Goal: Task Accomplishment & Management: Use online tool/utility

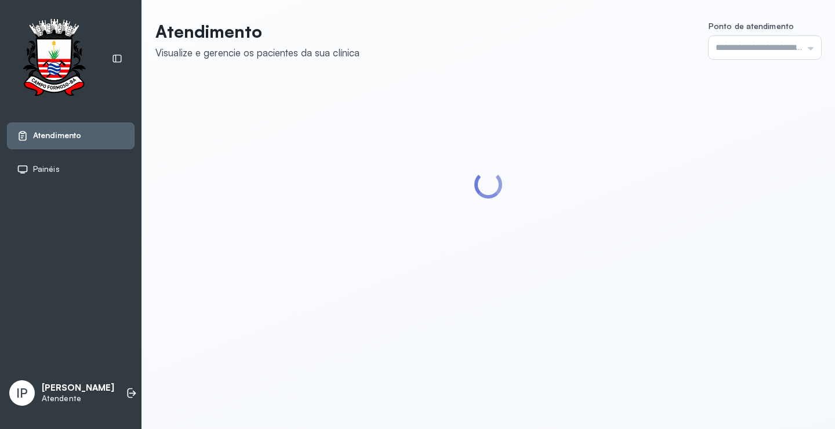
type input "*********"
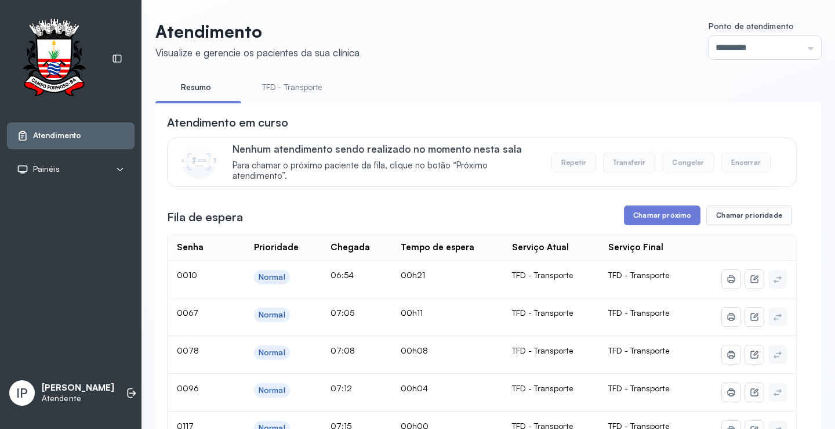
click at [298, 83] on link "TFD - Transporte" at bounding box center [293, 87] width 84 height 19
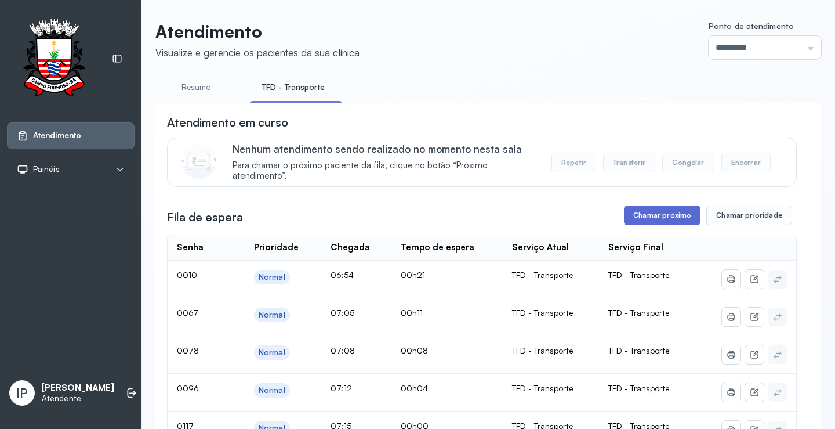
click at [648, 217] on button "Chamar próximo" at bounding box center [662, 215] width 77 height 20
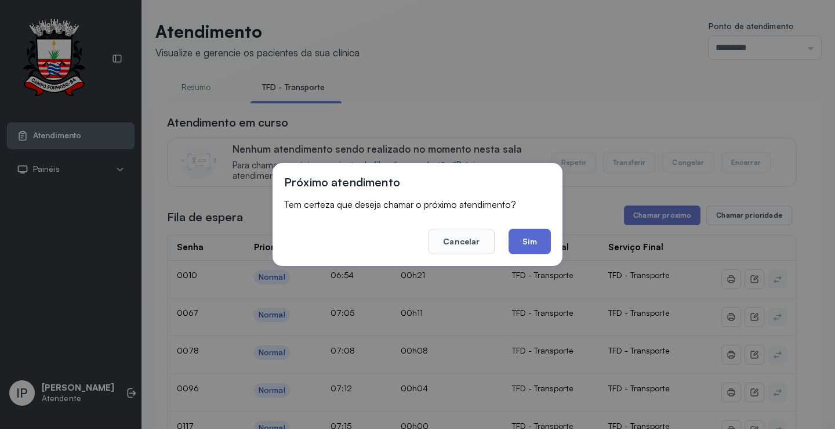
click at [513, 235] on button "Sim" at bounding box center [530, 242] width 42 height 26
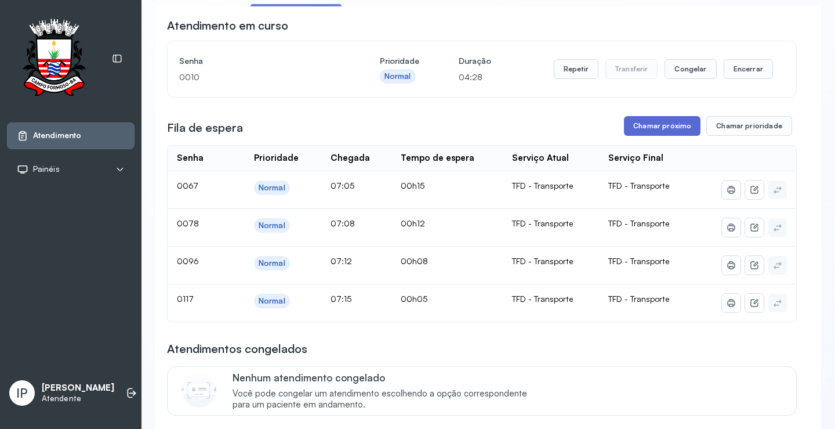
scroll to position [116, 0]
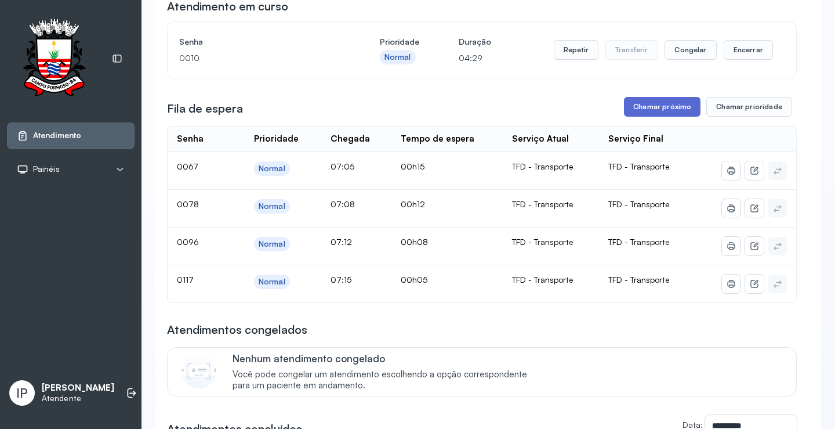
click at [661, 106] on button "Chamar próximo" at bounding box center [662, 107] width 77 height 20
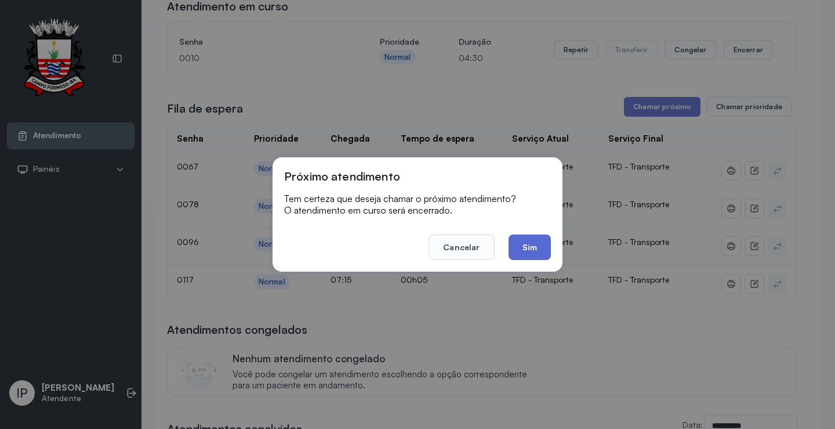
click at [516, 241] on button "Sim" at bounding box center [530, 247] width 42 height 26
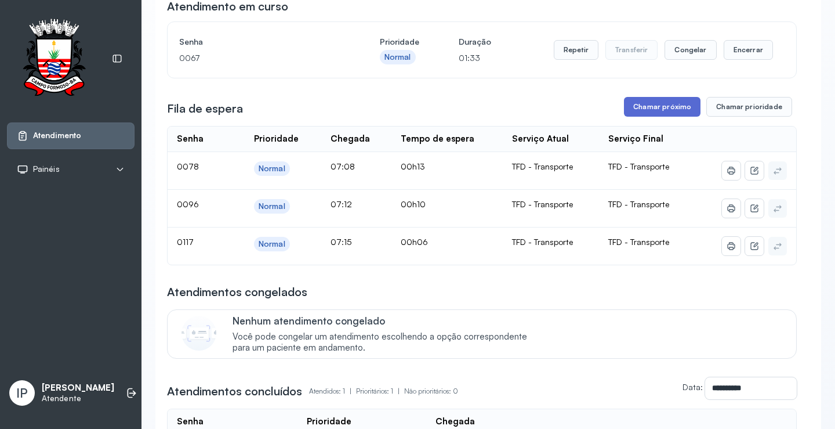
click at [666, 113] on button "Chamar próximo" at bounding box center [662, 107] width 77 height 20
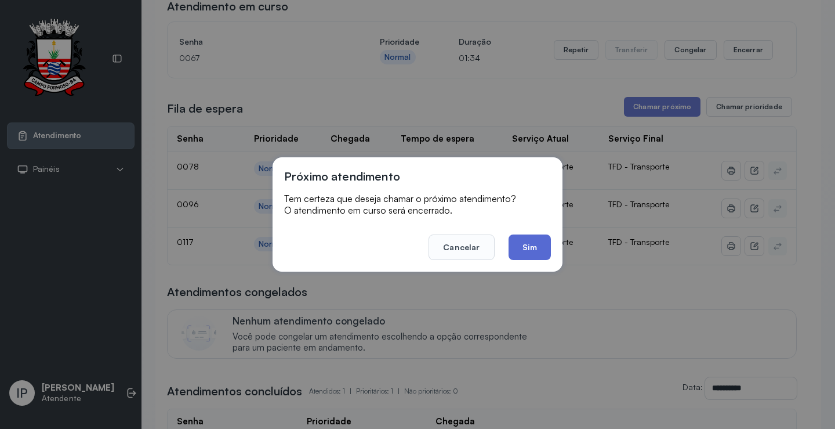
click at [526, 251] on button "Sim" at bounding box center [530, 247] width 42 height 26
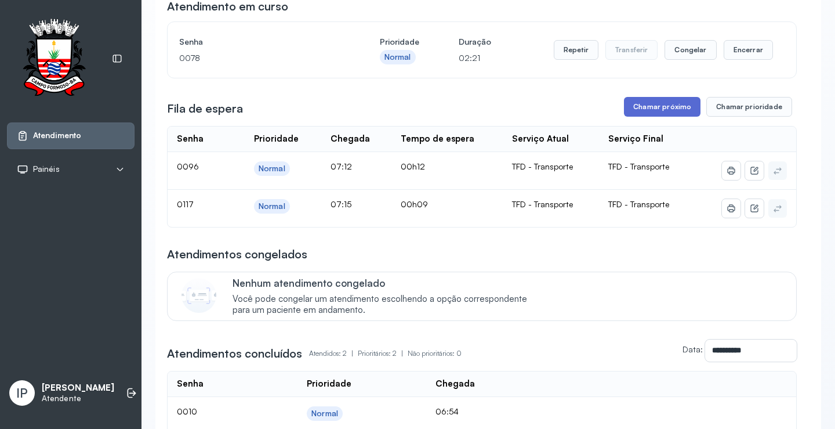
click at [640, 103] on button "Chamar próximo" at bounding box center [662, 107] width 77 height 20
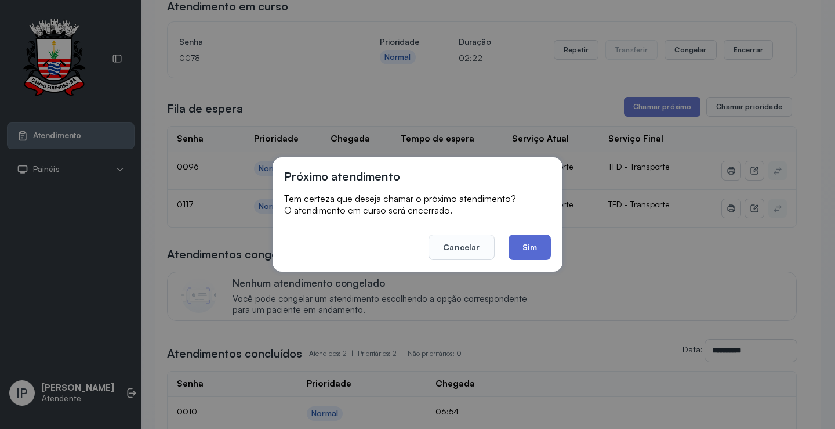
click at [529, 245] on button "Sim" at bounding box center [530, 247] width 42 height 26
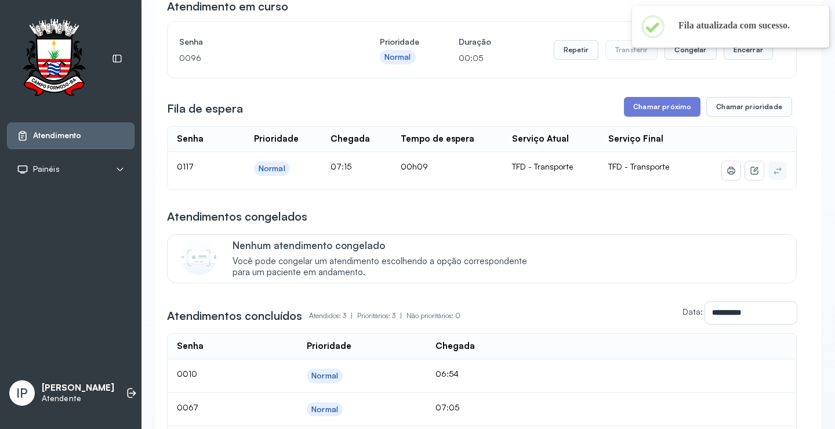
scroll to position [0, 0]
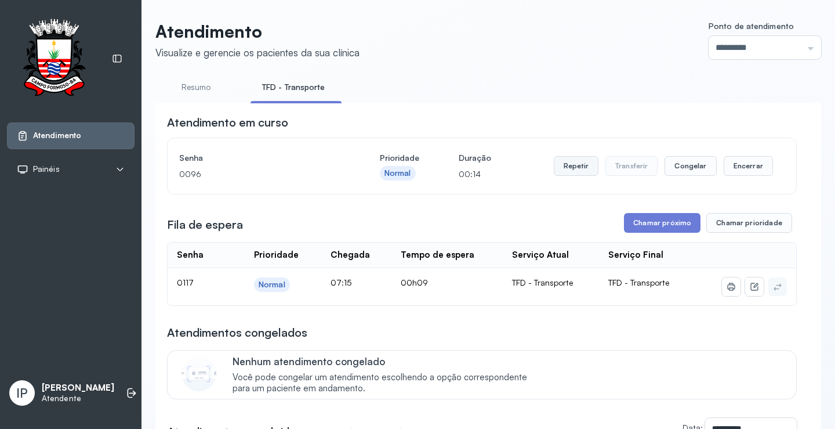
click at [571, 172] on button "Repetir" at bounding box center [576, 166] width 45 height 20
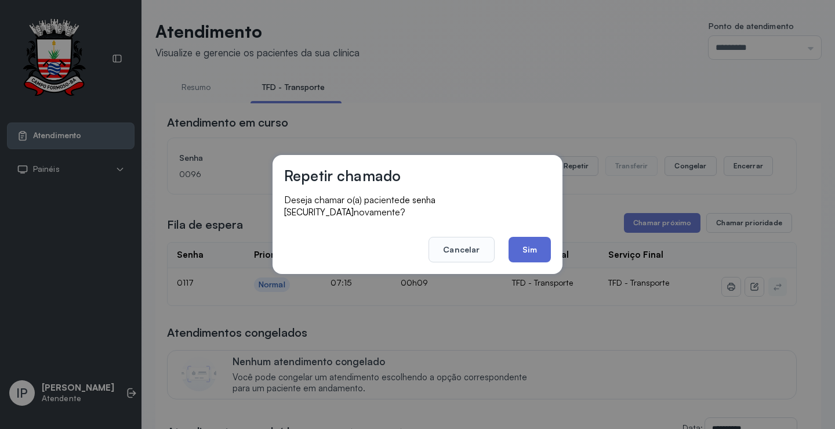
click at [516, 242] on button "Sim" at bounding box center [530, 250] width 42 height 26
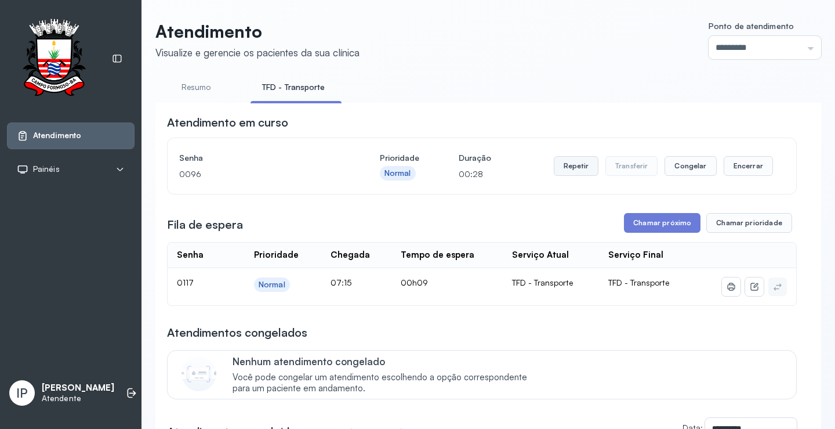
click at [569, 166] on button "Repetir" at bounding box center [576, 166] width 45 height 20
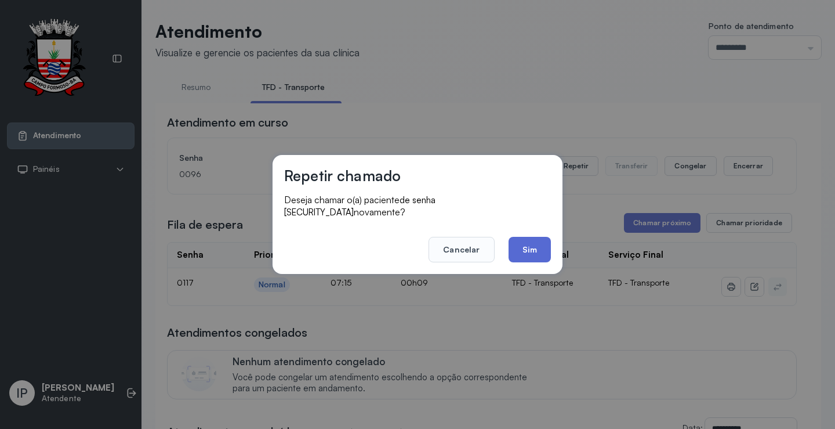
click at [538, 247] on button "Sim" at bounding box center [530, 250] width 42 height 26
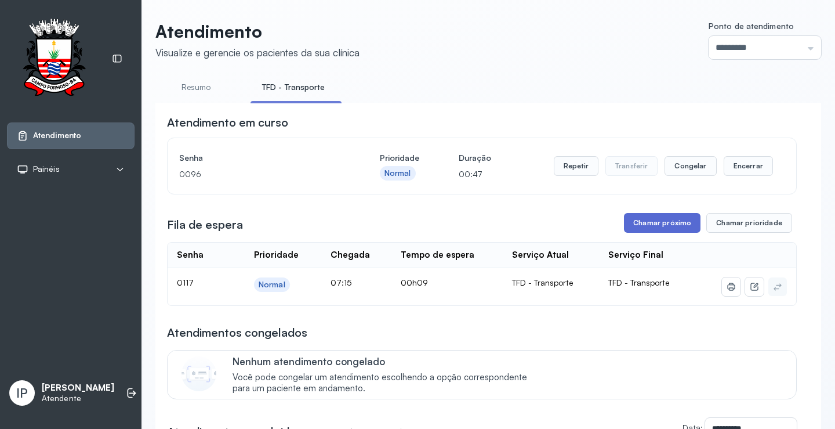
click at [651, 226] on button "Chamar próximo" at bounding box center [662, 223] width 77 height 20
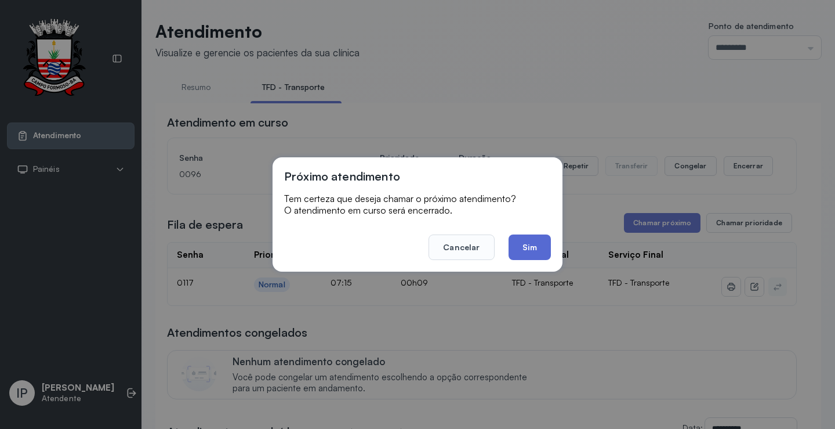
click at [529, 250] on button "Sim" at bounding box center [530, 247] width 42 height 26
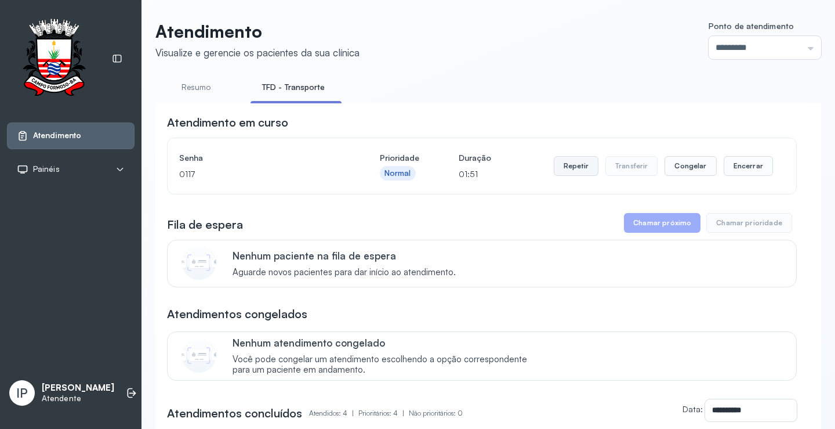
click at [580, 167] on button "Repetir" at bounding box center [576, 166] width 45 height 20
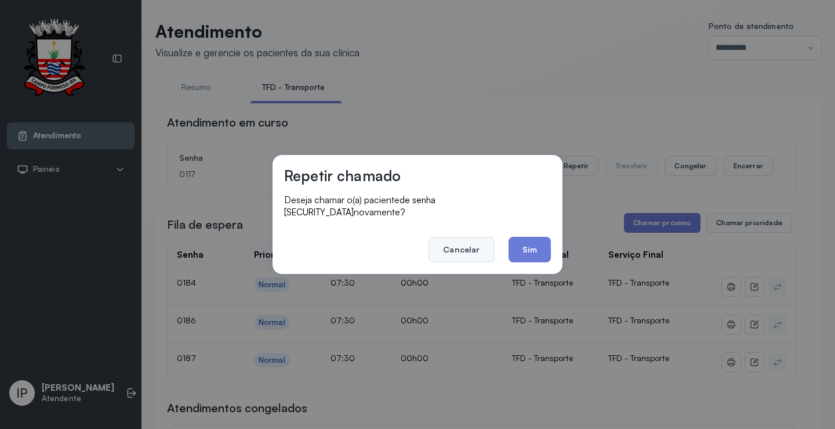
click at [454, 246] on button "Cancelar" at bounding box center [462, 250] width 66 height 26
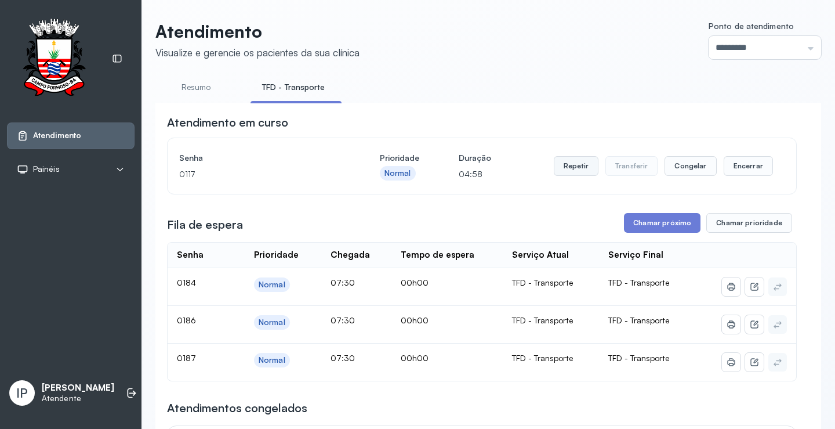
click at [573, 173] on button "Repetir" at bounding box center [576, 166] width 45 height 20
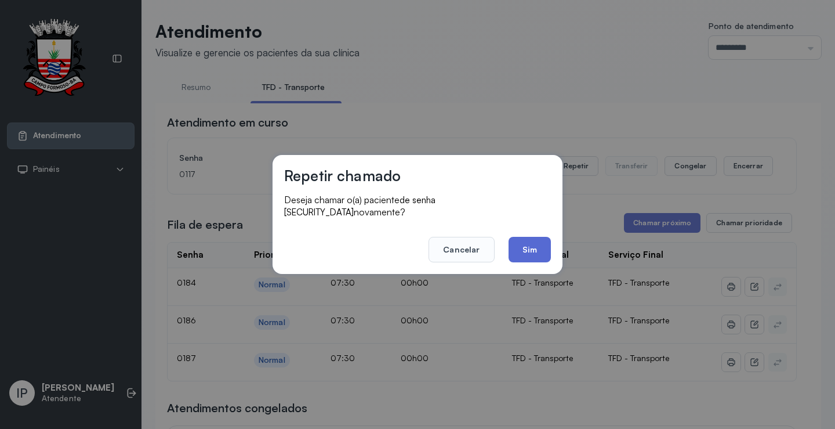
click at [524, 242] on button "Sim" at bounding box center [530, 250] width 42 height 26
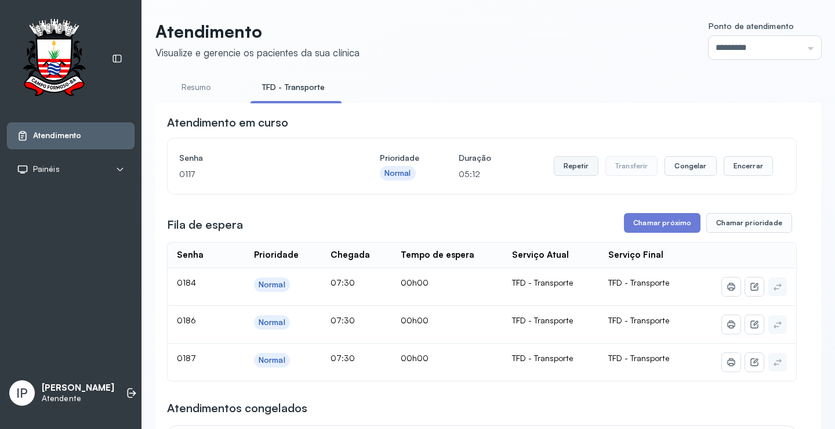
click at [578, 165] on button "Repetir" at bounding box center [576, 166] width 45 height 20
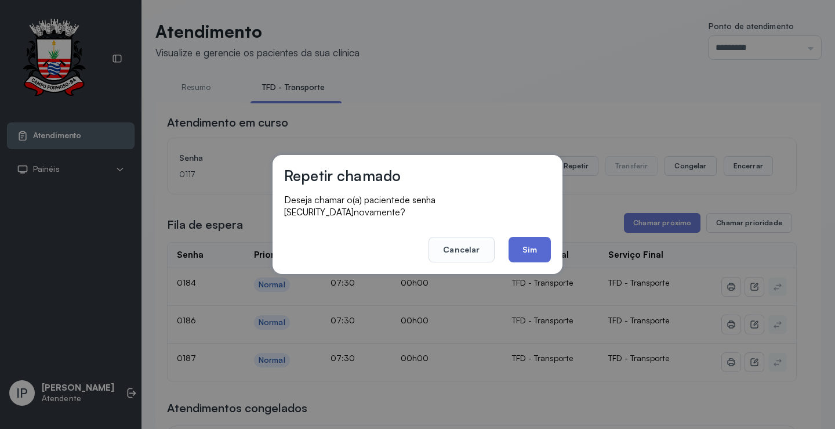
click at [539, 237] on button "Sim" at bounding box center [530, 250] width 42 height 26
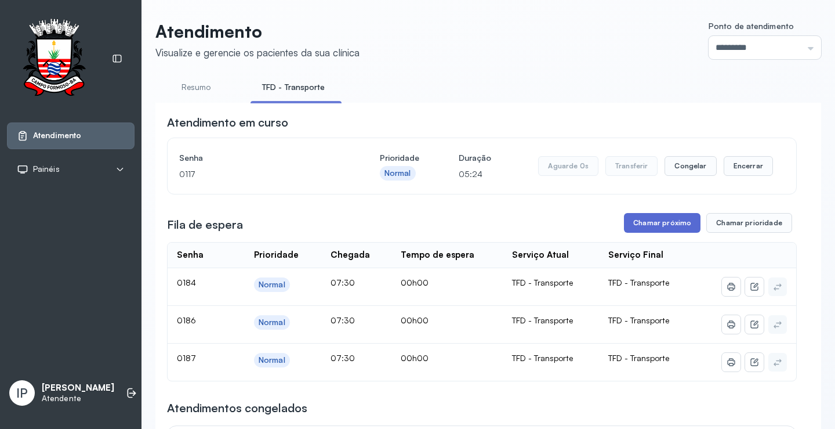
click at [629, 226] on button "Chamar próximo" at bounding box center [662, 223] width 77 height 20
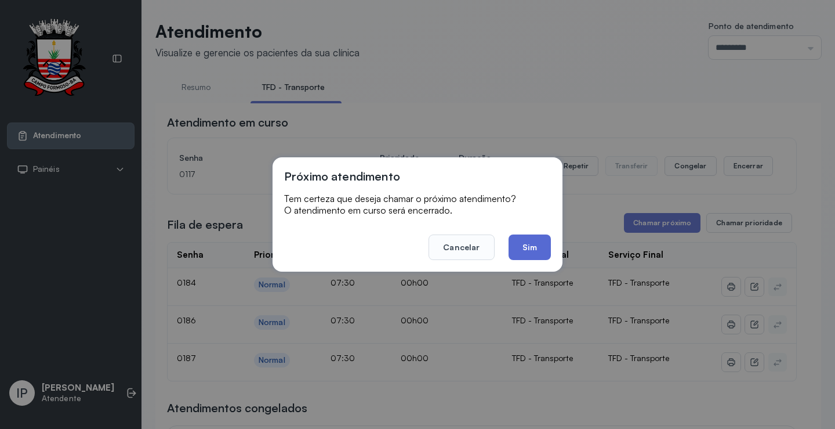
click at [546, 240] on button "Sim" at bounding box center [530, 247] width 42 height 26
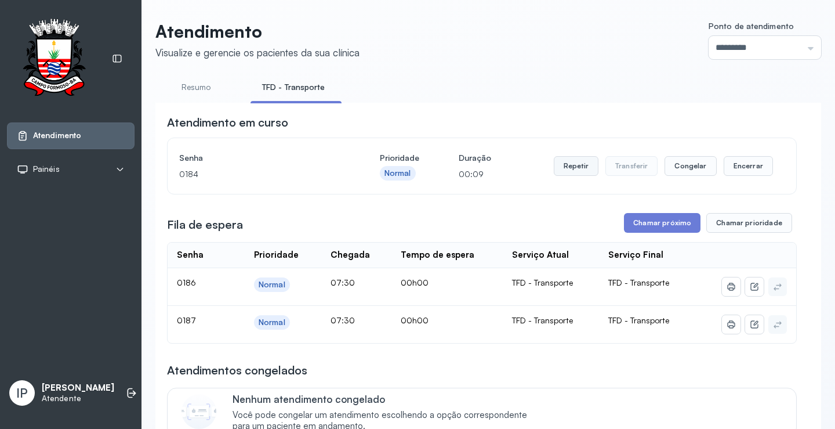
click at [574, 163] on button "Repetir" at bounding box center [576, 166] width 45 height 20
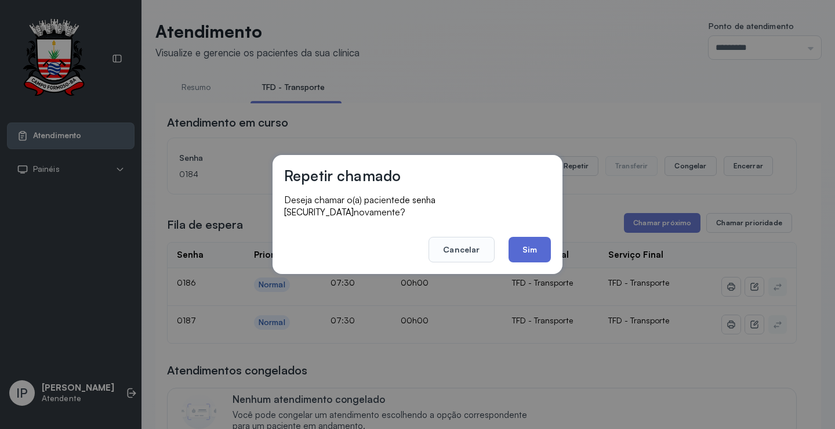
click at [516, 240] on button "Sim" at bounding box center [530, 250] width 42 height 26
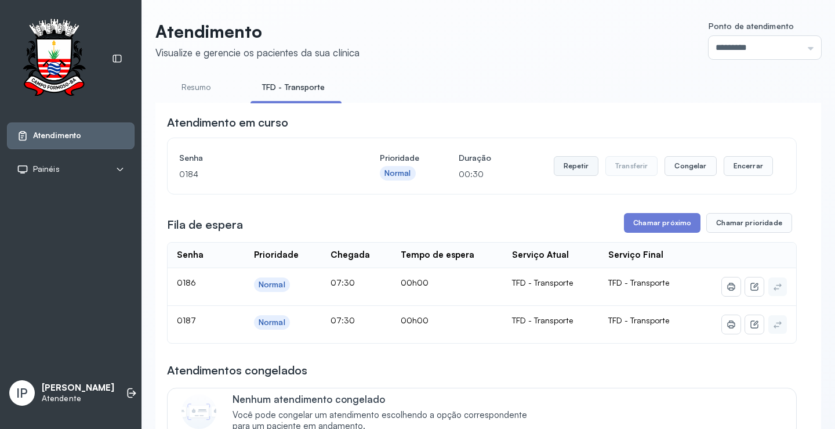
click at [567, 167] on button "Repetir" at bounding box center [576, 166] width 45 height 20
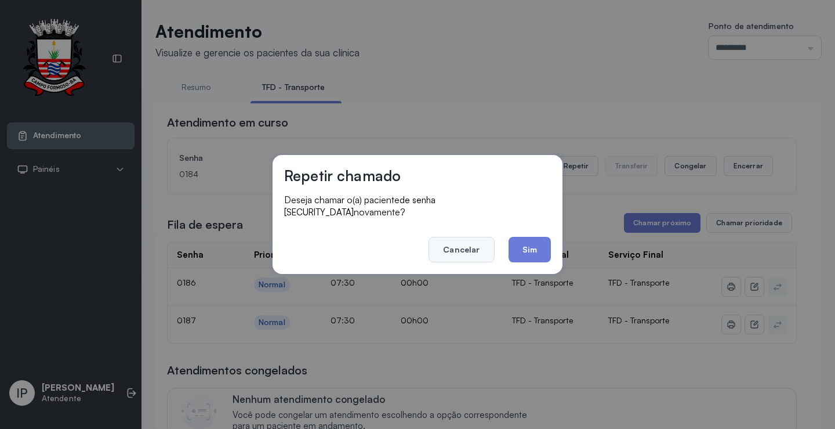
click at [451, 246] on button "Cancelar" at bounding box center [462, 250] width 66 height 26
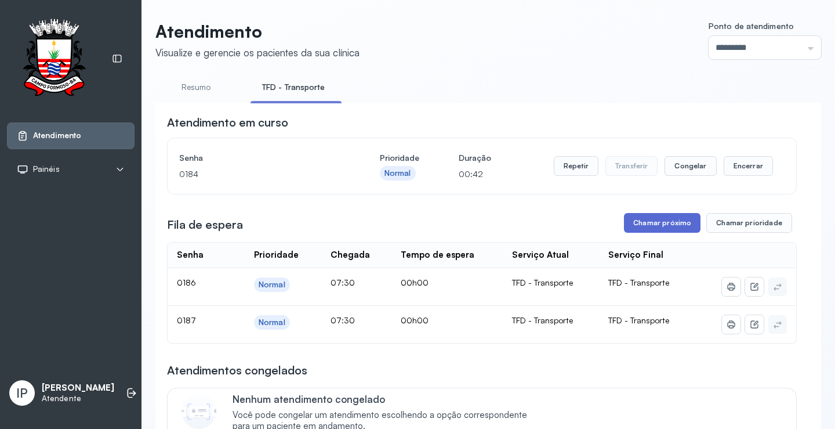
click at [633, 227] on button "Chamar próximo" at bounding box center [662, 223] width 77 height 20
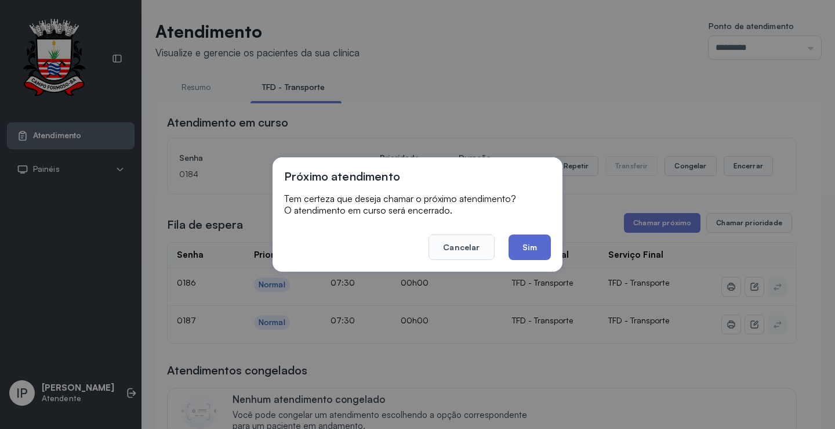
click at [542, 244] on button "Sim" at bounding box center [530, 247] width 42 height 26
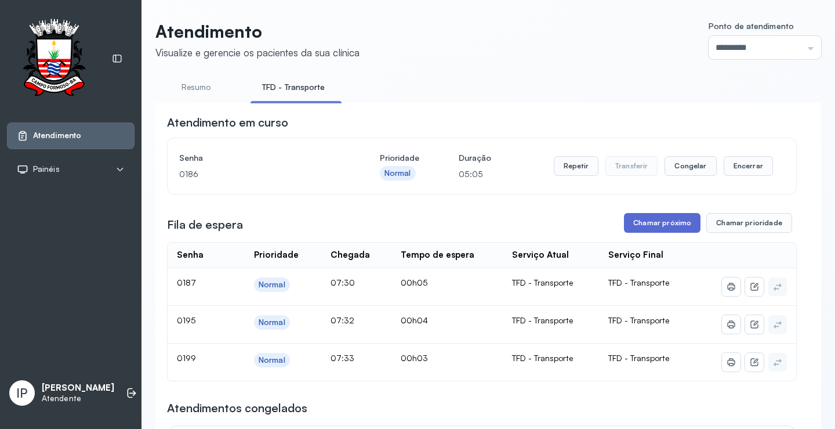
click at [652, 222] on button "Chamar próximo" at bounding box center [662, 223] width 77 height 20
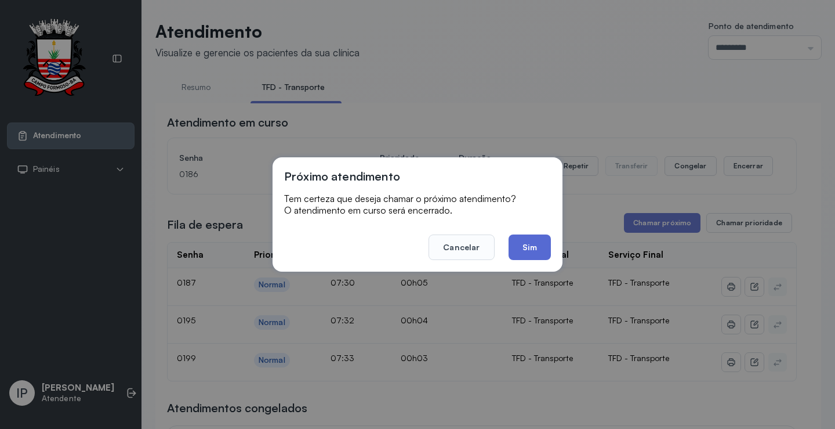
click at [535, 238] on button "Sim" at bounding box center [530, 247] width 42 height 26
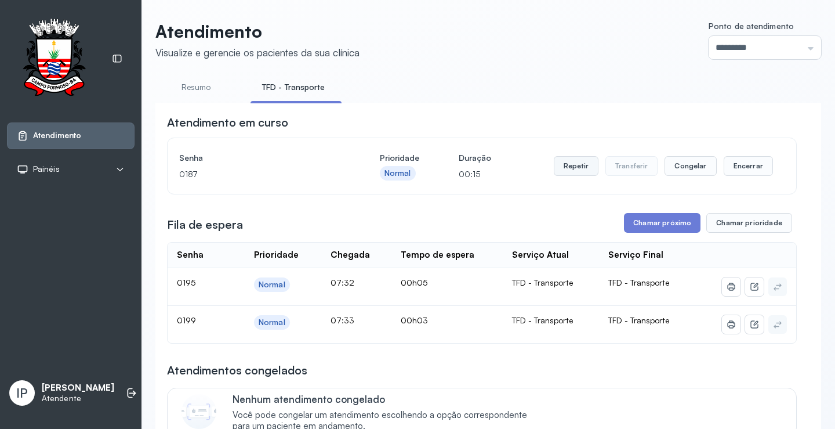
click at [578, 168] on button "Repetir" at bounding box center [576, 166] width 45 height 20
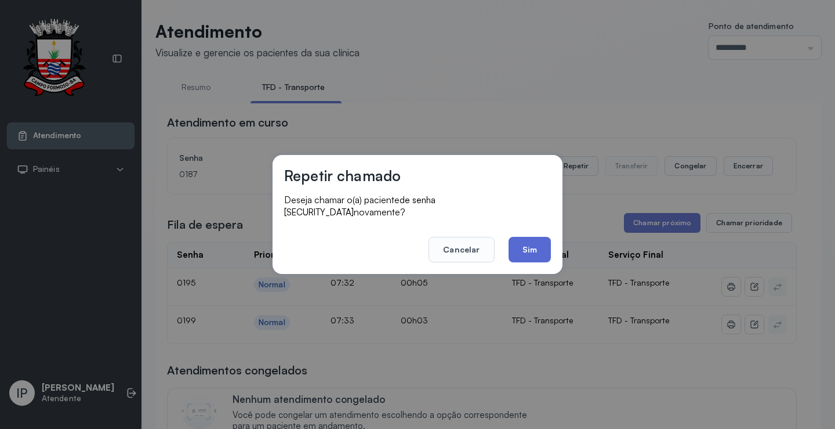
click at [527, 237] on button "Sim" at bounding box center [530, 250] width 42 height 26
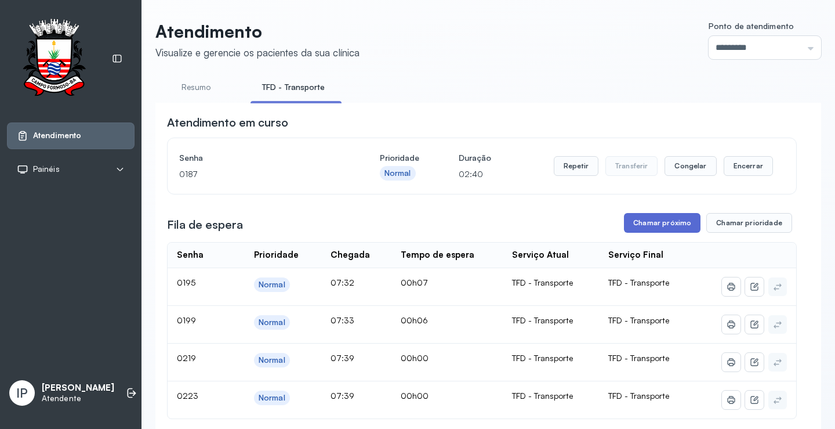
click at [632, 228] on button "Chamar próximo" at bounding box center [662, 223] width 77 height 20
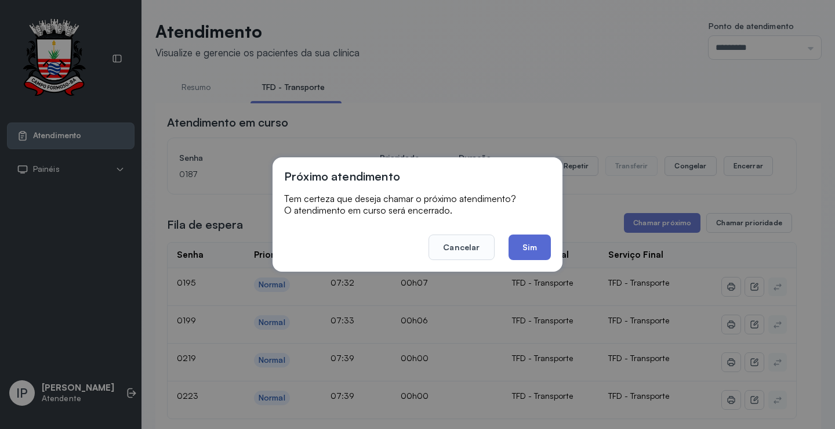
click at [520, 247] on button "Sim" at bounding box center [530, 247] width 42 height 26
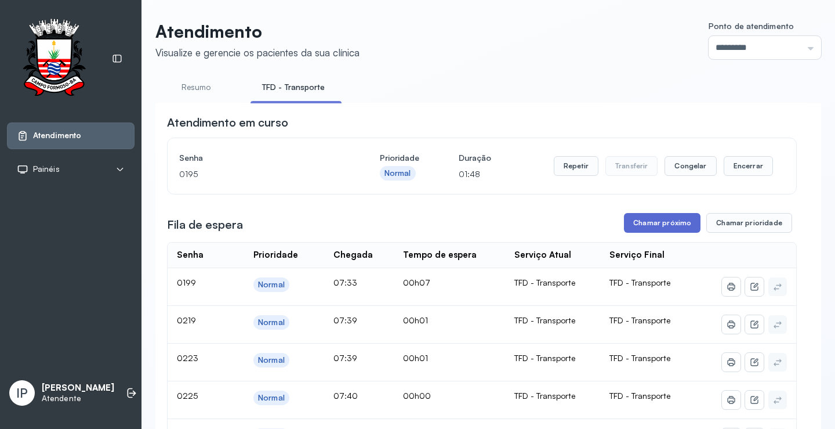
click at [659, 219] on button "Chamar próximo" at bounding box center [662, 223] width 77 height 20
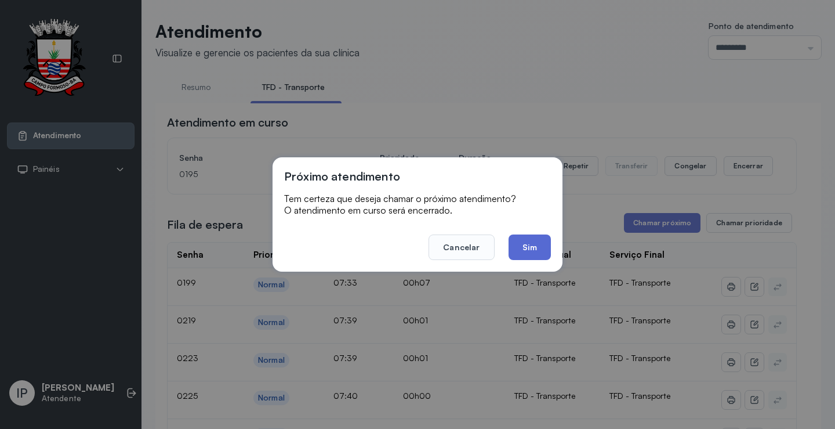
click at [541, 241] on button "Sim" at bounding box center [530, 247] width 42 height 26
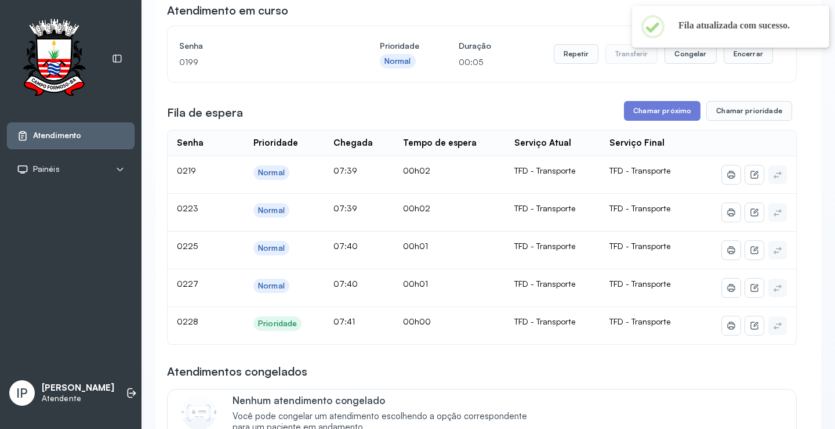
scroll to position [116, 0]
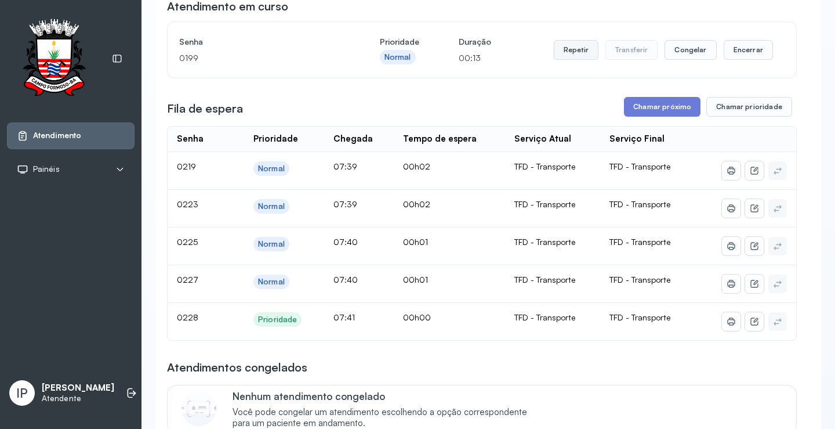
click at [573, 46] on button "Repetir" at bounding box center [576, 50] width 45 height 20
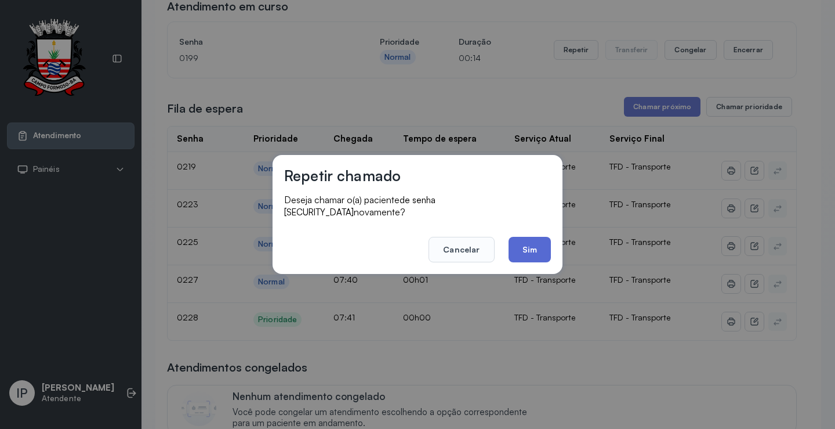
click at [525, 240] on button "Sim" at bounding box center [530, 250] width 42 height 26
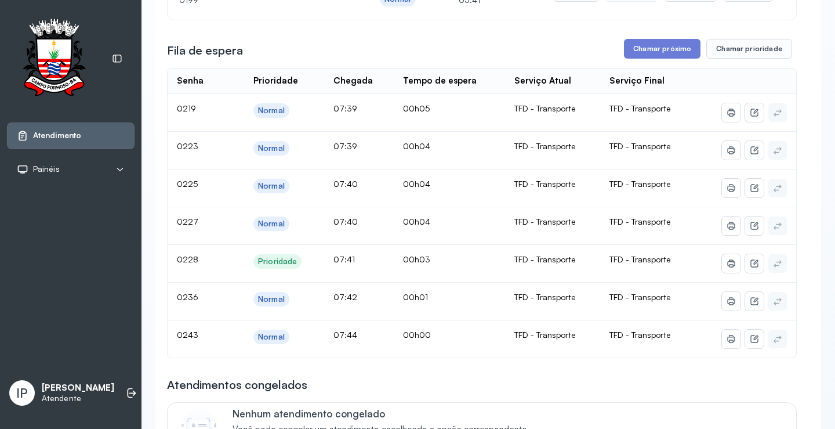
scroll to position [58, 0]
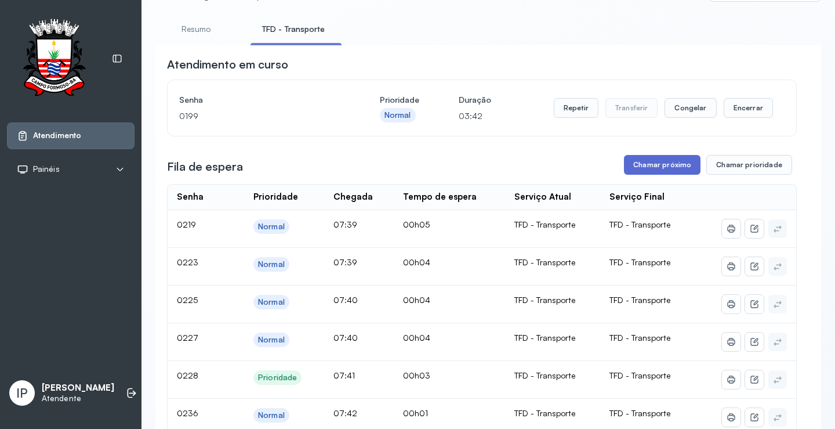
click at [639, 162] on button "Chamar próximo" at bounding box center [662, 165] width 77 height 20
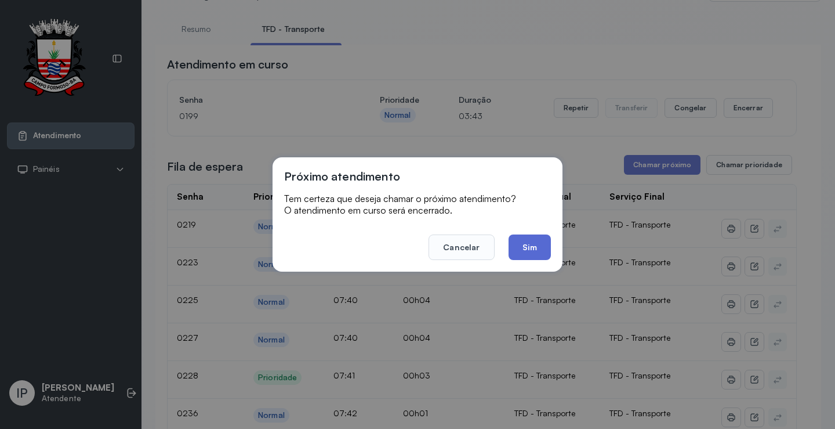
click at [535, 248] on button "Sim" at bounding box center [530, 247] width 42 height 26
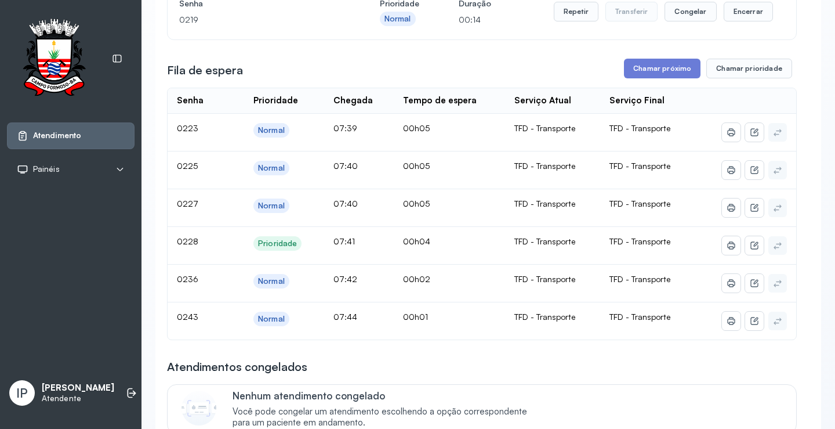
scroll to position [0, 0]
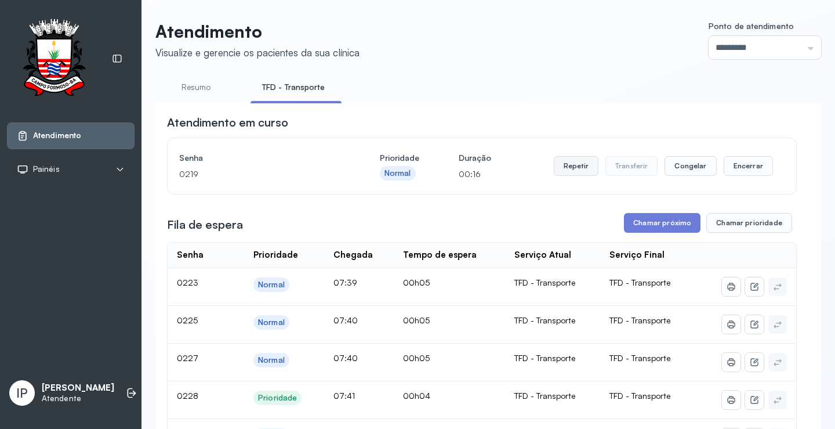
click at [563, 171] on button "Repetir" at bounding box center [576, 166] width 45 height 20
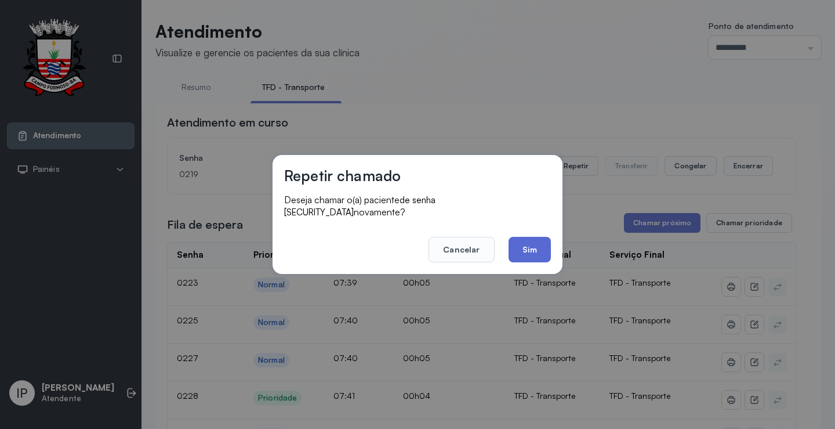
click at [520, 240] on button "Sim" at bounding box center [530, 250] width 42 height 26
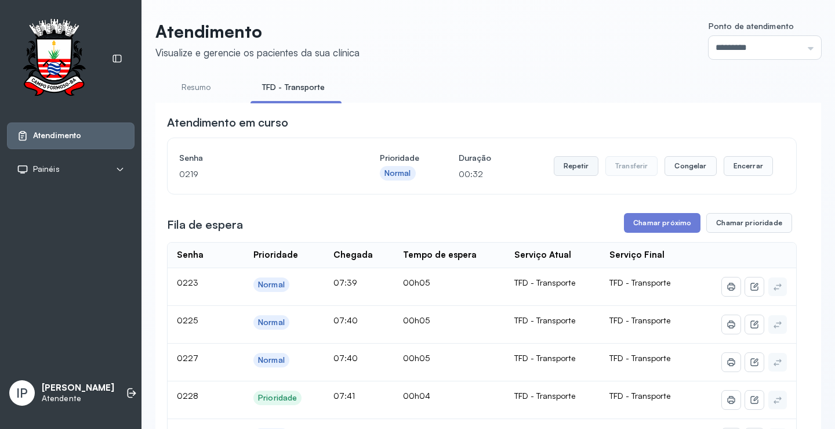
click at [576, 169] on button "Repetir" at bounding box center [576, 166] width 45 height 20
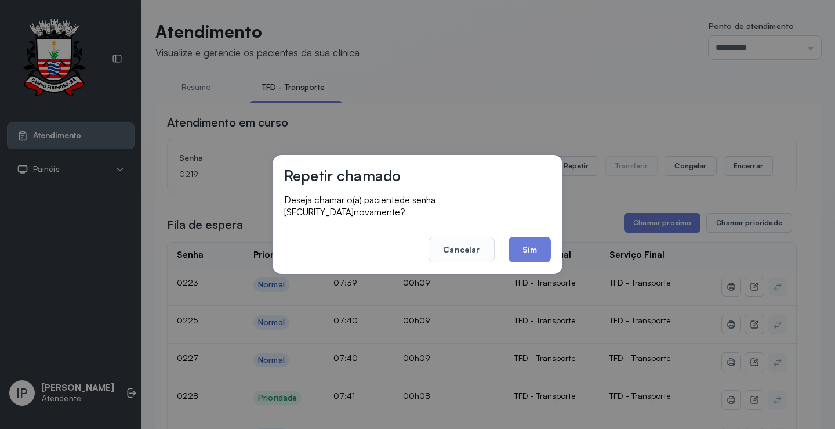
drag, startPoint x: 490, startPoint y: 241, endPoint x: 485, endPoint y: 249, distance: 9.6
click at [488, 241] on button "Cancelar" at bounding box center [462, 250] width 66 height 26
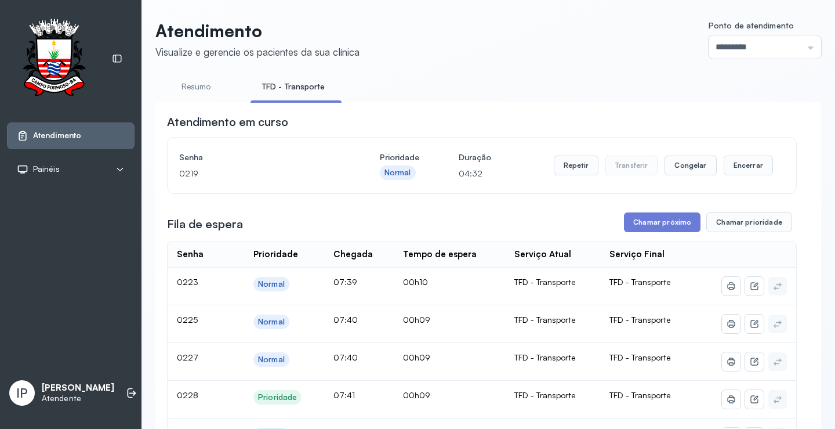
scroll to position [116, 0]
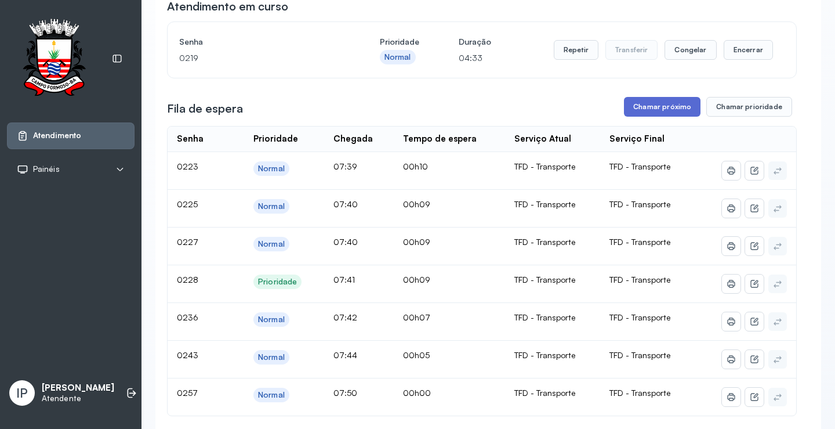
click at [642, 111] on button "Chamar próximo" at bounding box center [662, 107] width 77 height 20
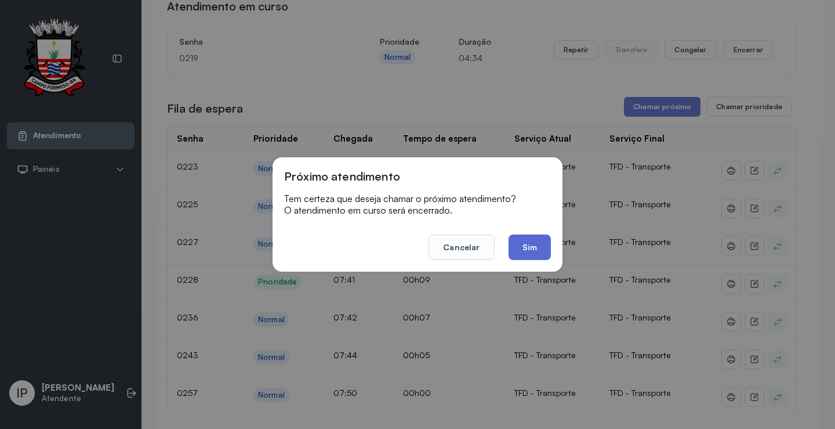
click at [517, 244] on button "Sim" at bounding box center [530, 247] width 42 height 26
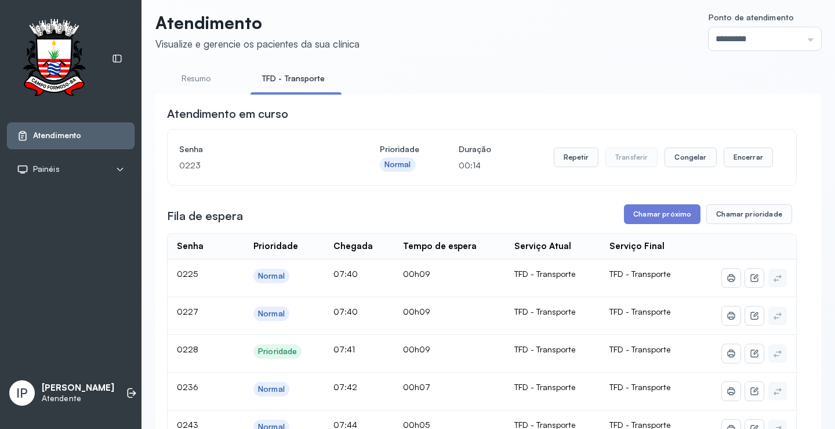
scroll to position [0, 0]
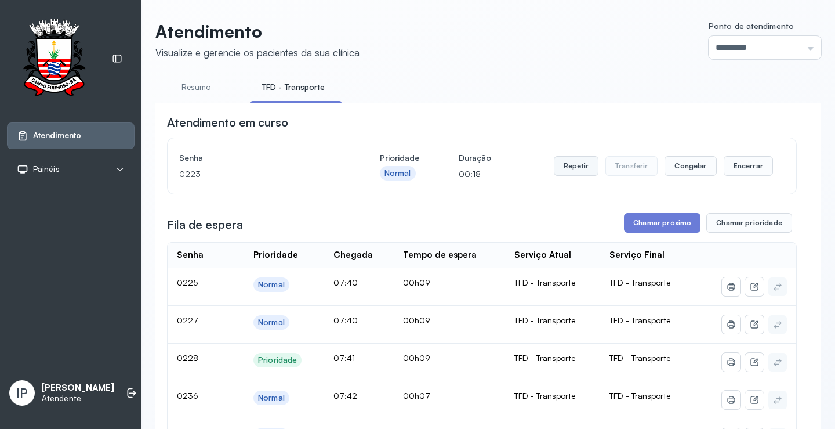
click at [582, 169] on button "Repetir" at bounding box center [576, 166] width 45 height 20
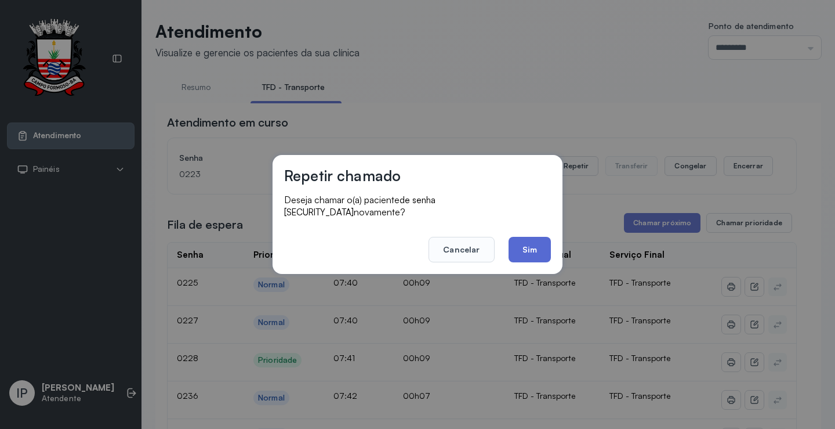
click at [531, 243] on button "Sim" at bounding box center [530, 250] width 42 height 26
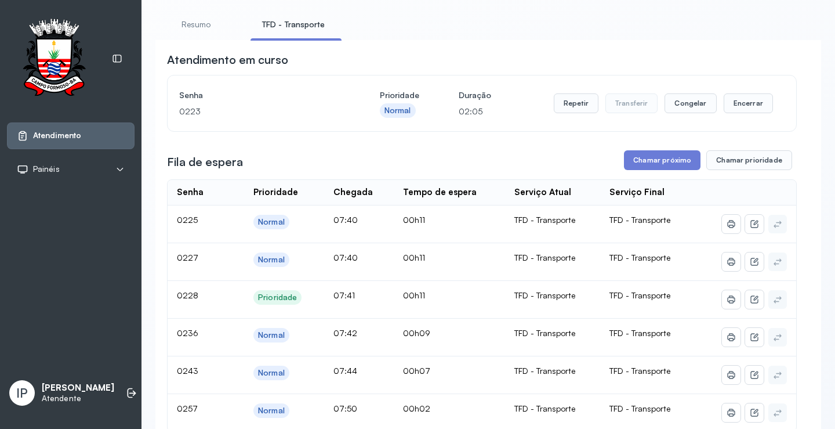
scroll to position [174, 0]
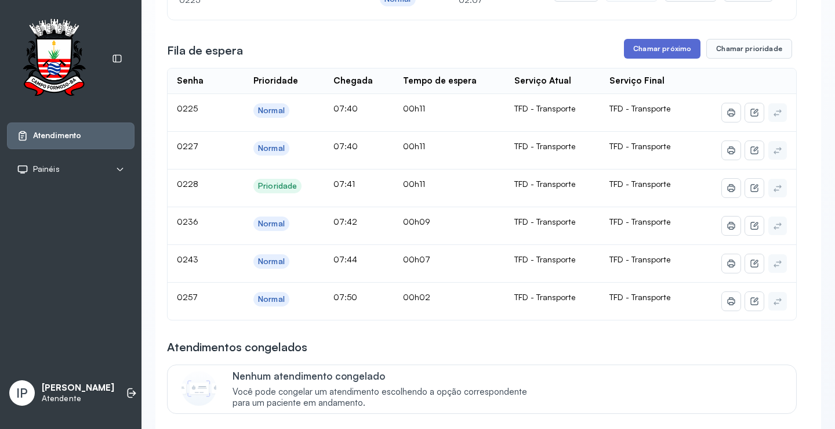
click at [660, 50] on button "Chamar próximo" at bounding box center [662, 49] width 77 height 20
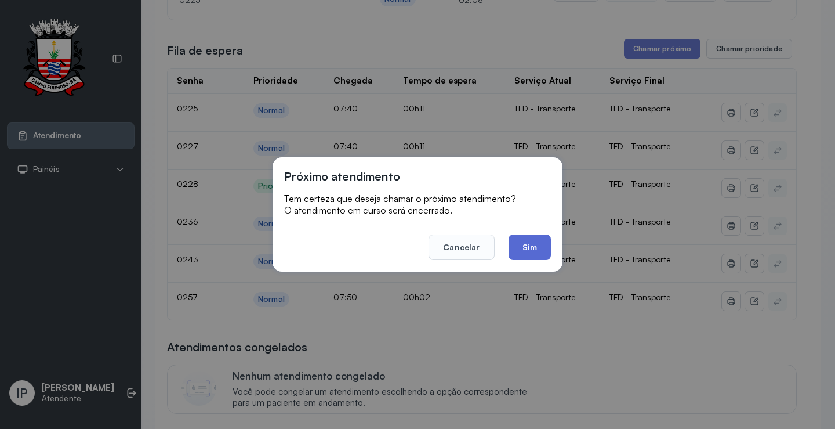
click at [528, 246] on button "Sim" at bounding box center [530, 247] width 42 height 26
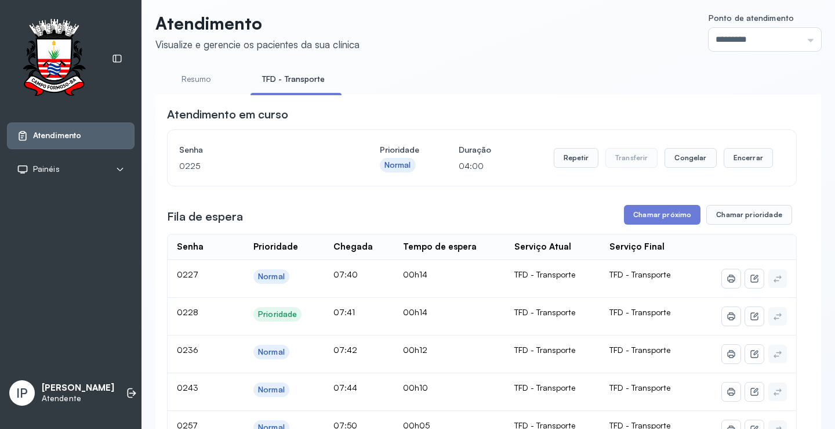
scroll to position [0, 0]
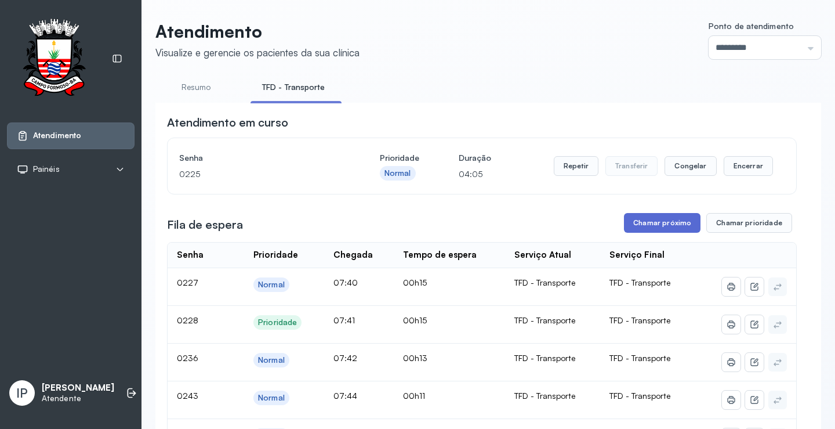
click at [631, 224] on button "Chamar próximo" at bounding box center [662, 223] width 77 height 20
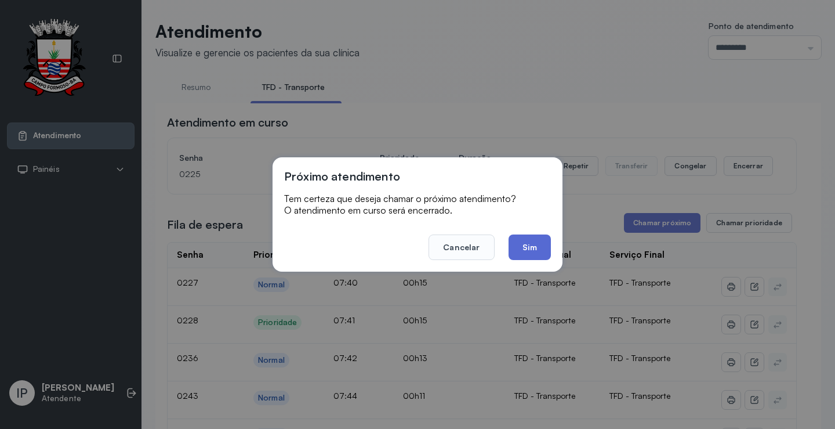
click at [537, 249] on button "Sim" at bounding box center [530, 247] width 42 height 26
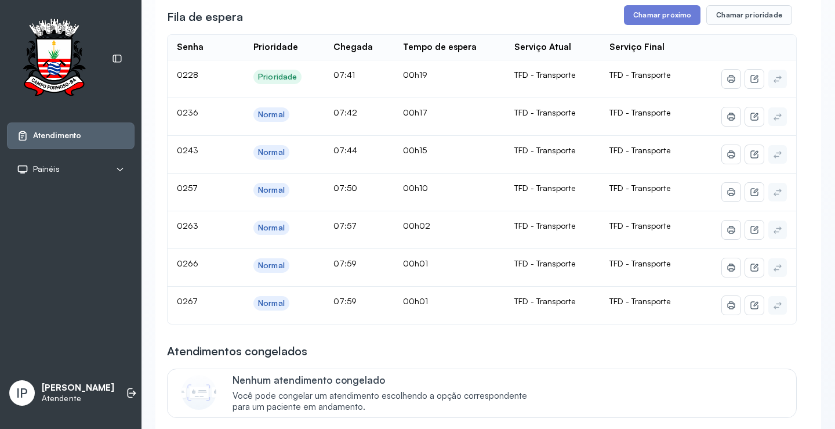
scroll to position [58, 0]
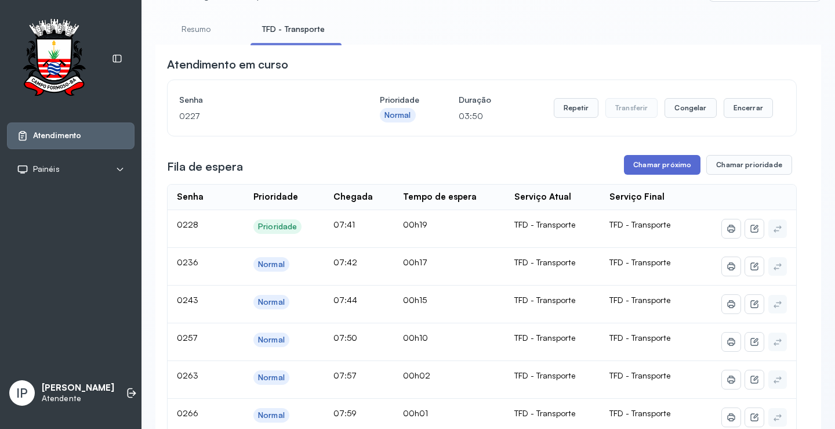
click at [645, 161] on button "Chamar próximo" at bounding box center [662, 165] width 77 height 20
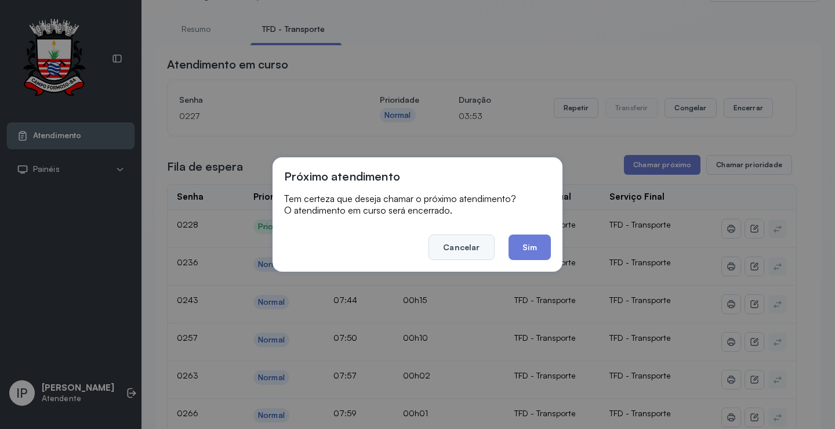
click at [470, 237] on button "Cancelar" at bounding box center [462, 247] width 66 height 26
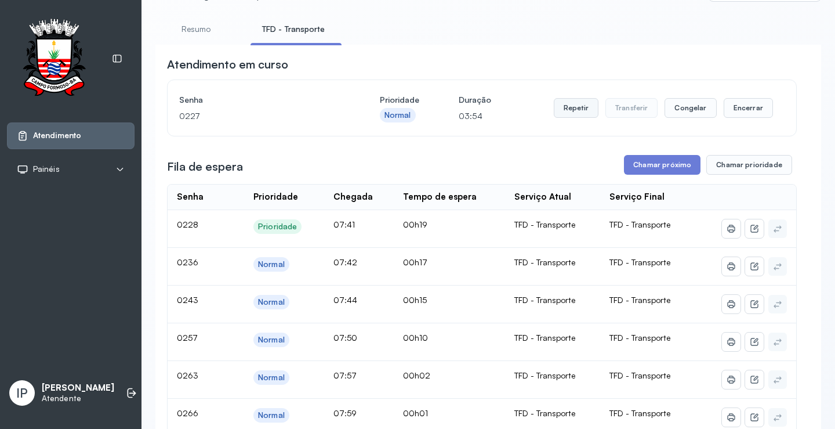
click at [571, 108] on button "Repetir" at bounding box center [576, 108] width 45 height 20
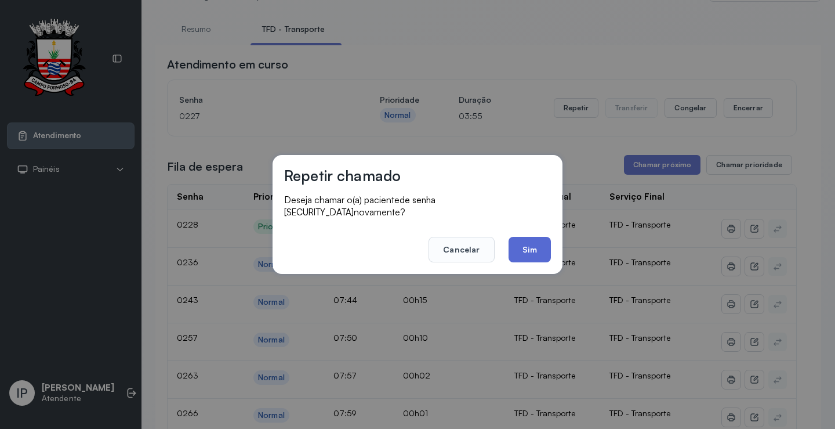
click at [523, 249] on button "Sim" at bounding box center [530, 250] width 42 height 26
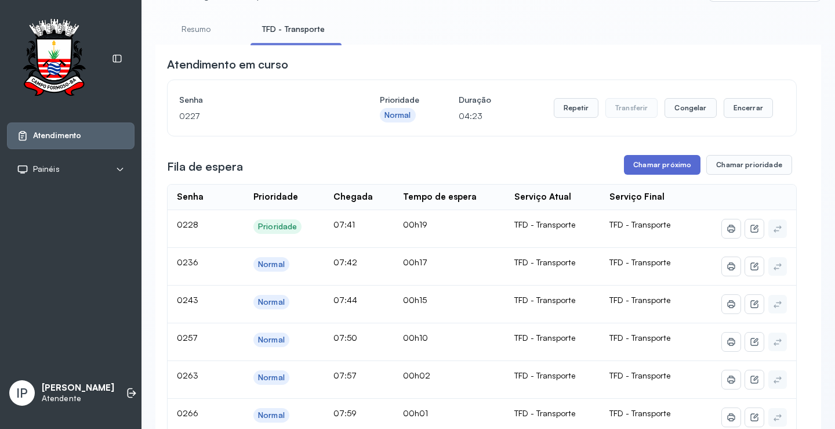
click at [647, 164] on button "Chamar próximo" at bounding box center [662, 165] width 77 height 20
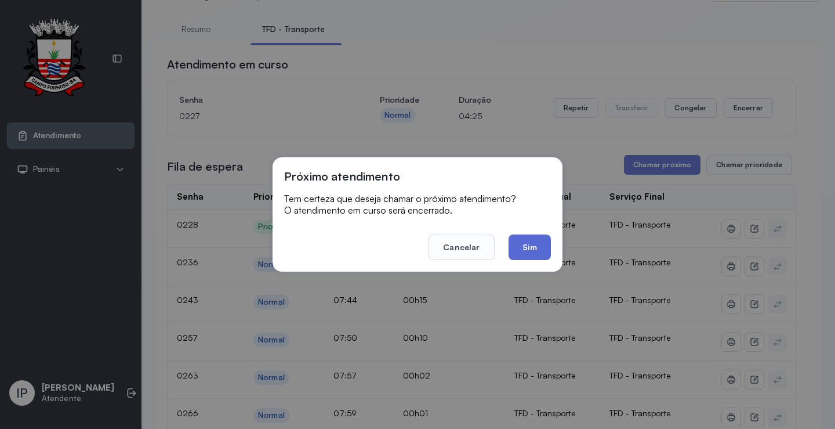
click at [528, 240] on button "Sim" at bounding box center [530, 247] width 42 height 26
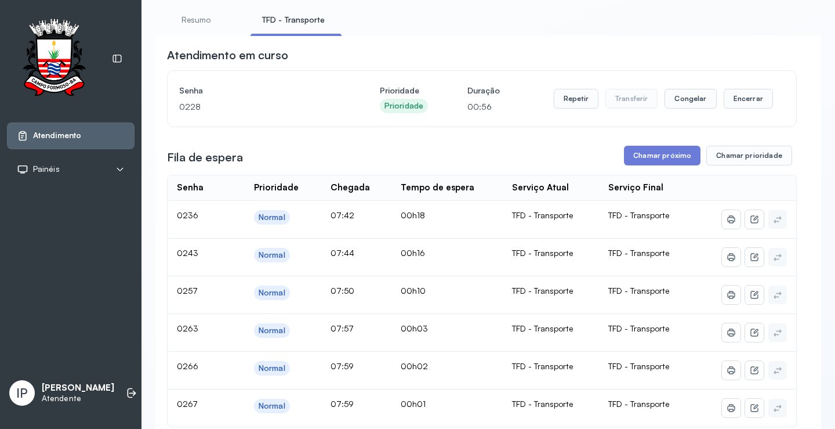
scroll to position [116, 0]
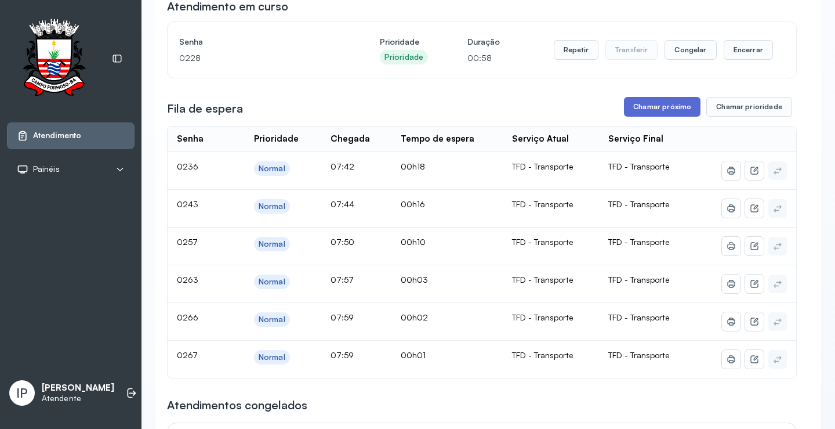
click at [664, 107] on button "Chamar próximo" at bounding box center [662, 107] width 77 height 20
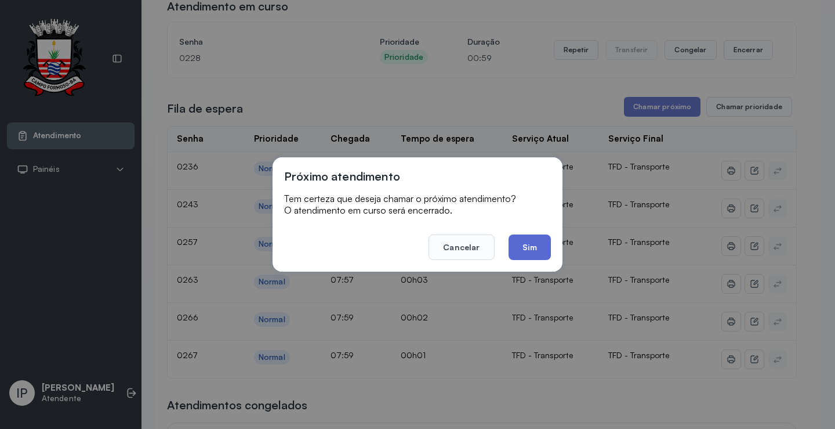
click at [520, 239] on button "Sim" at bounding box center [530, 247] width 42 height 26
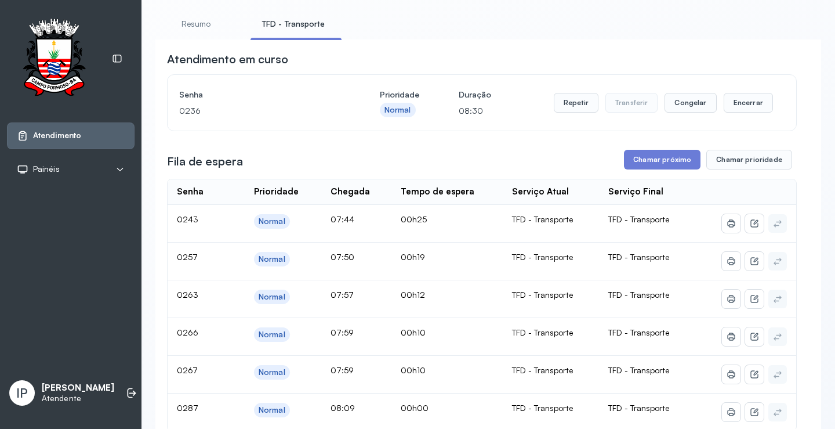
scroll to position [174, 0]
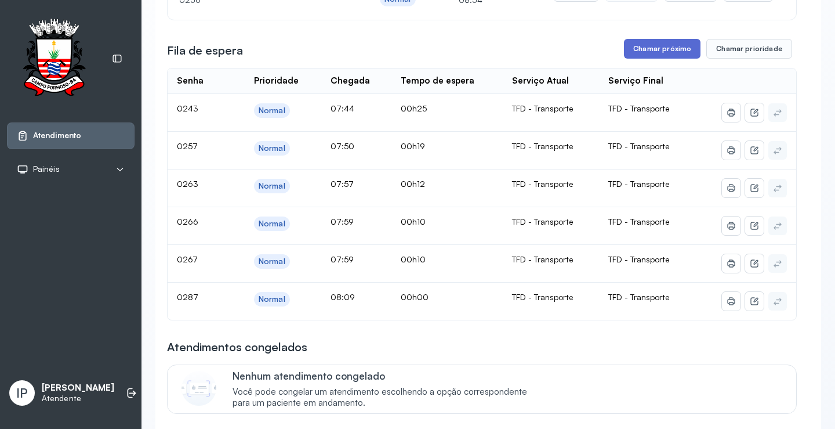
click at [644, 46] on button "Chamar próximo" at bounding box center [662, 49] width 77 height 20
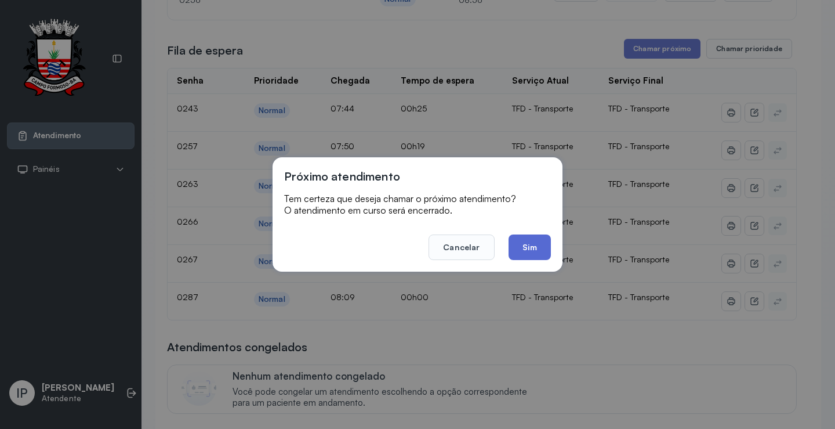
click at [537, 245] on button "Sim" at bounding box center [530, 247] width 42 height 26
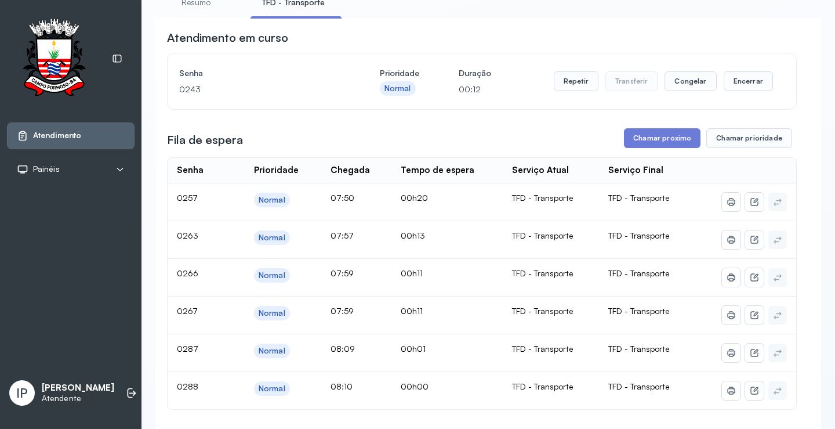
scroll to position [0, 0]
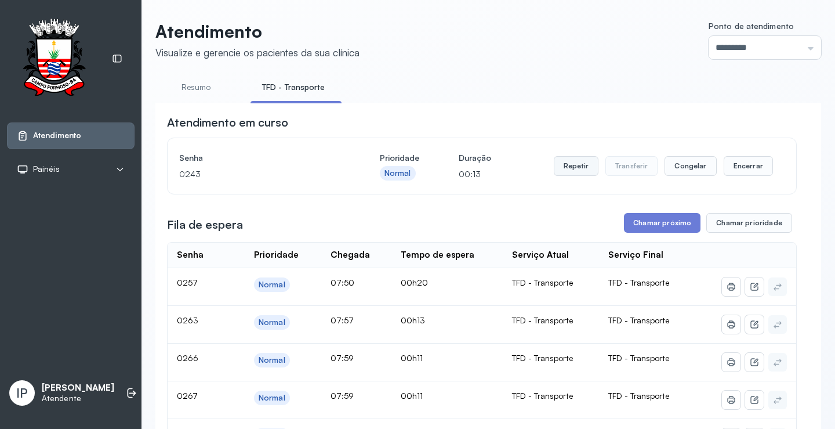
click at [576, 160] on button "Repetir" at bounding box center [576, 166] width 45 height 20
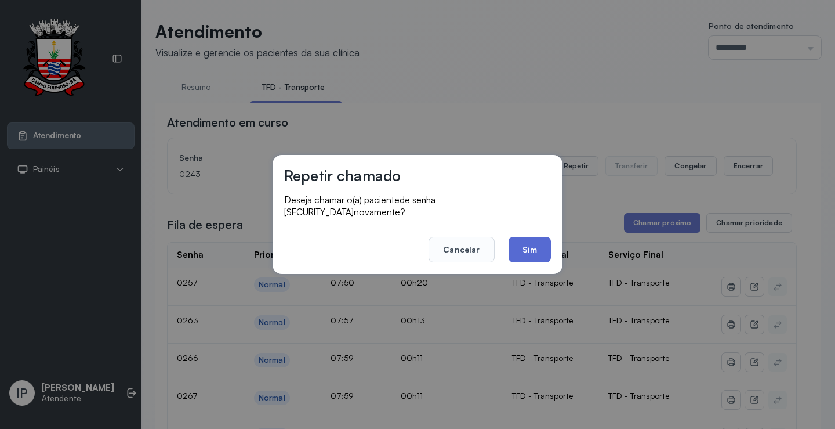
click at [533, 237] on button "Sim" at bounding box center [530, 250] width 42 height 26
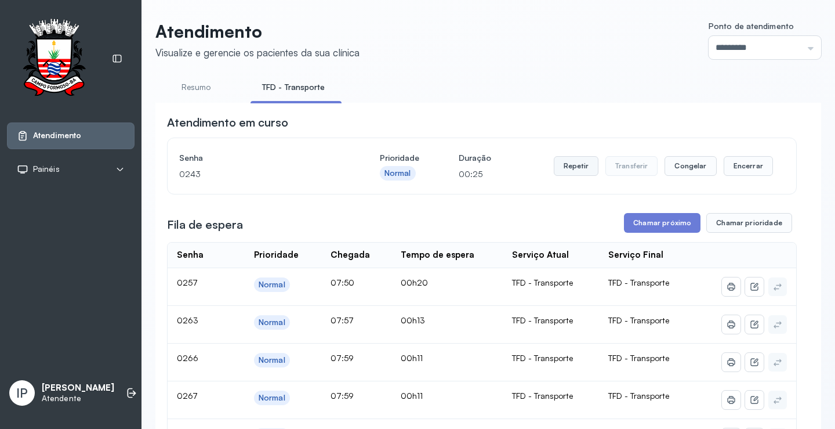
click at [565, 169] on button "Repetir" at bounding box center [576, 166] width 45 height 20
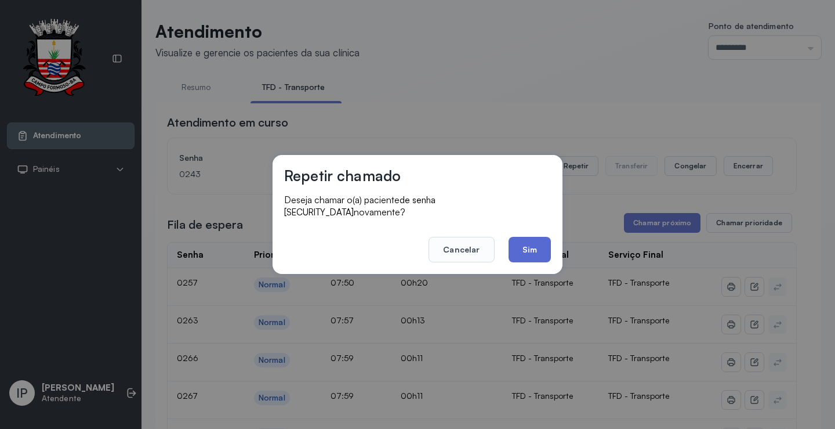
click at [539, 238] on button "Sim" at bounding box center [530, 250] width 42 height 26
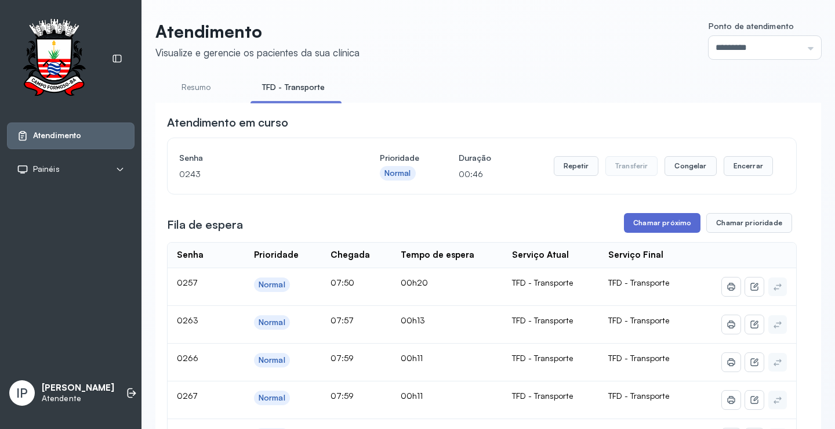
click at [640, 224] on button "Chamar próximo" at bounding box center [662, 223] width 77 height 20
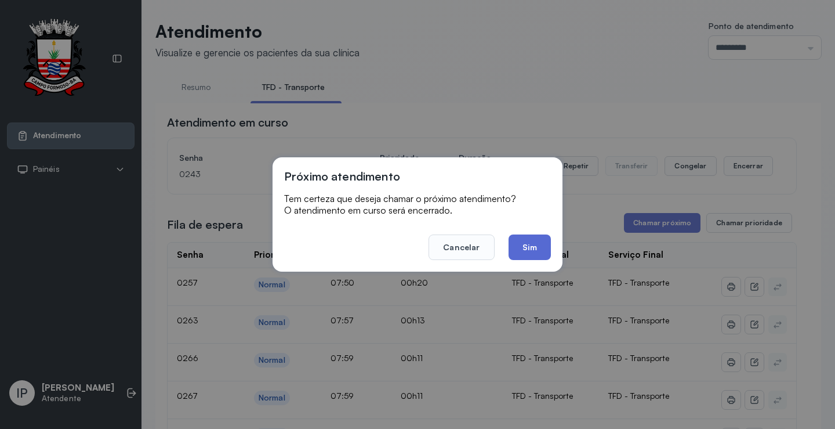
click at [530, 238] on button "Sim" at bounding box center [530, 247] width 42 height 26
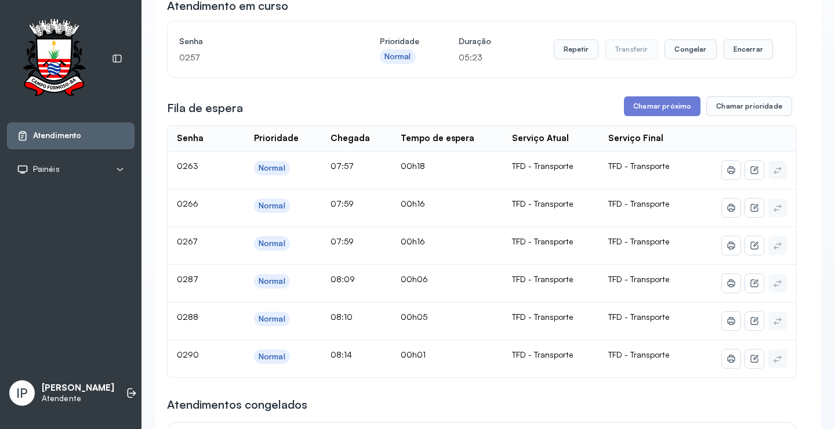
scroll to position [116, 0]
click at [643, 109] on button "Chamar próximo" at bounding box center [662, 107] width 77 height 20
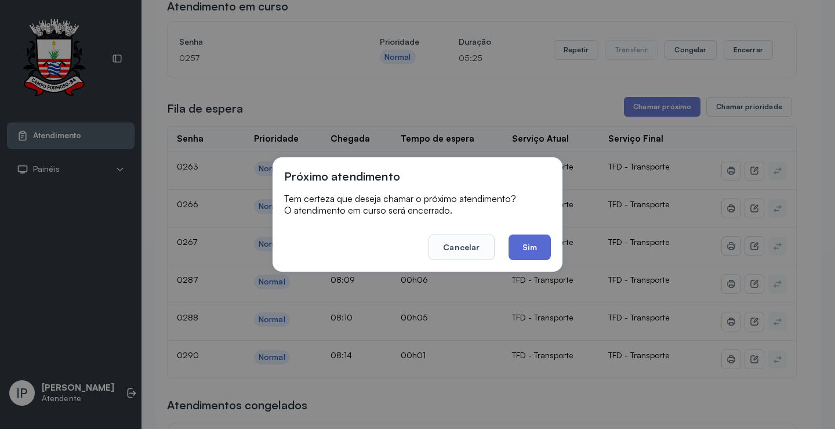
click at [521, 241] on button "Sim" at bounding box center [530, 247] width 42 height 26
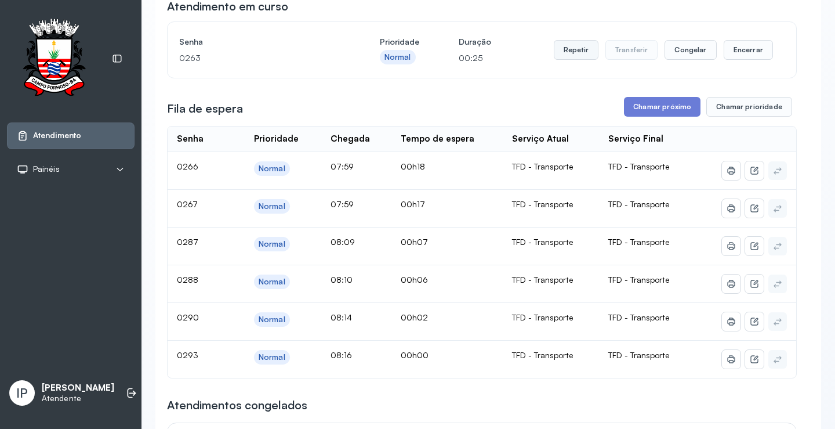
click at [575, 52] on button "Repetir" at bounding box center [576, 50] width 45 height 20
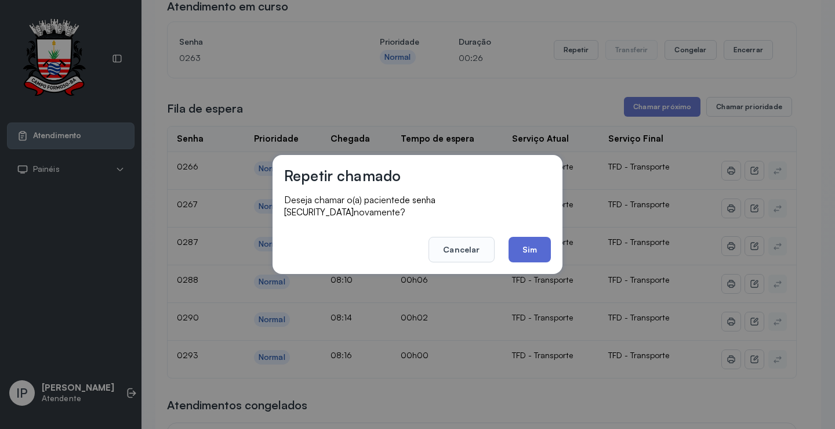
click at [537, 237] on button "Sim" at bounding box center [530, 250] width 42 height 26
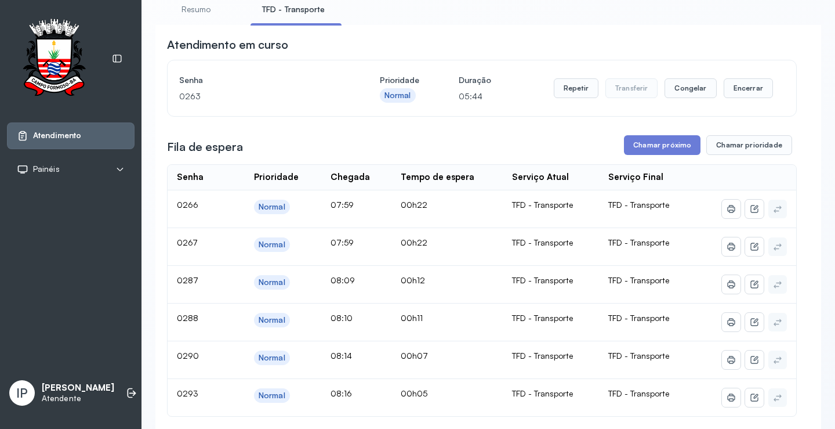
scroll to position [58, 0]
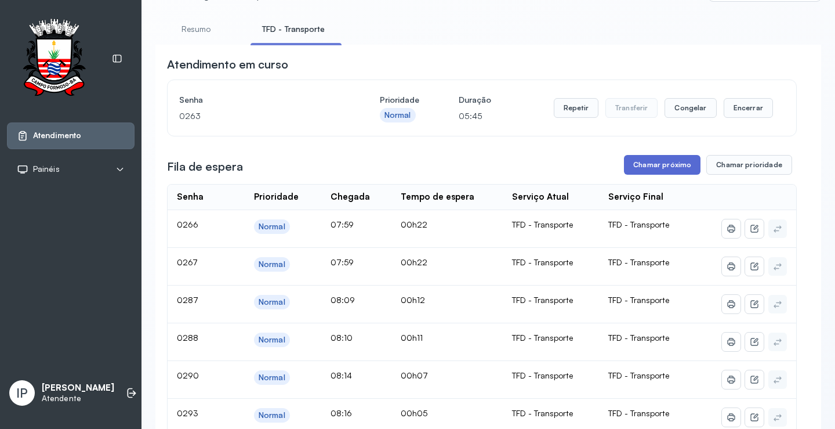
click at [654, 164] on button "Chamar próximo" at bounding box center [662, 165] width 77 height 20
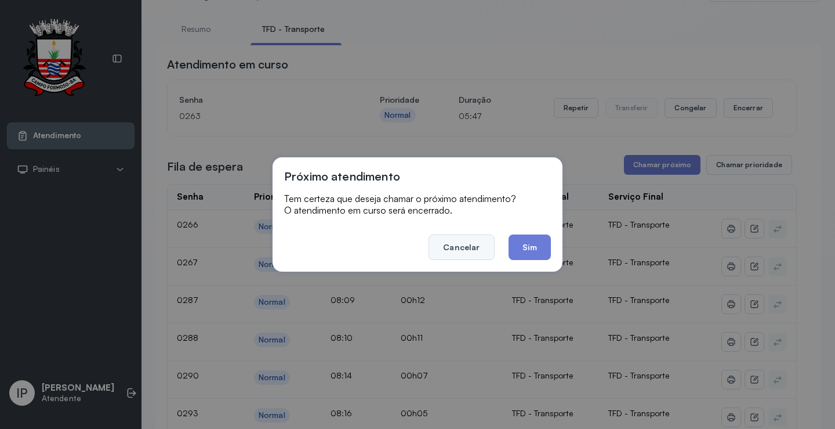
click at [461, 245] on button "Cancelar" at bounding box center [462, 247] width 66 height 26
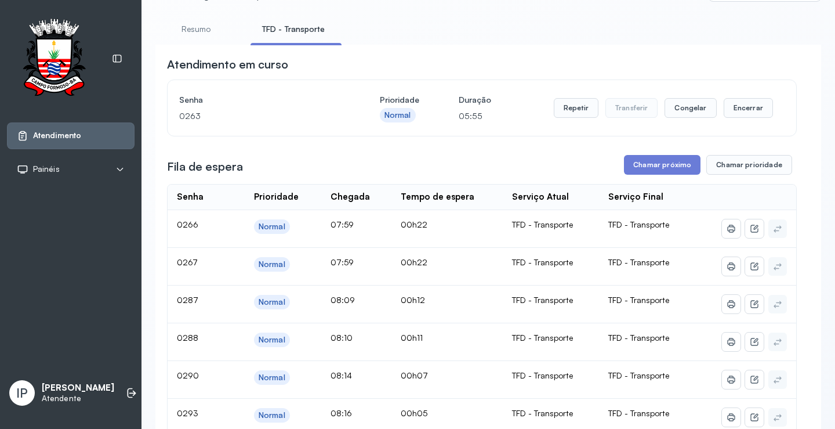
scroll to position [116, 0]
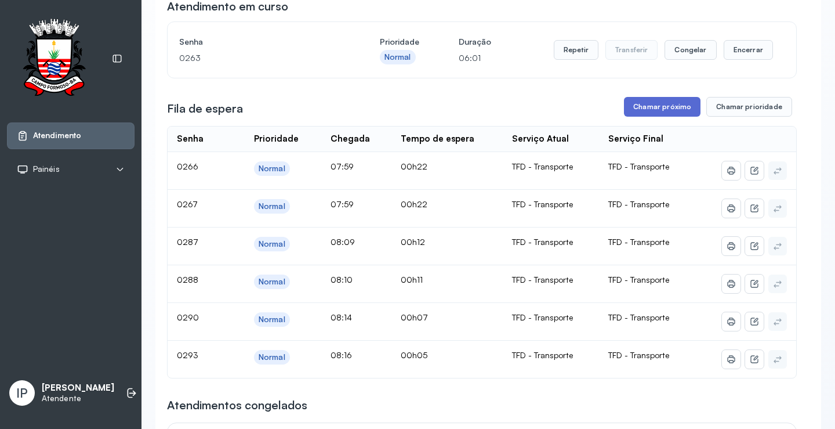
click at [663, 109] on button "Chamar próximo" at bounding box center [662, 107] width 77 height 20
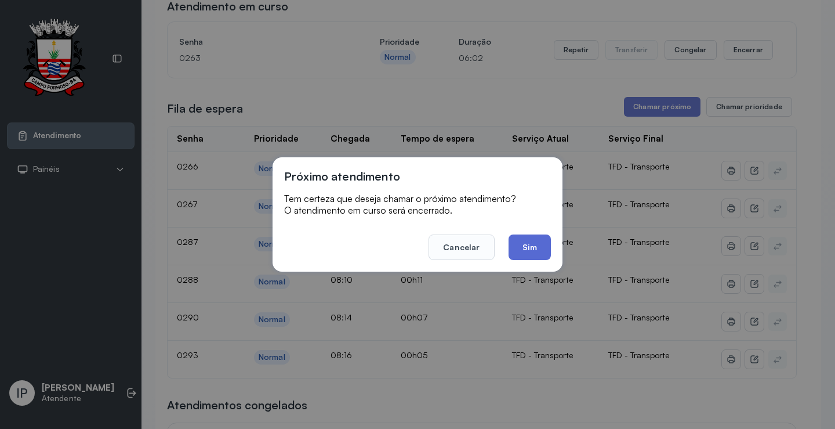
click at [514, 247] on button "Sim" at bounding box center [530, 247] width 42 height 26
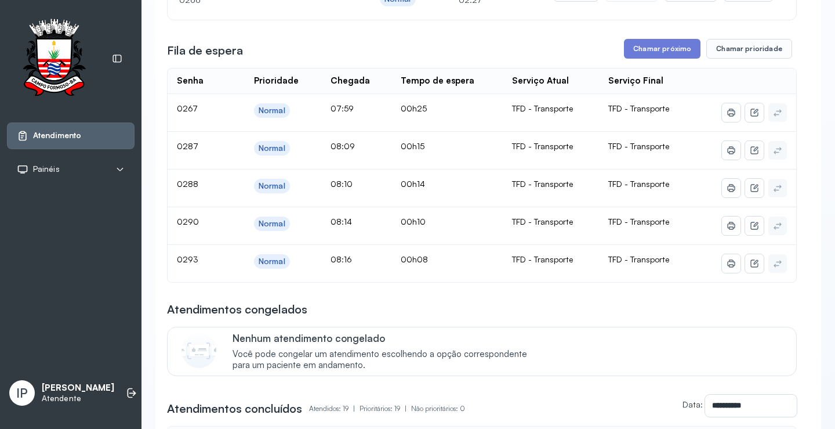
scroll to position [0, 0]
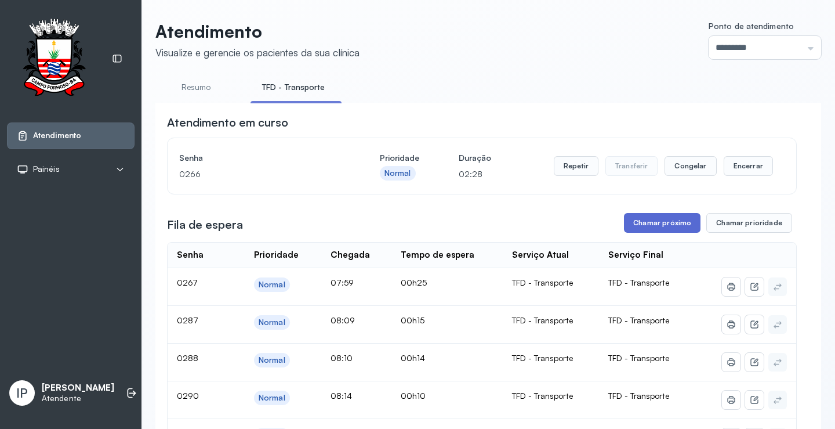
click at [629, 222] on button "Chamar próximo" at bounding box center [662, 223] width 77 height 20
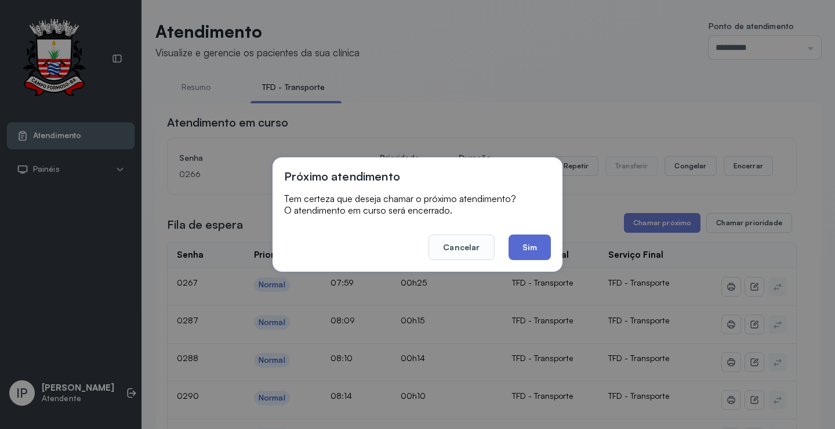
click at [526, 252] on button "Sim" at bounding box center [530, 247] width 42 height 26
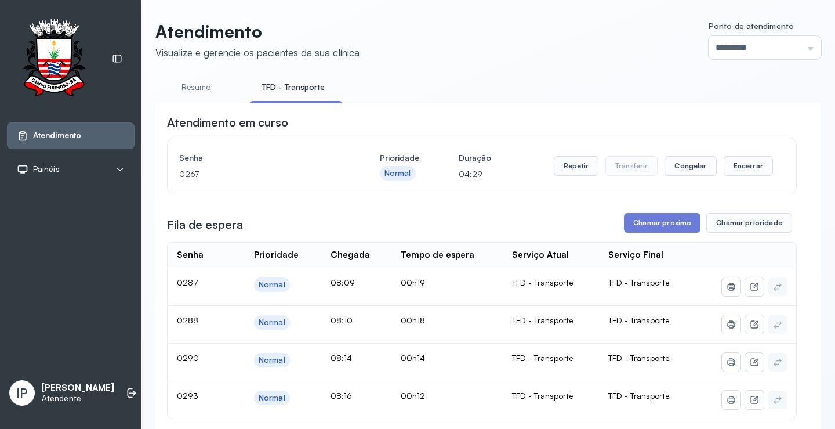
drag, startPoint x: 653, startPoint y: 212, endPoint x: 653, endPoint y: 222, distance: 9.3
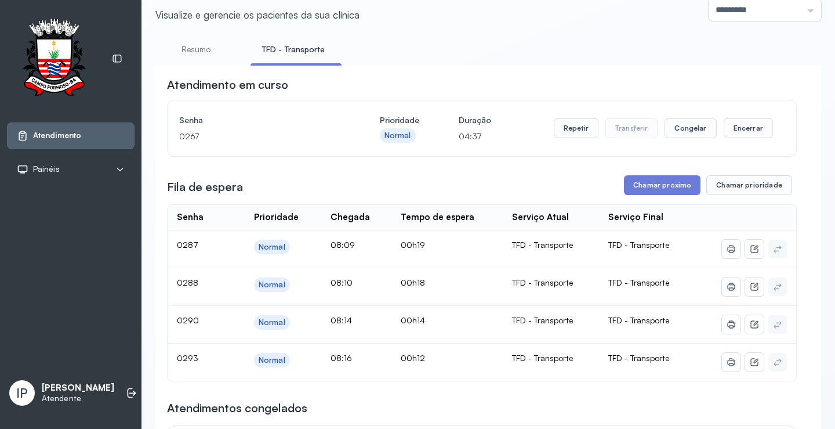
scroll to position [58, 0]
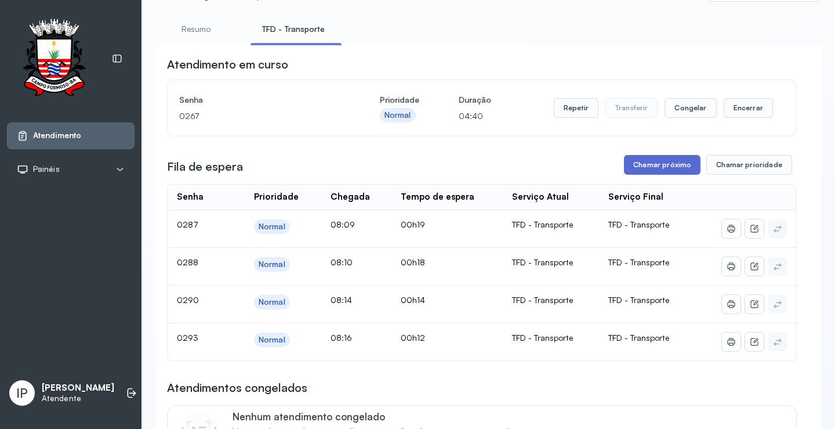
click at [666, 162] on button "Chamar próximo" at bounding box center [662, 165] width 77 height 20
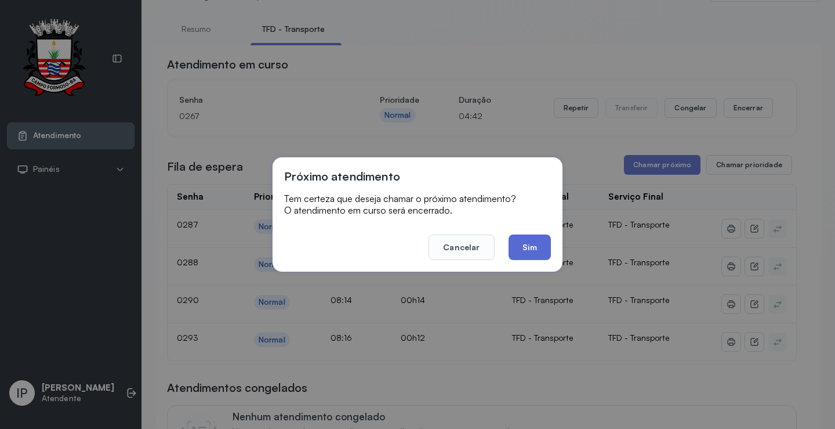
click at [514, 253] on button "Sim" at bounding box center [530, 247] width 42 height 26
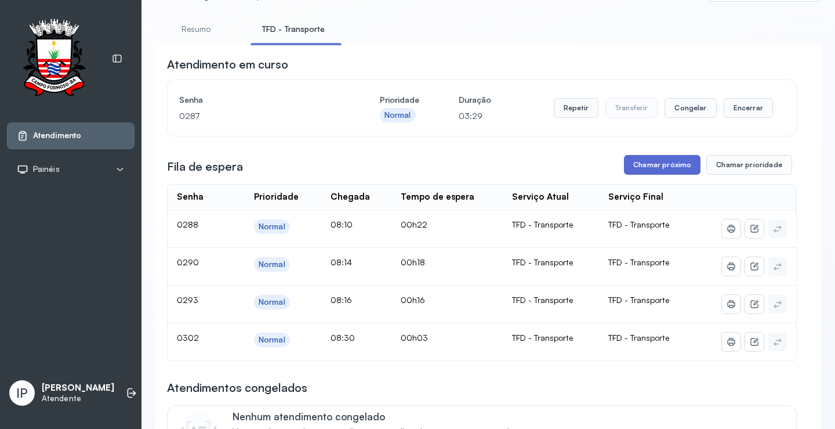
click at [654, 169] on button "Chamar próximo" at bounding box center [662, 165] width 77 height 20
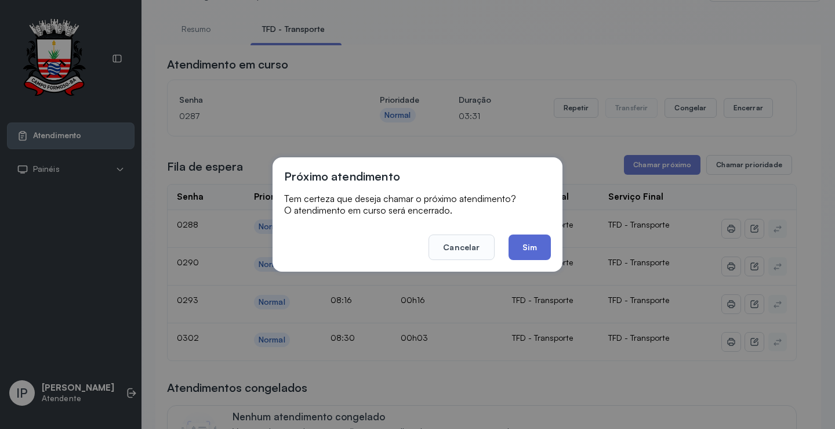
click at [527, 245] on button "Sim" at bounding box center [530, 247] width 42 height 26
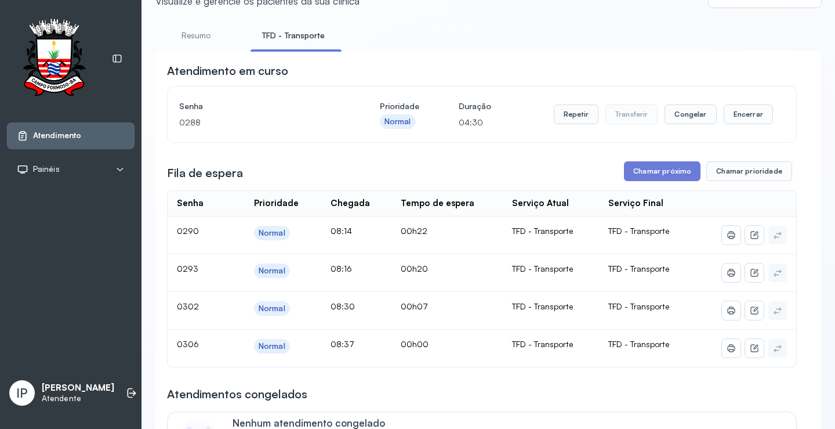
scroll to position [0, 0]
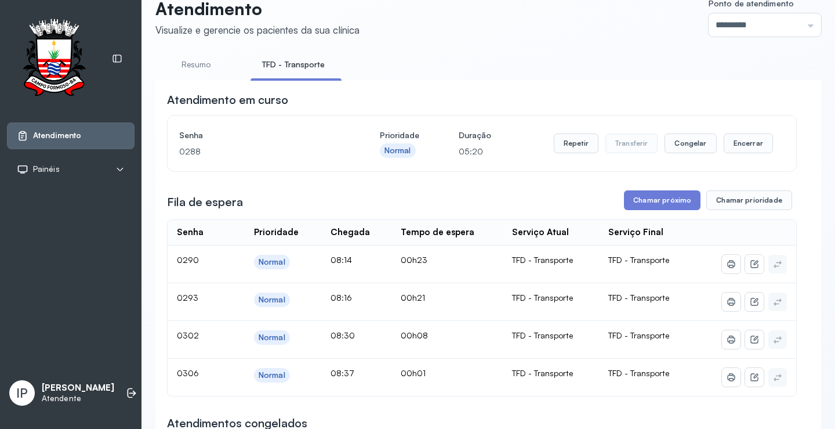
scroll to position [58, 0]
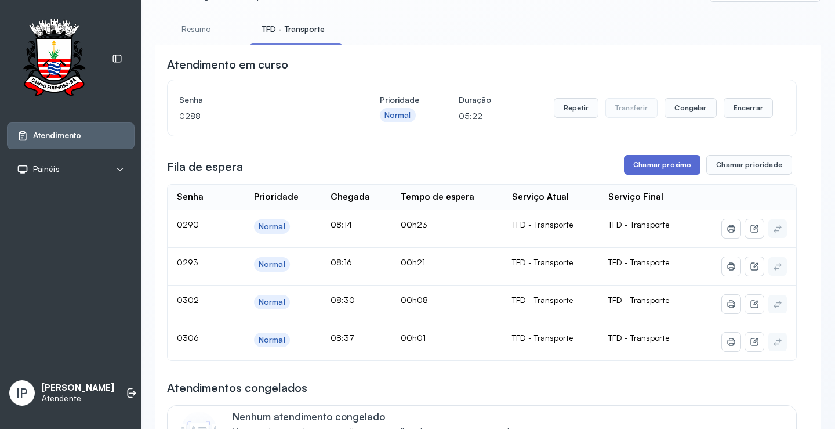
click at [662, 166] on button "Chamar próximo" at bounding box center [662, 165] width 77 height 20
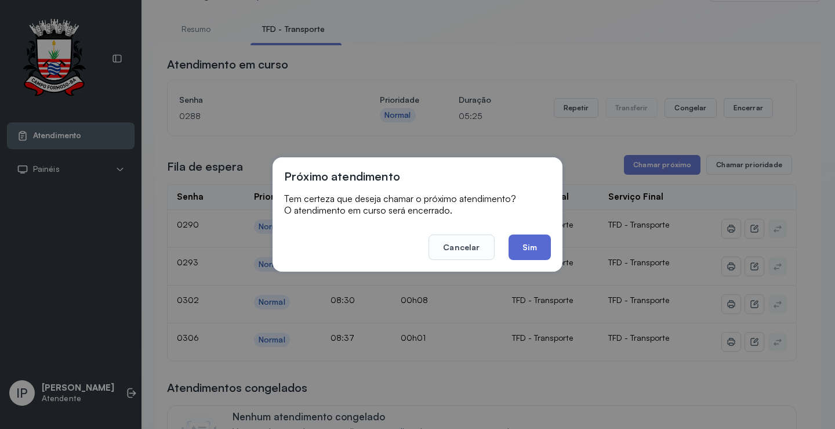
click at [519, 237] on button "Sim" at bounding box center [530, 247] width 42 height 26
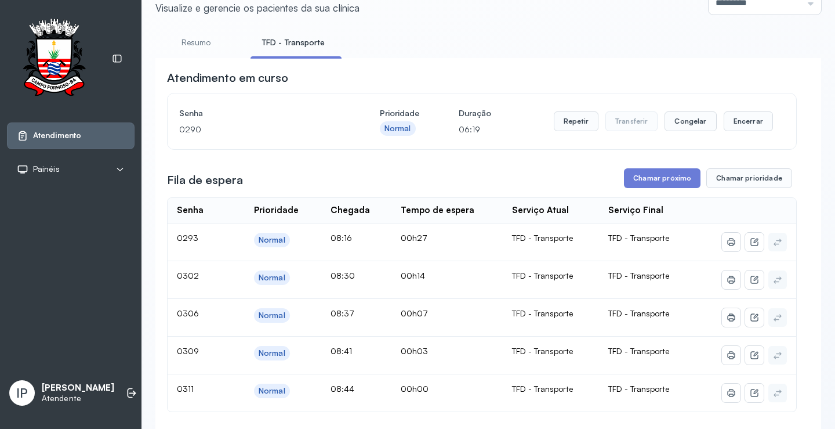
scroll to position [116, 0]
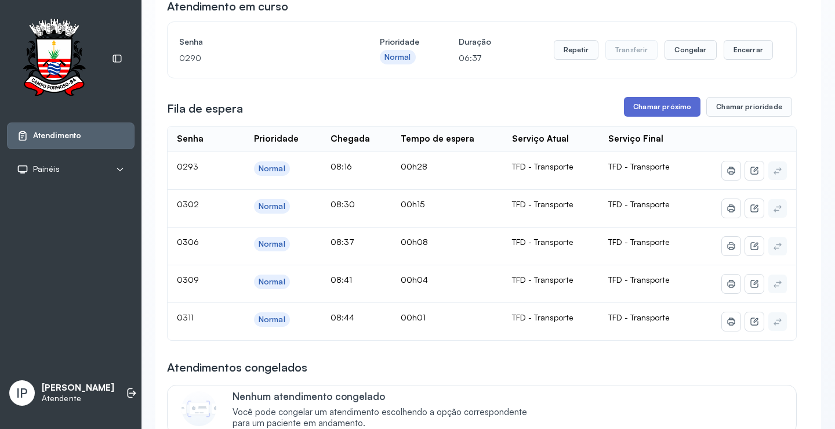
click at [677, 105] on button "Chamar próximo" at bounding box center [662, 107] width 77 height 20
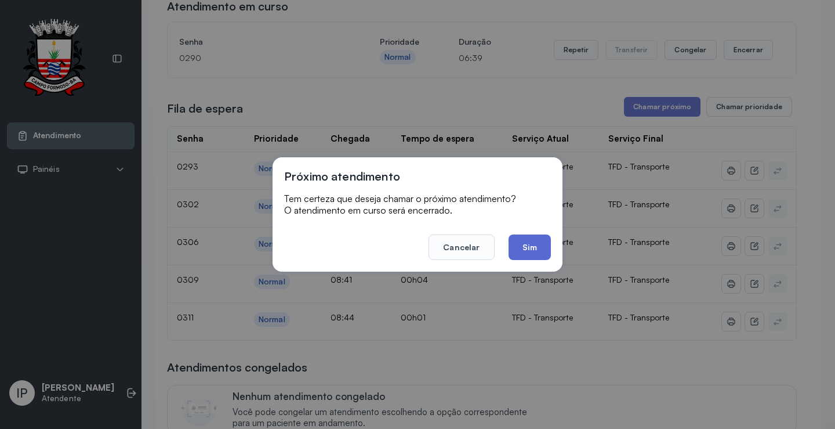
click at [527, 244] on button "Sim" at bounding box center [530, 247] width 42 height 26
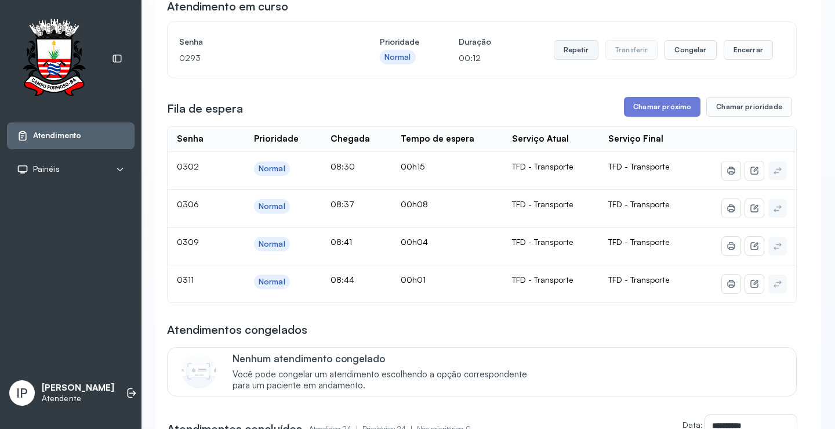
click at [580, 46] on button "Repetir" at bounding box center [576, 50] width 45 height 20
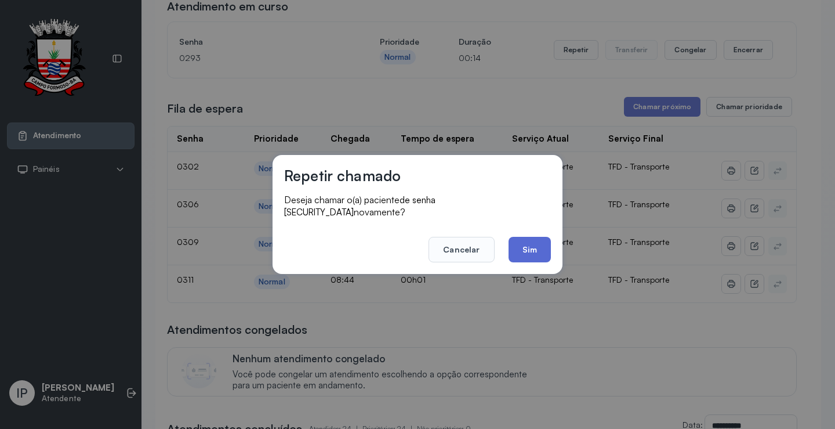
click at [512, 238] on button "Sim" at bounding box center [530, 250] width 42 height 26
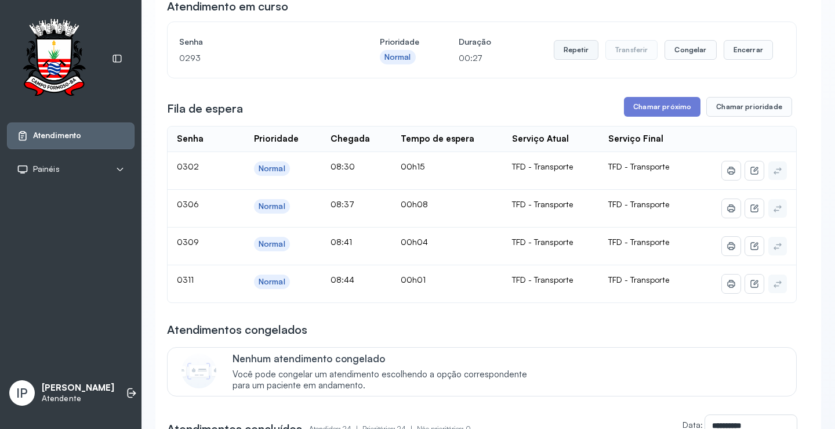
click at [559, 56] on button "Repetir" at bounding box center [576, 50] width 45 height 20
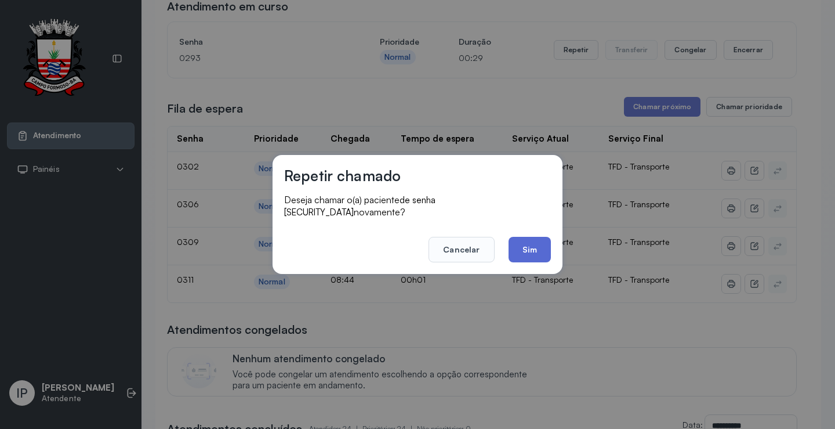
click at [533, 238] on button "Sim" at bounding box center [530, 250] width 42 height 26
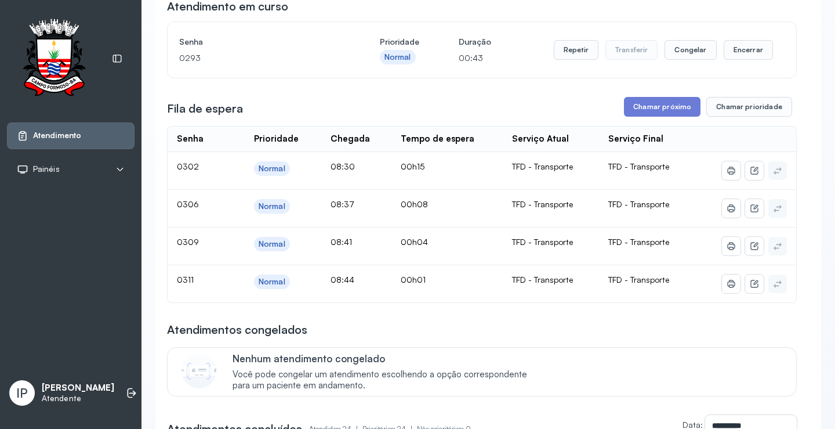
scroll to position [58, 0]
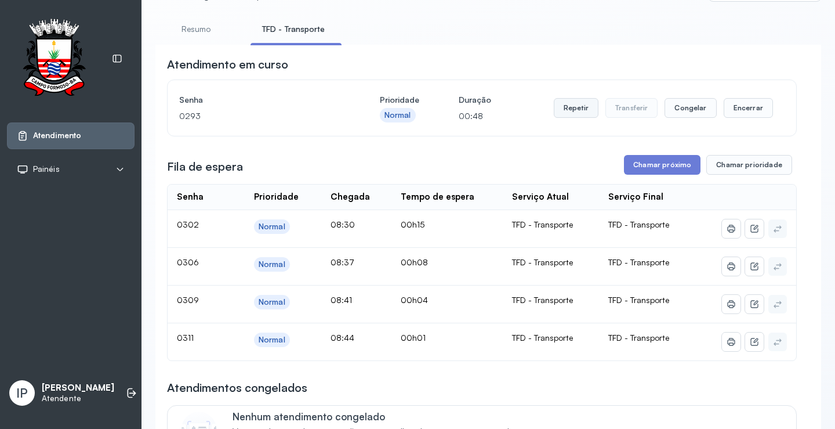
click at [569, 109] on button "Repetir" at bounding box center [576, 108] width 45 height 20
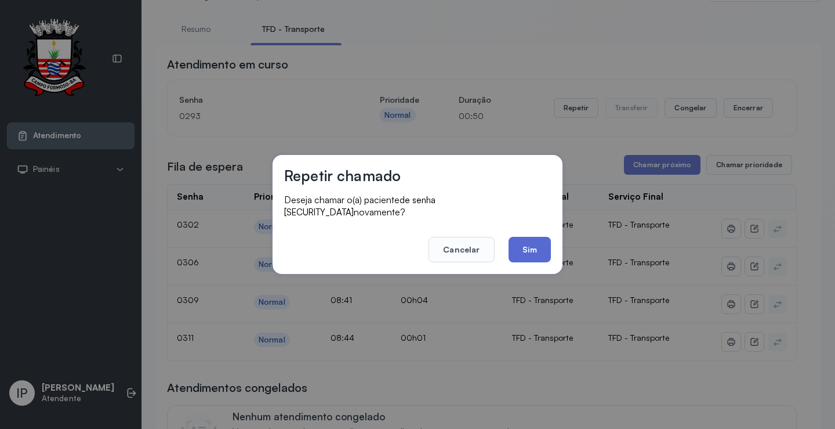
click at [535, 237] on button "Sim" at bounding box center [530, 250] width 42 height 26
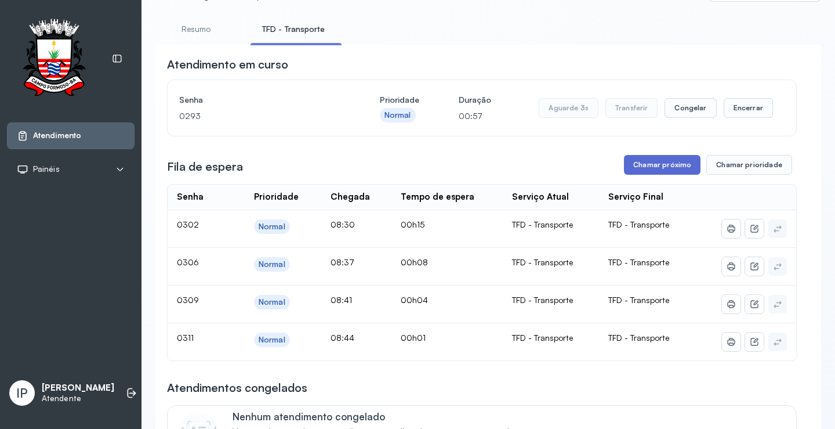
click at [639, 165] on button "Chamar próximo" at bounding box center [662, 165] width 77 height 20
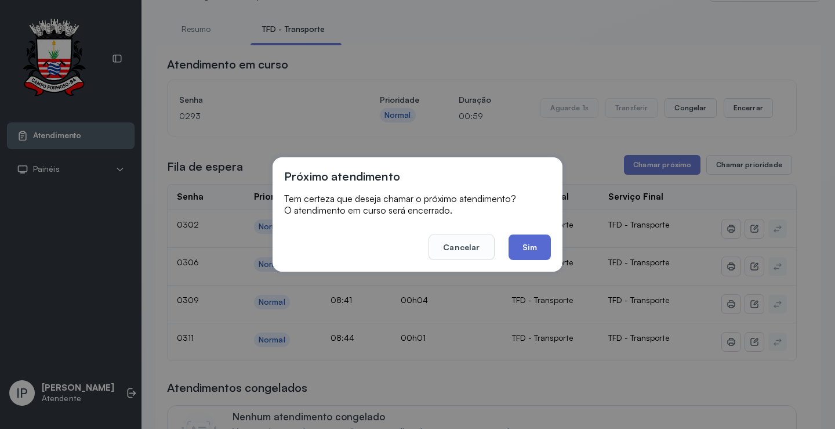
click at [545, 238] on button "Sim" at bounding box center [530, 247] width 42 height 26
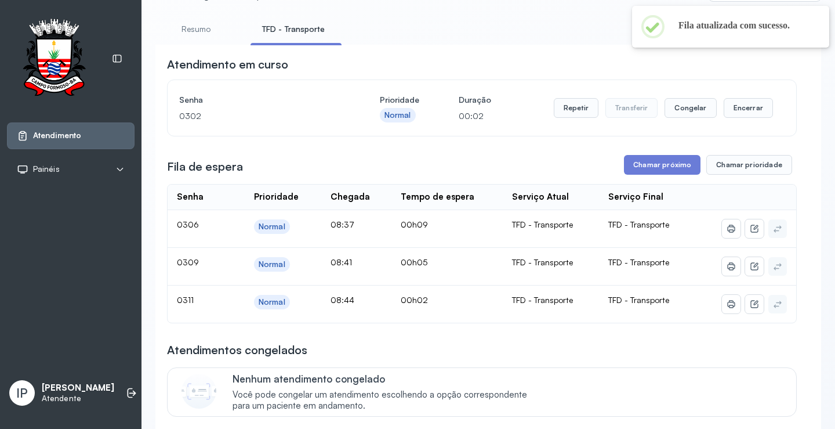
scroll to position [0, 0]
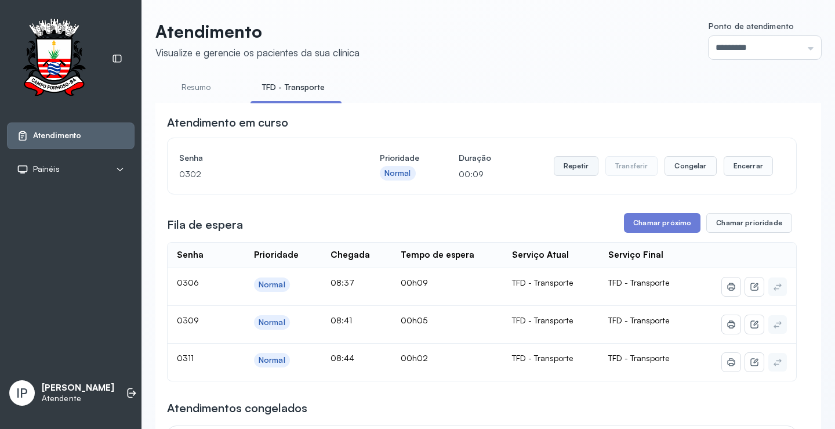
click at [568, 171] on button "Repetir" at bounding box center [576, 166] width 45 height 20
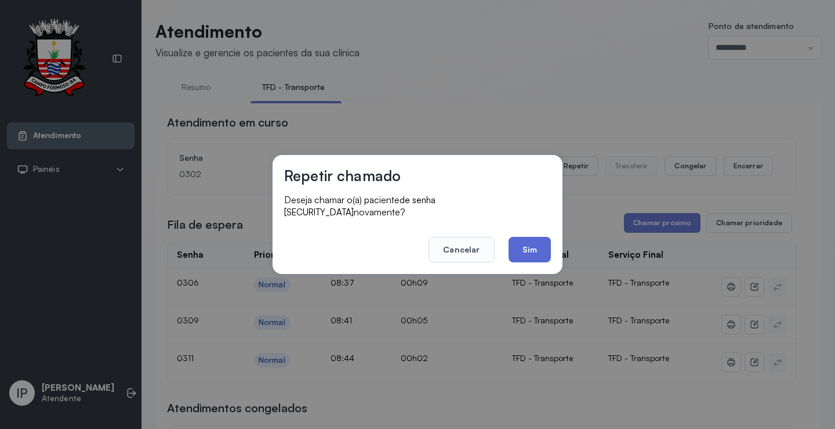
click at [523, 248] on button "Sim" at bounding box center [530, 250] width 42 height 26
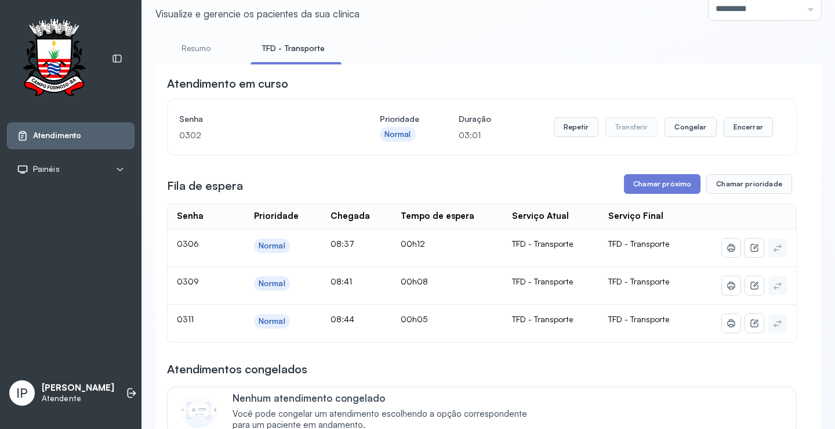
scroll to position [58, 0]
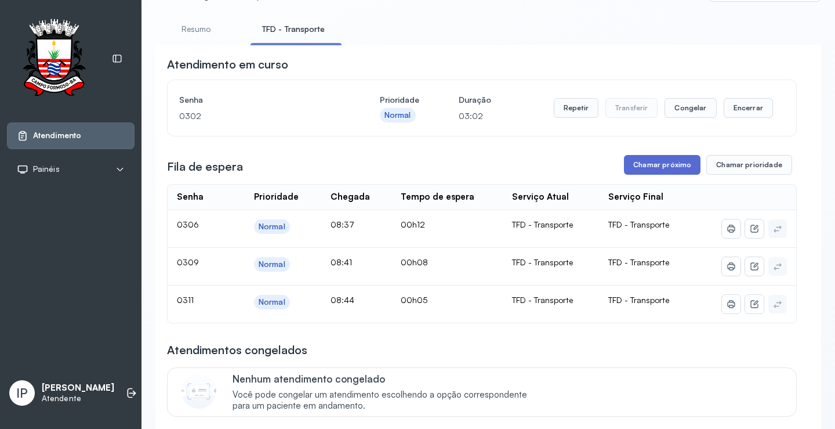
click at [655, 162] on button "Chamar próximo" at bounding box center [662, 165] width 77 height 20
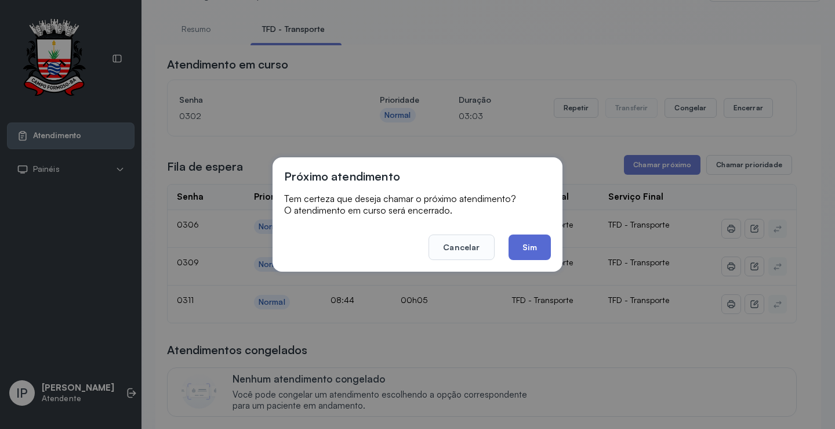
click at [526, 241] on button "Sim" at bounding box center [530, 247] width 42 height 26
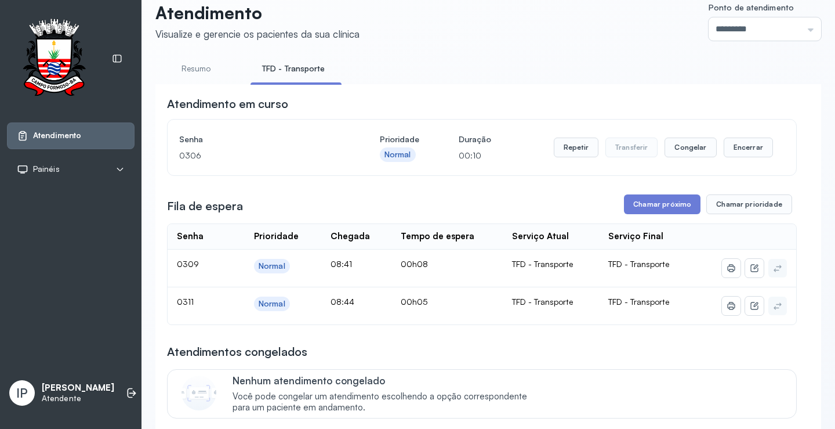
scroll to position [0, 0]
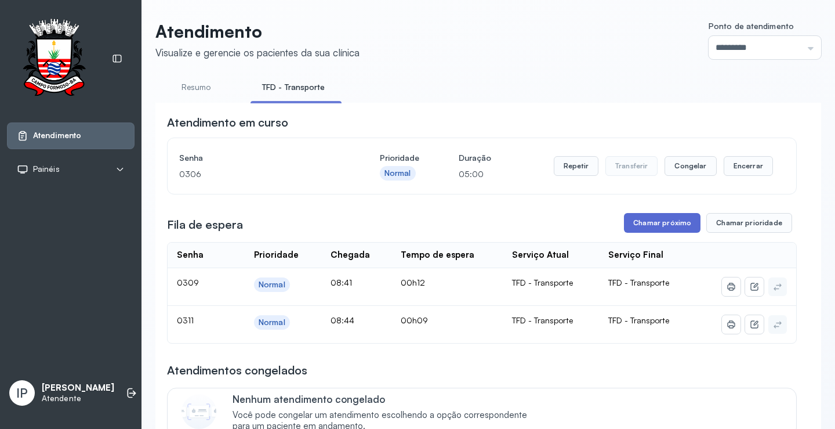
click at [661, 229] on button "Chamar próximo" at bounding box center [662, 223] width 77 height 20
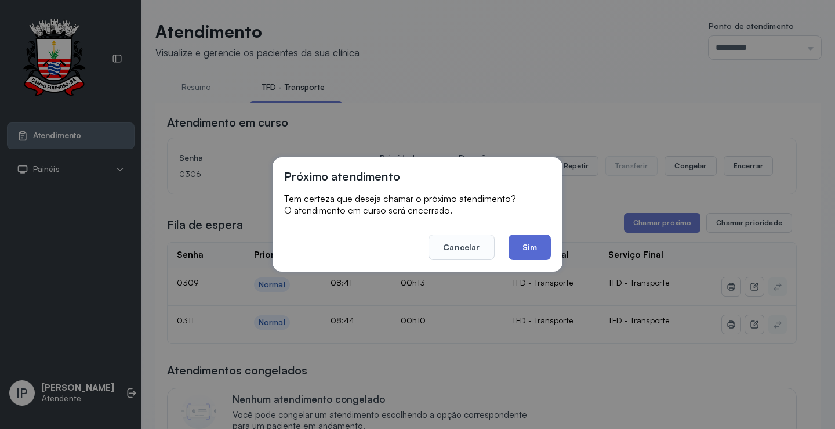
click at [544, 249] on button "Sim" at bounding box center [530, 247] width 42 height 26
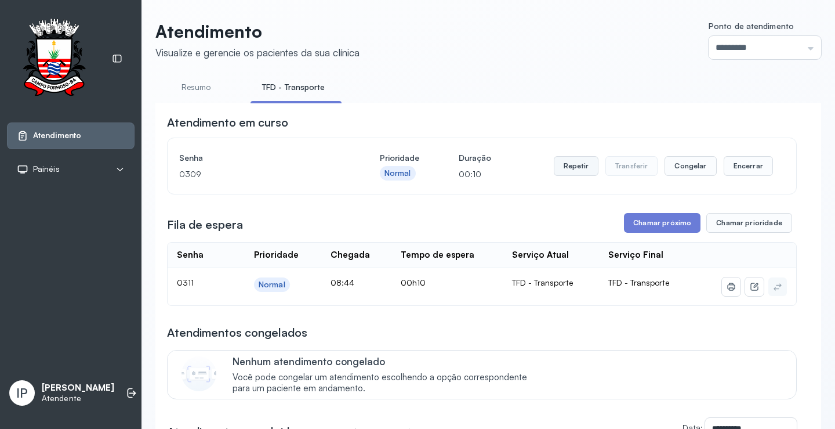
click at [571, 172] on button "Repetir" at bounding box center [576, 166] width 45 height 20
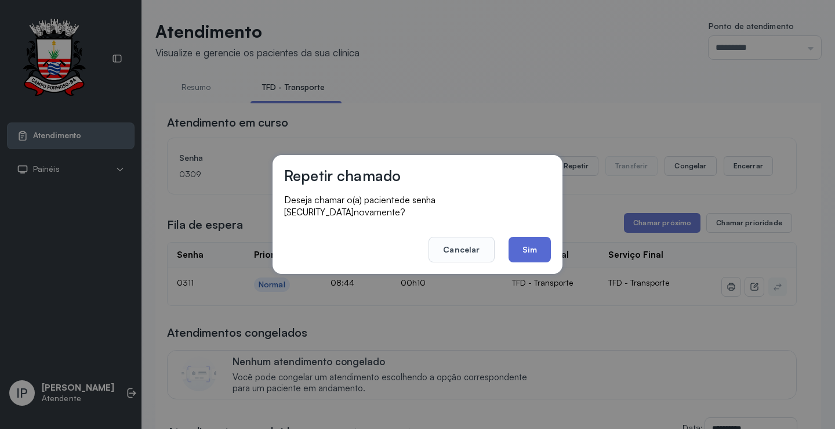
click at [528, 243] on button "Sim" at bounding box center [530, 250] width 42 height 26
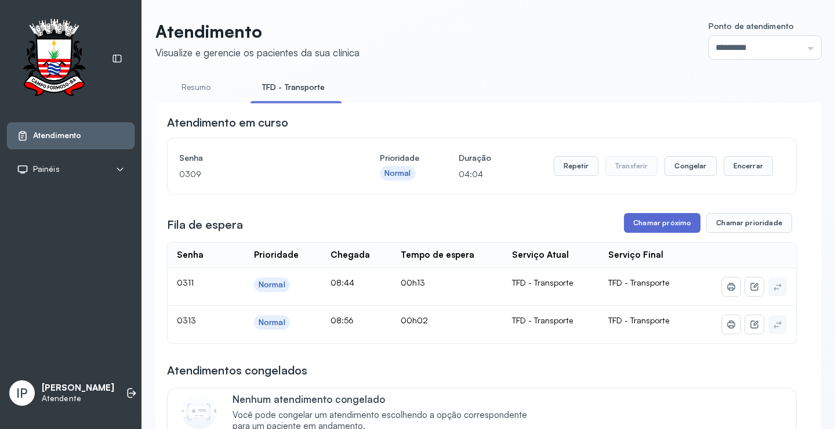
click at [675, 227] on button "Chamar próximo" at bounding box center [662, 223] width 77 height 20
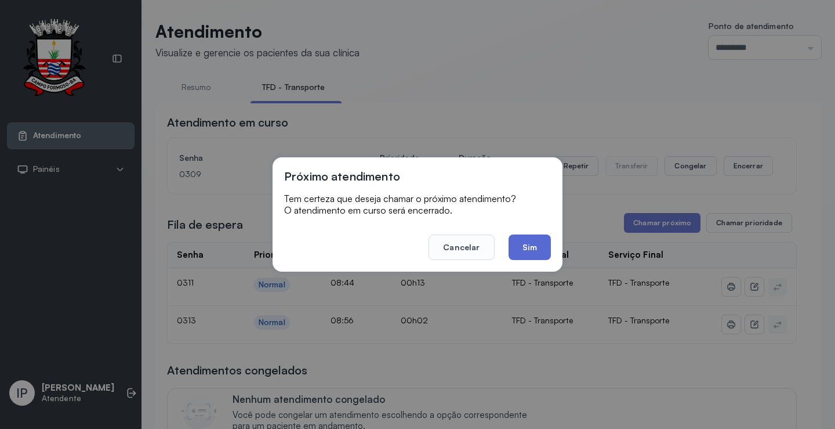
click at [521, 251] on button "Sim" at bounding box center [530, 247] width 42 height 26
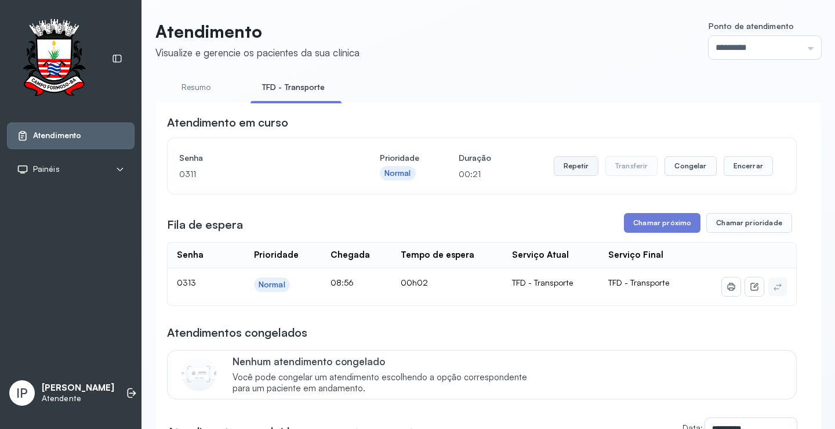
click at [579, 164] on button "Repetir" at bounding box center [576, 166] width 45 height 20
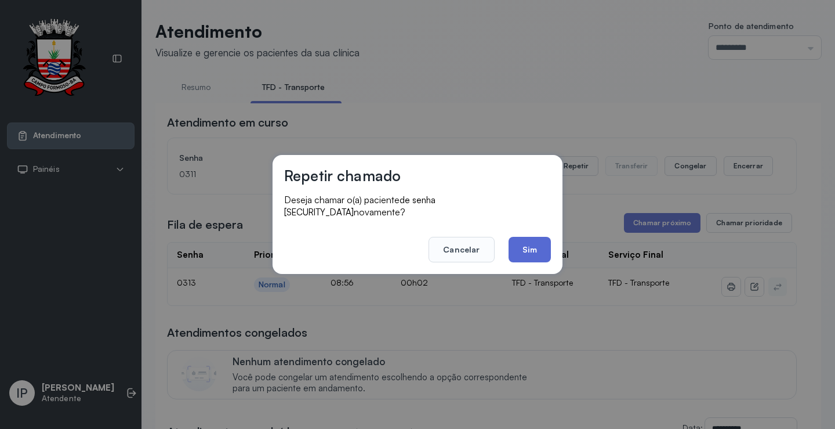
click at [520, 242] on button "Sim" at bounding box center [530, 250] width 42 height 26
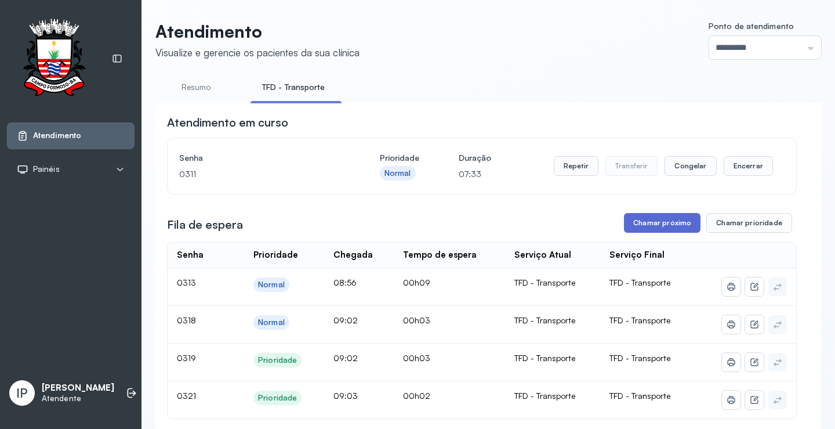
click at [657, 222] on button "Chamar próximo" at bounding box center [662, 223] width 77 height 20
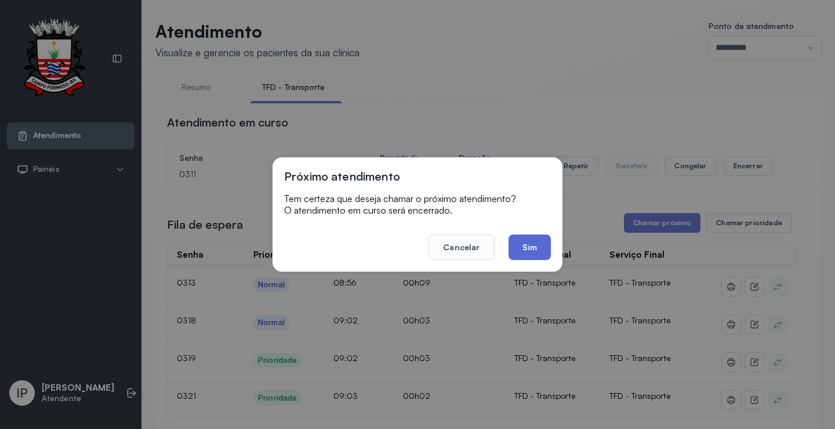
click at [540, 244] on button "Sim" at bounding box center [530, 247] width 42 height 26
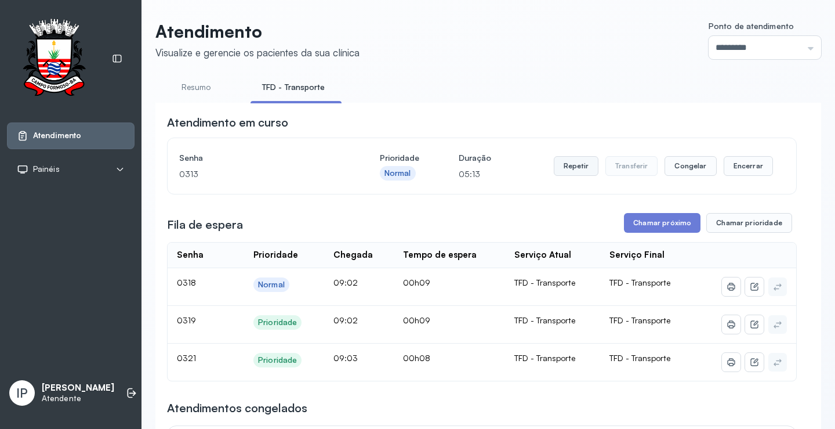
click at [574, 166] on button "Repetir" at bounding box center [576, 166] width 45 height 20
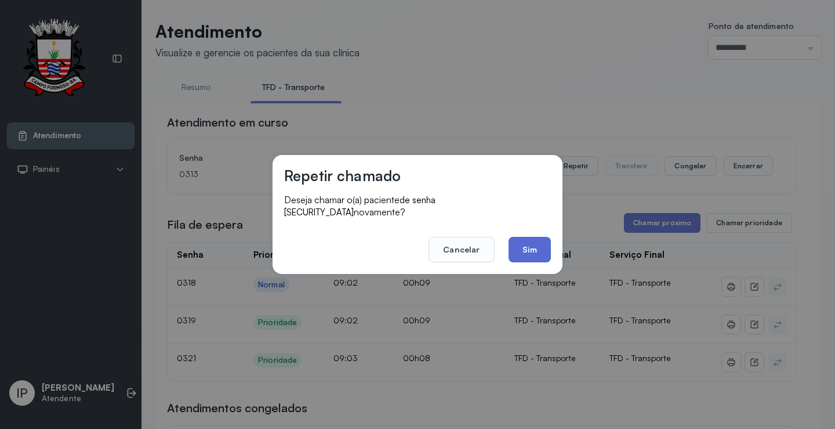
click at [542, 241] on button "Sim" at bounding box center [530, 250] width 42 height 26
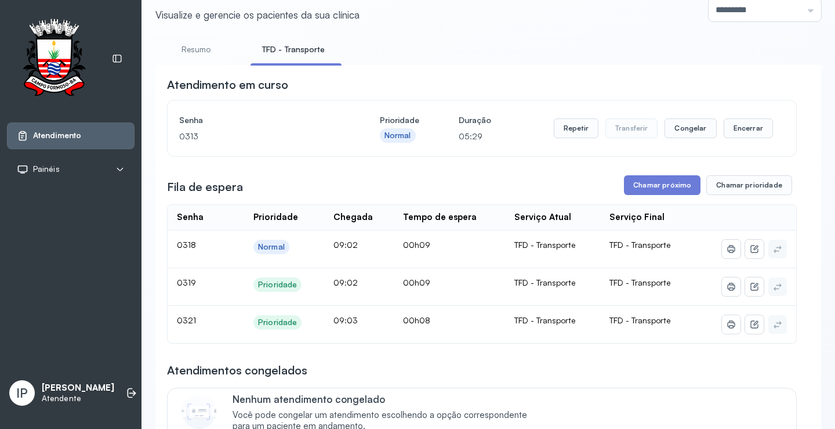
scroll to position [58, 0]
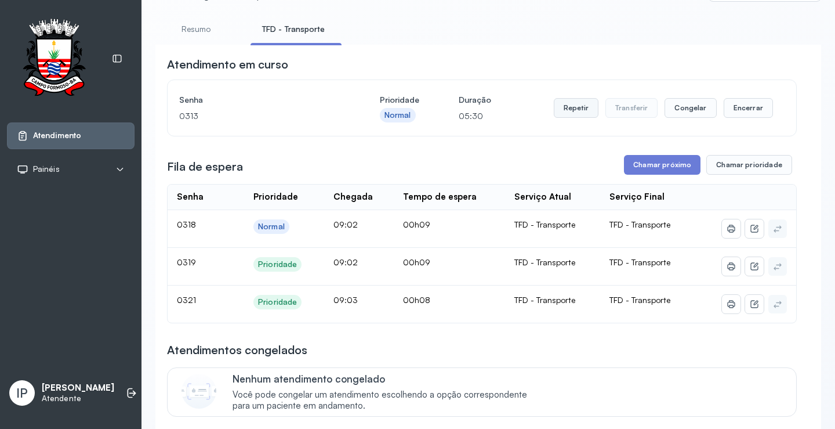
click at [580, 111] on button "Repetir" at bounding box center [576, 108] width 45 height 20
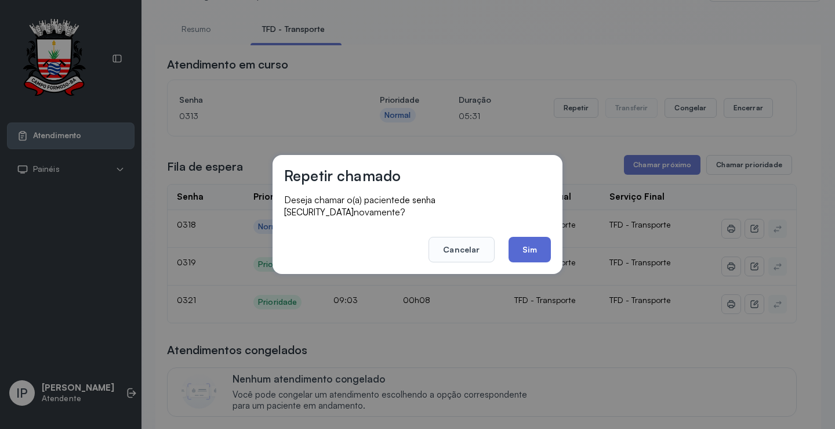
click at [516, 238] on button "Sim" at bounding box center [530, 250] width 42 height 26
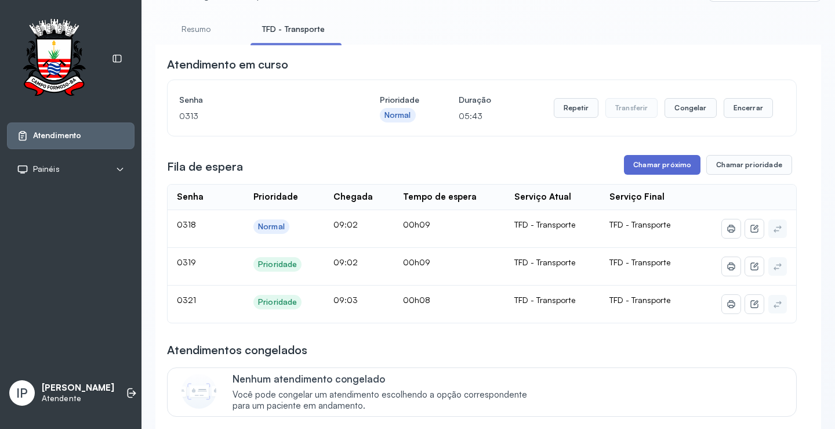
click at [664, 171] on button "Chamar próximo" at bounding box center [662, 165] width 77 height 20
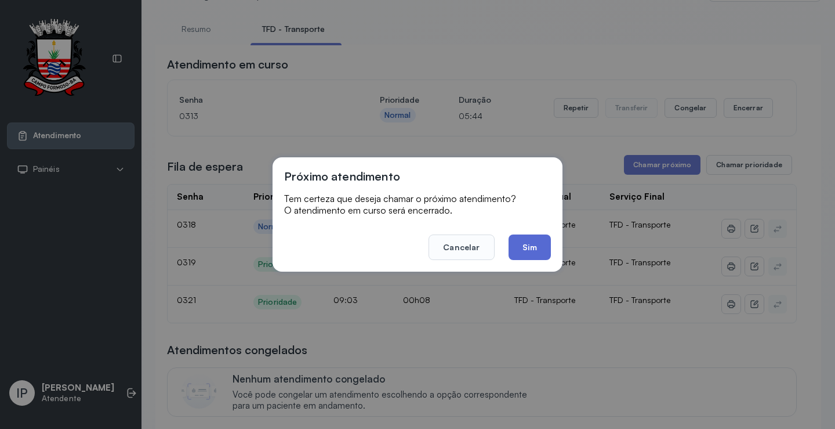
click at [526, 242] on button "Sim" at bounding box center [530, 247] width 42 height 26
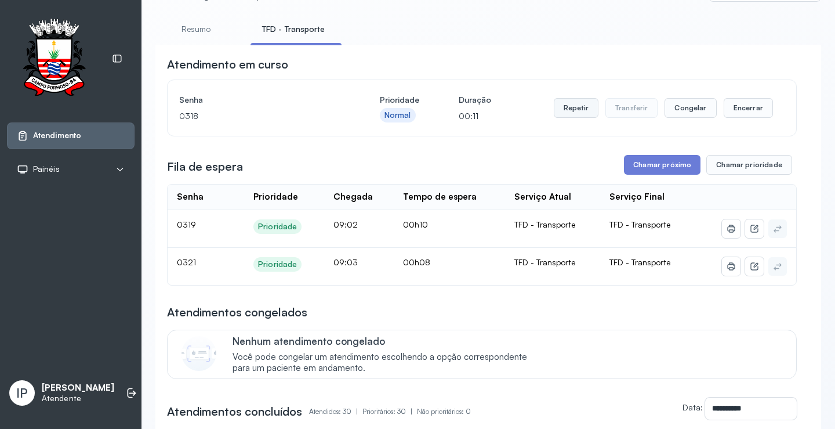
click at [575, 109] on button "Repetir" at bounding box center [576, 108] width 45 height 20
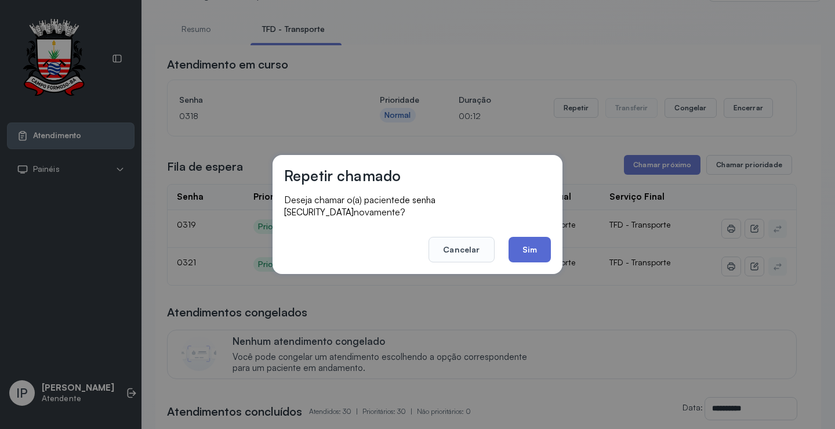
click at [516, 243] on button "Sim" at bounding box center [530, 250] width 42 height 26
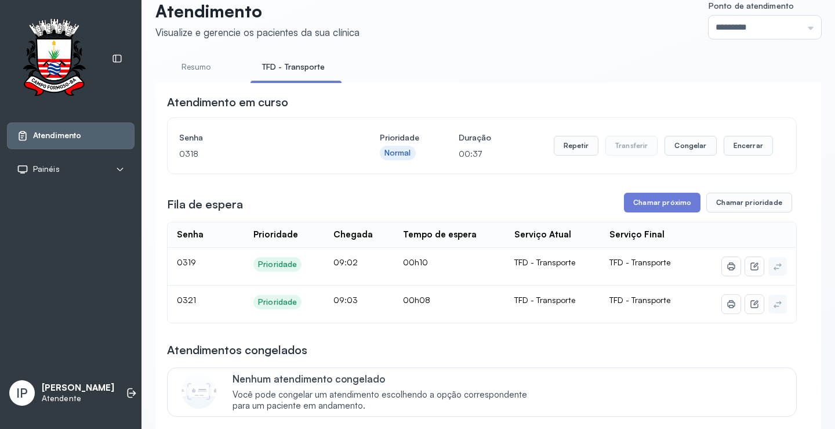
scroll to position [0, 0]
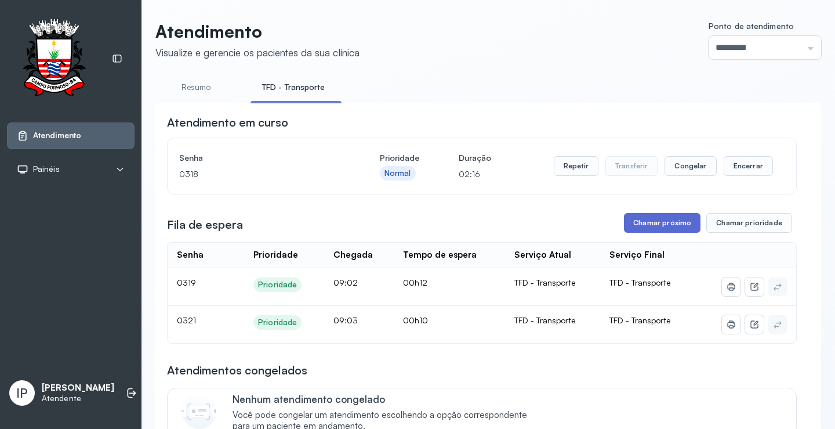
click at [633, 223] on button "Chamar próximo" at bounding box center [662, 223] width 77 height 20
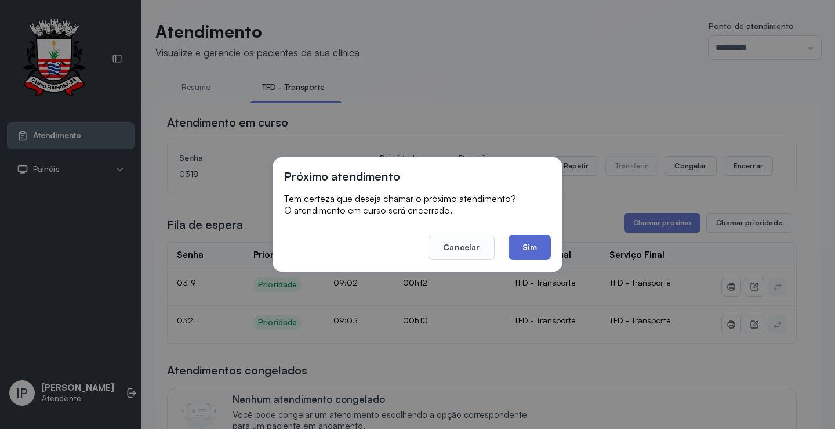
click at [531, 242] on button "Sim" at bounding box center [530, 247] width 42 height 26
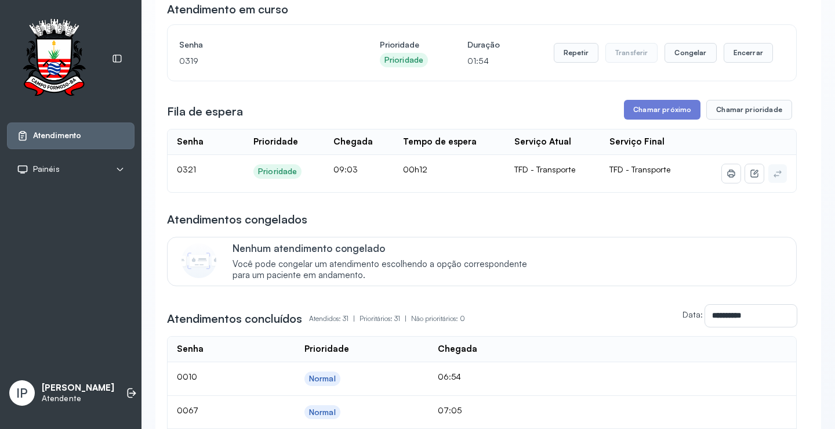
scroll to position [116, 0]
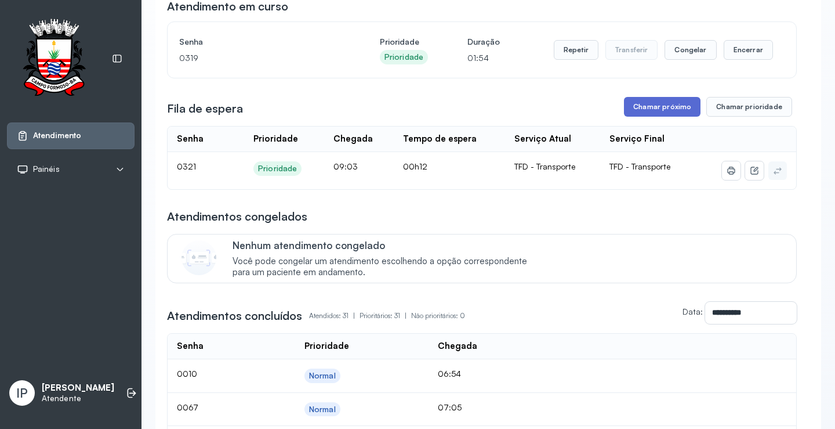
click at [646, 111] on button "Chamar próximo" at bounding box center [662, 107] width 77 height 20
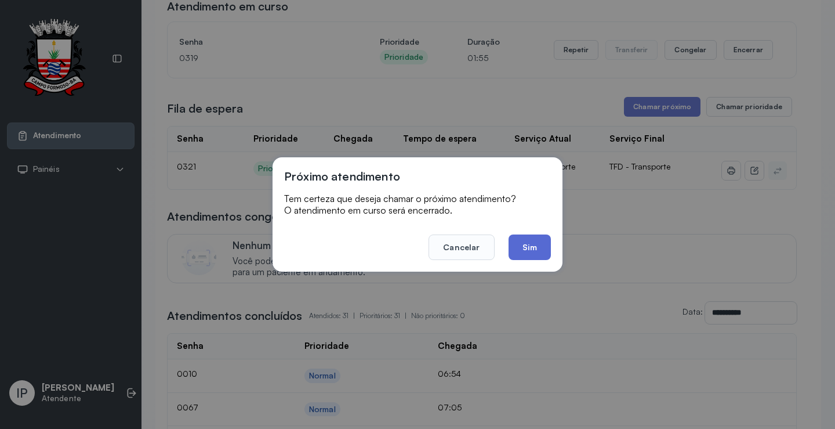
click at [524, 241] on button "Sim" at bounding box center [530, 247] width 42 height 26
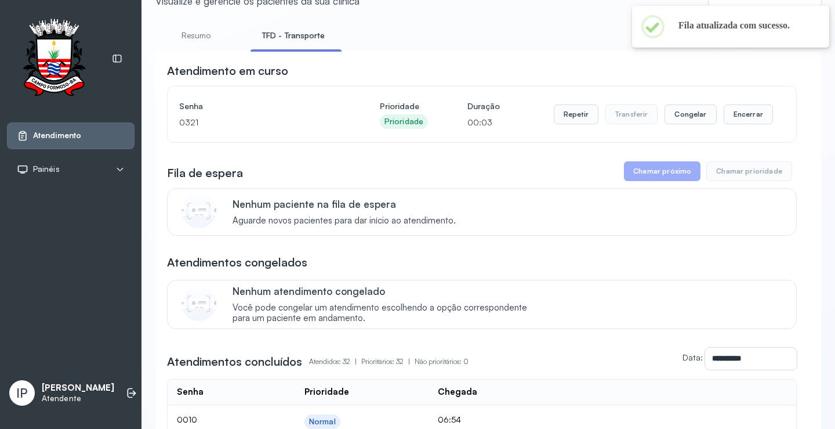
scroll to position [0, 0]
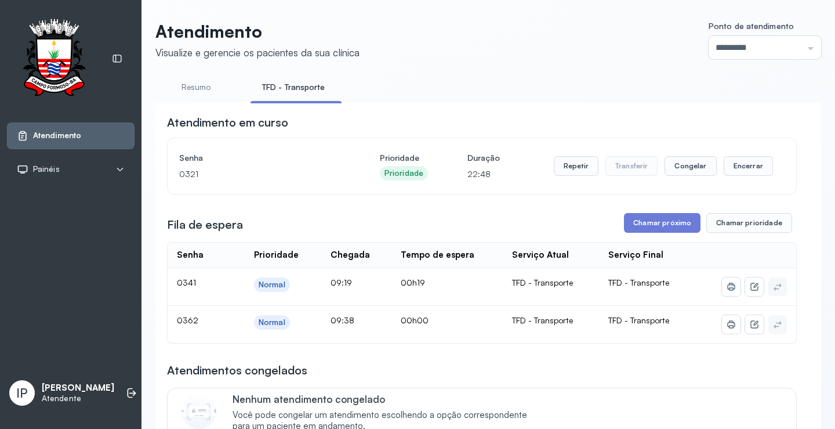
click at [645, 223] on button "Chamar próximo" at bounding box center [662, 223] width 77 height 20
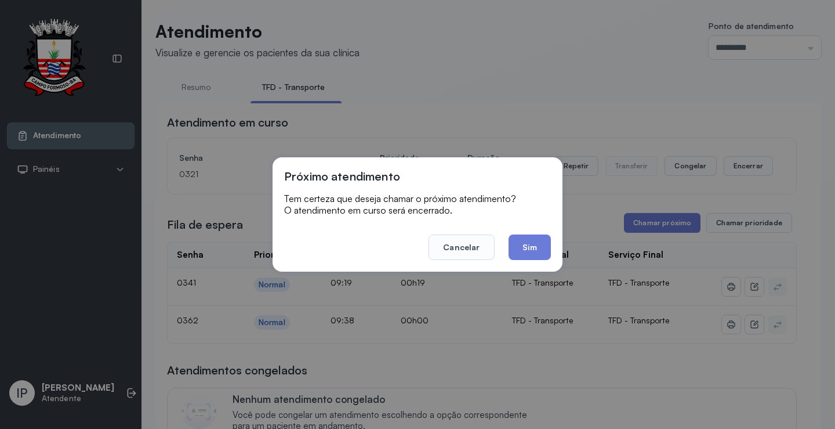
click at [523, 247] on button "Sim" at bounding box center [530, 247] width 42 height 26
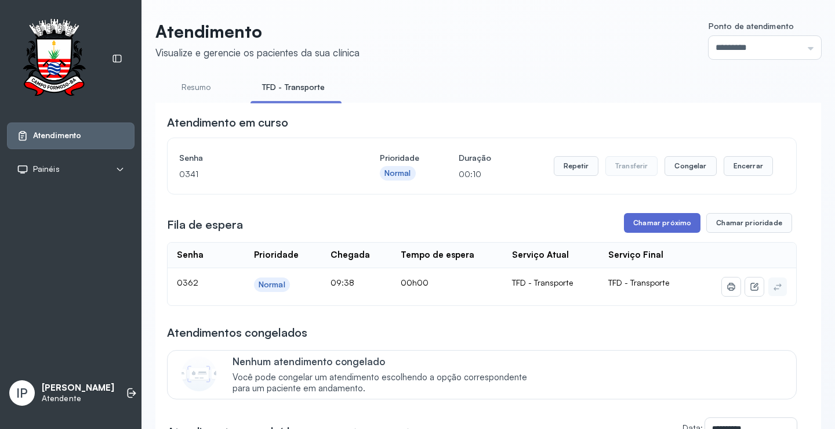
click at [674, 227] on button "Chamar próximo" at bounding box center [662, 223] width 77 height 20
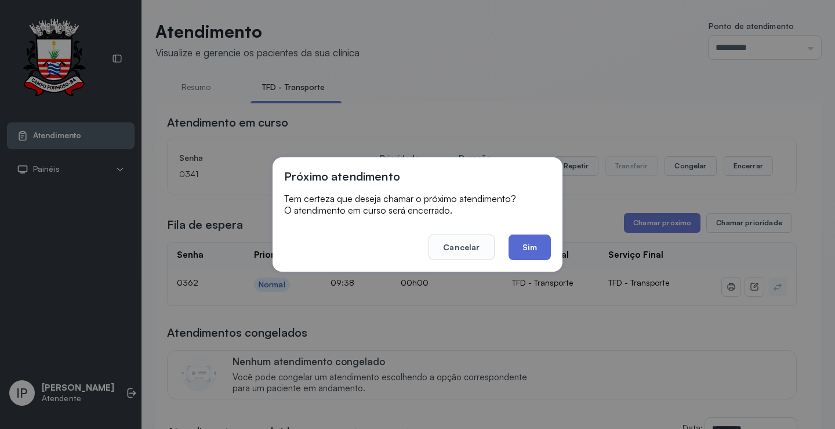
click at [531, 240] on button "Sim" at bounding box center [530, 247] width 42 height 26
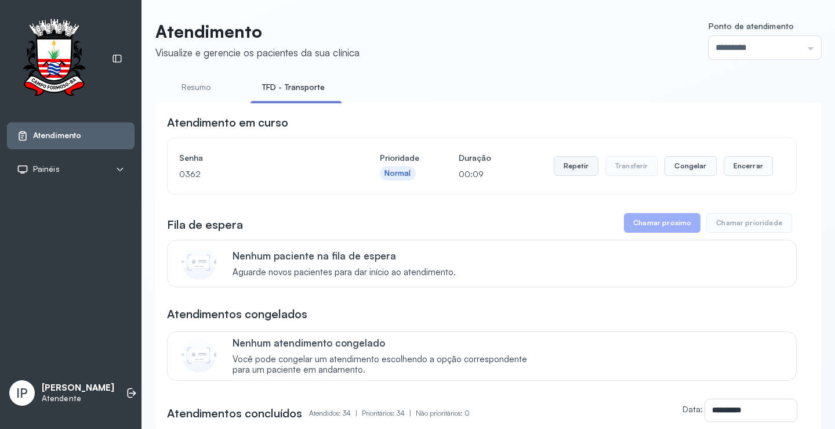
click at [579, 171] on button "Repetir" at bounding box center [576, 166] width 45 height 20
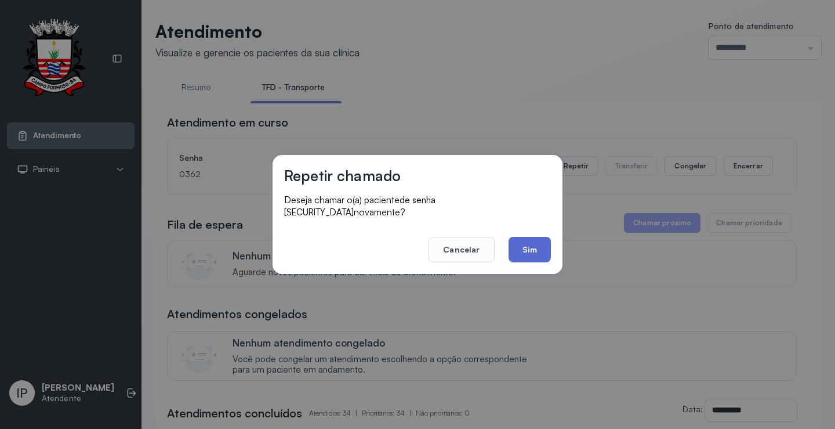
click at [513, 244] on button "Sim" at bounding box center [530, 250] width 42 height 26
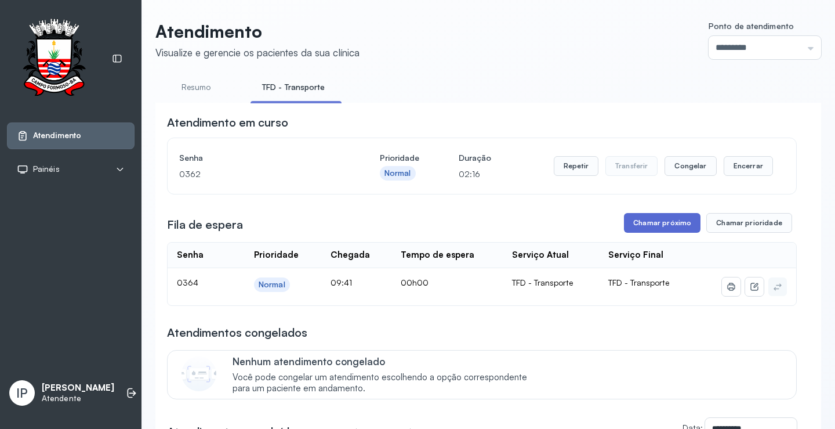
click at [658, 226] on button "Chamar próximo" at bounding box center [662, 223] width 77 height 20
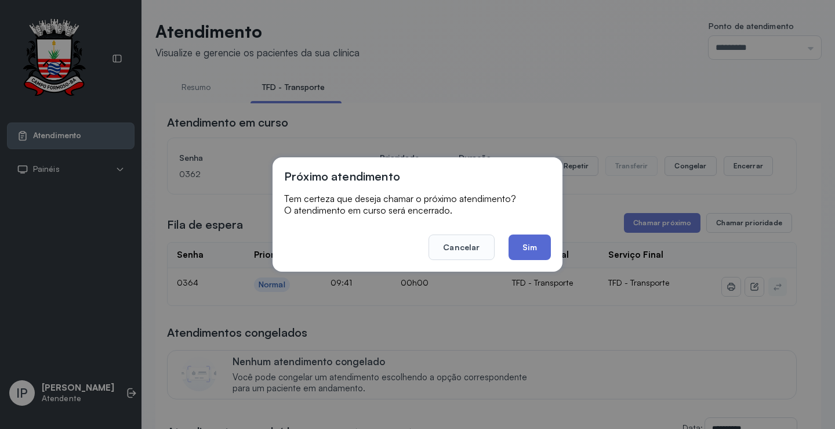
click at [527, 248] on button "Sim" at bounding box center [530, 247] width 42 height 26
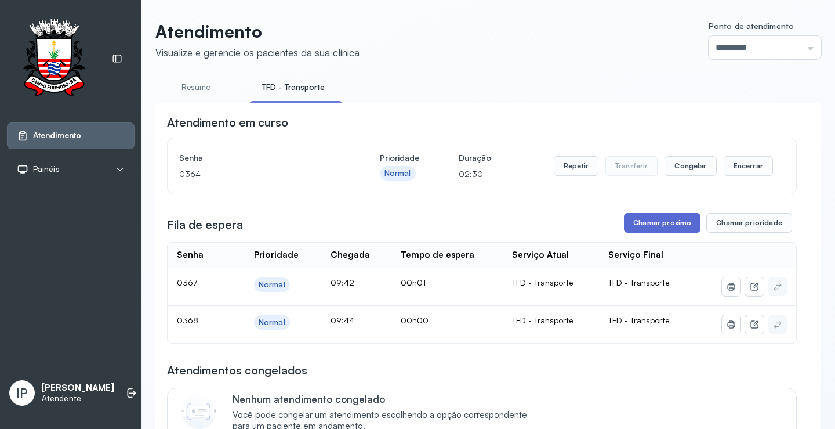
click at [637, 217] on button "Chamar próximo" at bounding box center [662, 223] width 77 height 20
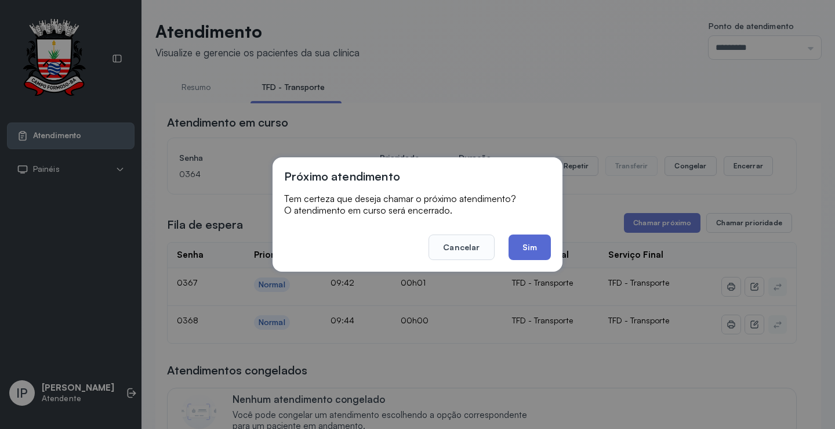
click at [538, 248] on button "Sim" at bounding box center [530, 247] width 42 height 26
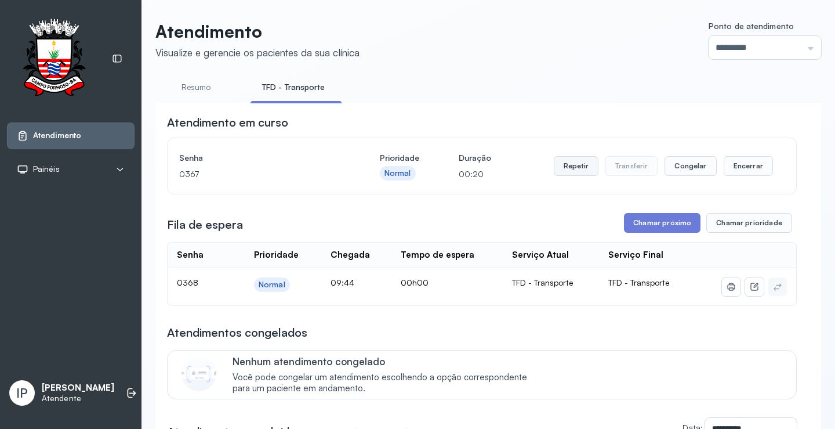
click at [592, 168] on button "Repetir" at bounding box center [576, 166] width 45 height 20
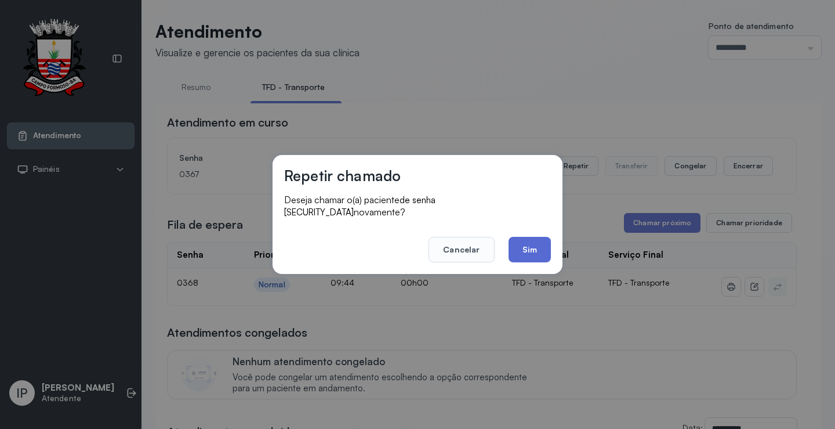
click at [540, 238] on button "Sim" at bounding box center [530, 250] width 42 height 26
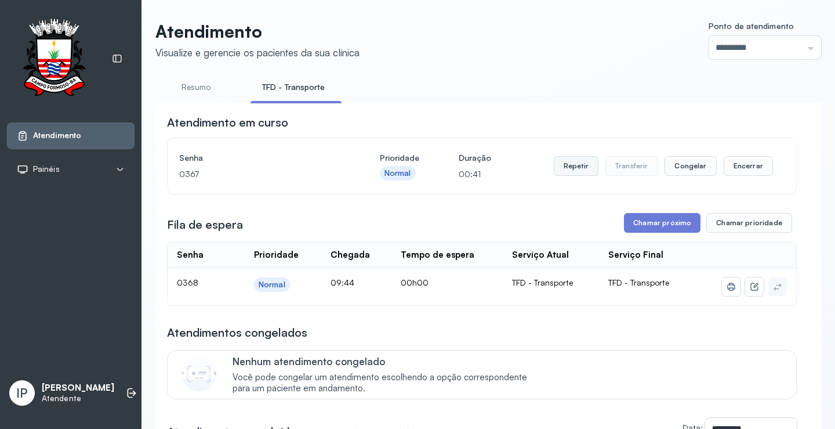
click at [562, 170] on button "Repetir" at bounding box center [576, 166] width 45 height 20
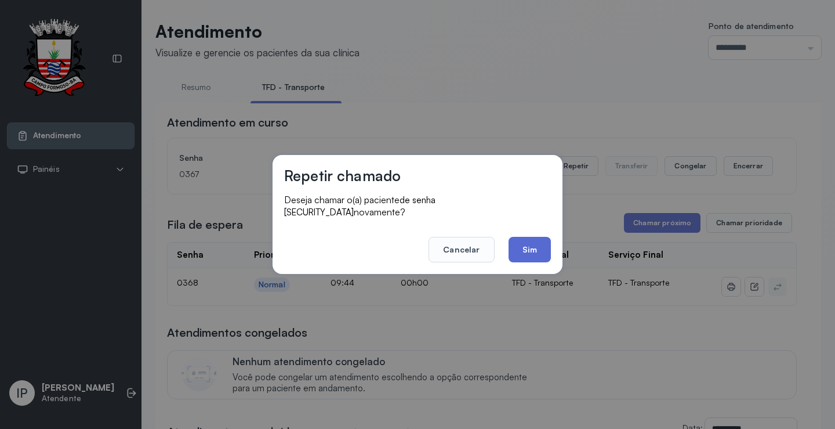
click at [536, 240] on button "Sim" at bounding box center [530, 250] width 42 height 26
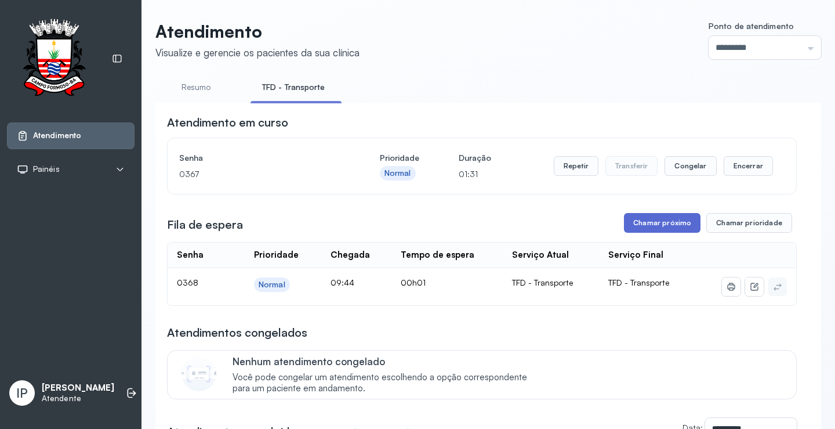
click at [671, 226] on button "Chamar próximo" at bounding box center [662, 223] width 77 height 20
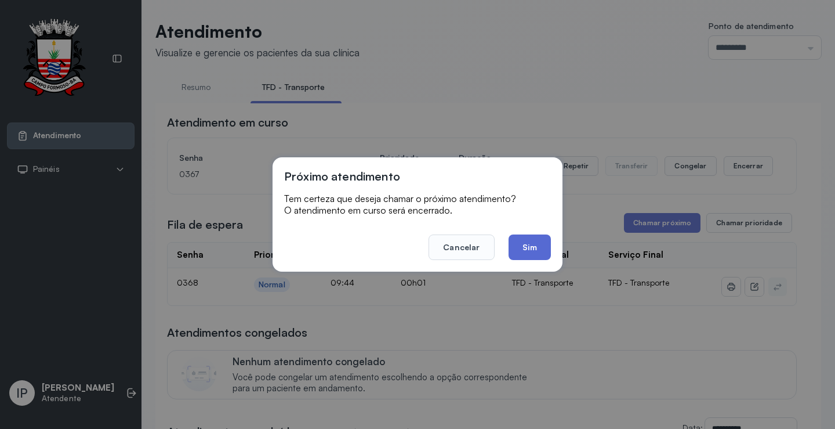
click at [527, 248] on button "Sim" at bounding box center [530, 247] width 42 height 26
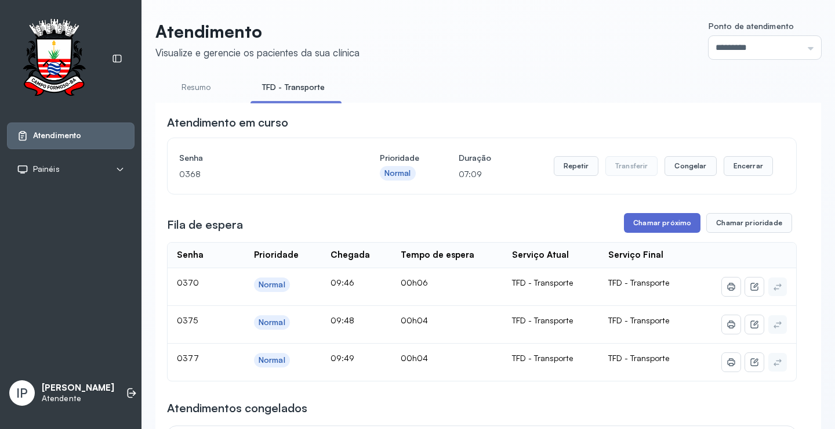
click at [655, 226] on button "Chamar próximo" at bounding box center [662, 223] width 77 height 20
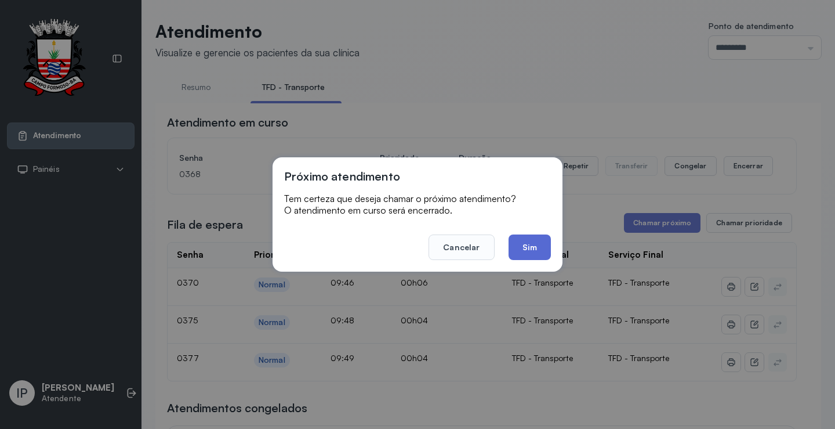
click at [531, 238] on button "Sim" at bounding box center [530, 247] width 42 height 26
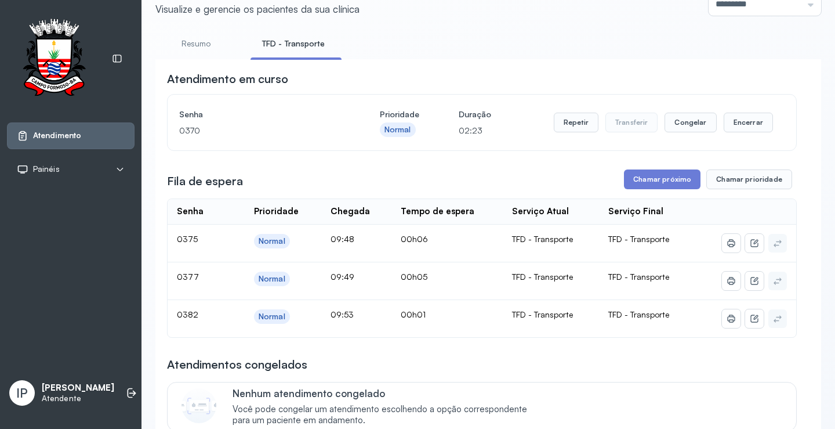
scroll to position [116, 0]
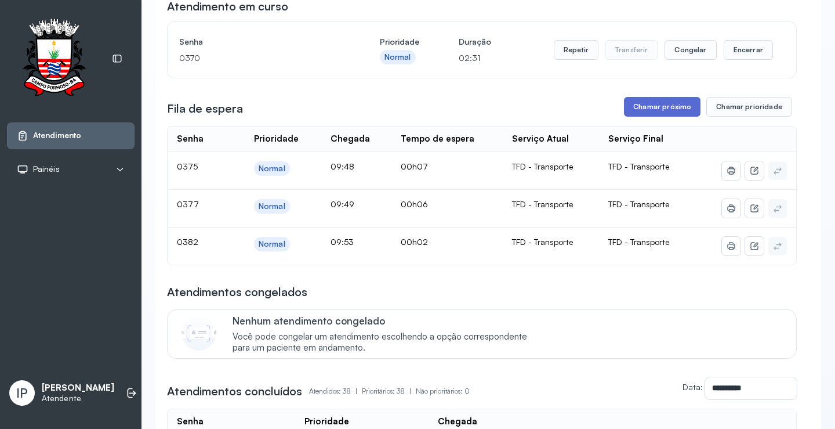
click at [676, 107] on button "Chamar próximo" at bounding box center [662, 107] width 77 height 20
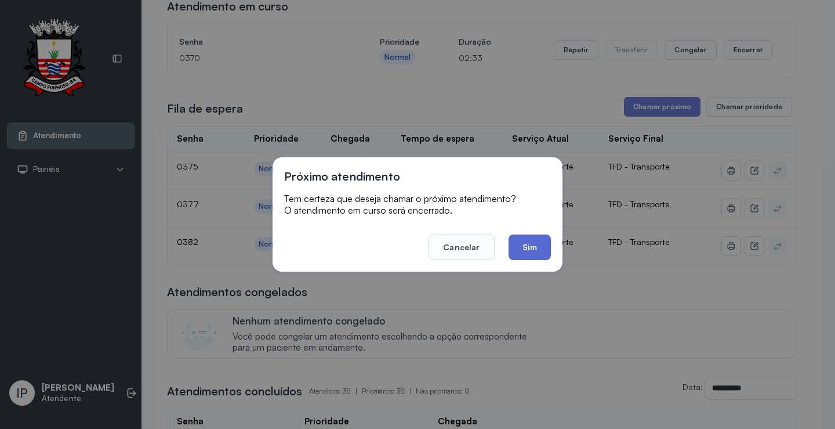
click at [524, 245] on button "Sim" at bounding box center [530, 247] width 42 height 26
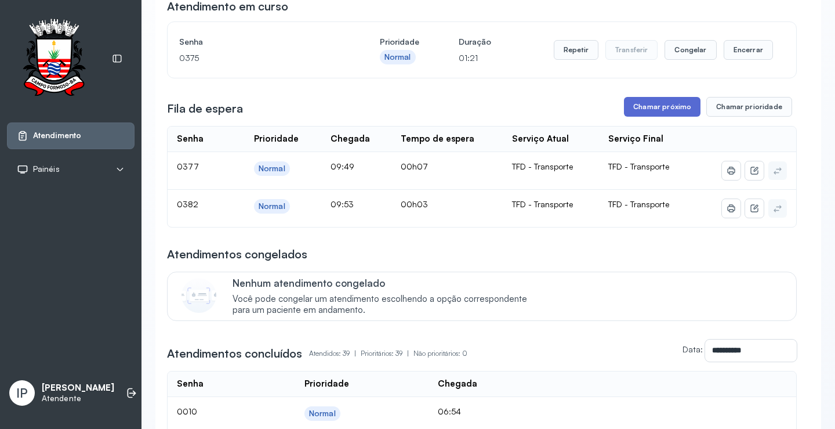
click at [644, 103] on button "Chamar próximo" at bounding box center [662, 107] width 77 height 20
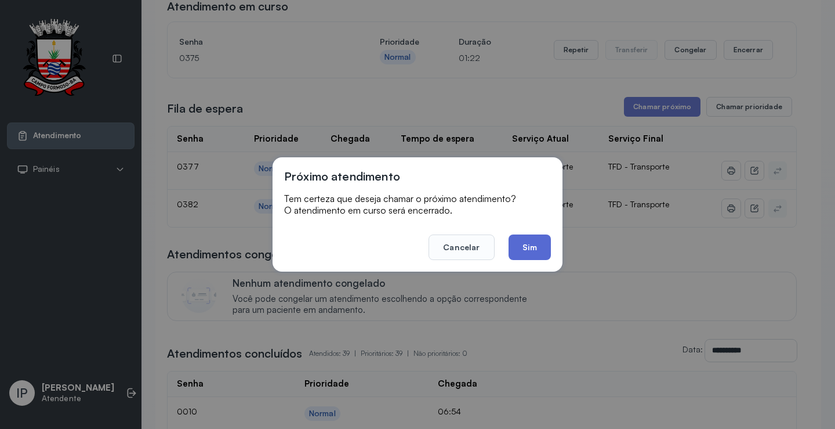
click at [534, 240] on button "Sim" at bounding box center [530, 247] width 42 height 26
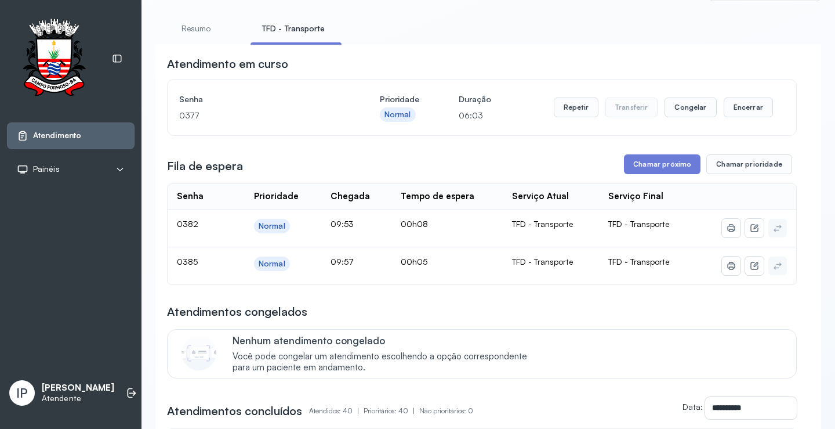
scroll to position [58, 0]
click at [640, 168] on button "Chamar próximo" at bounding box center [662, 165] width 77 height 20
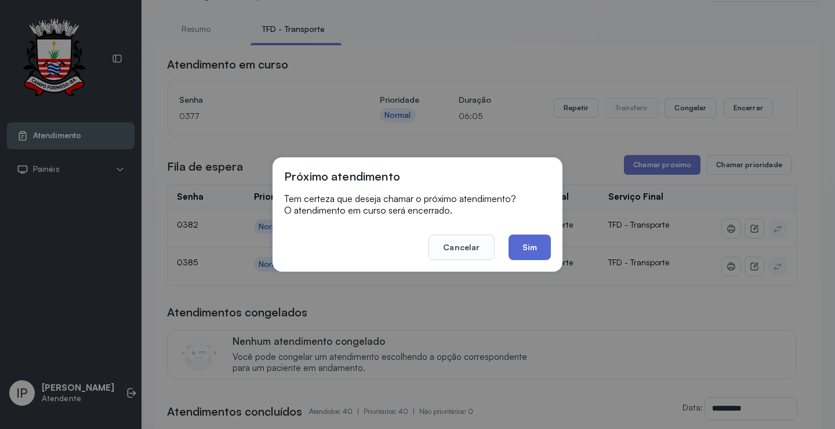
click at [532, 246] on button "Sim" at bounding box center [530, 247] width 42 height 26
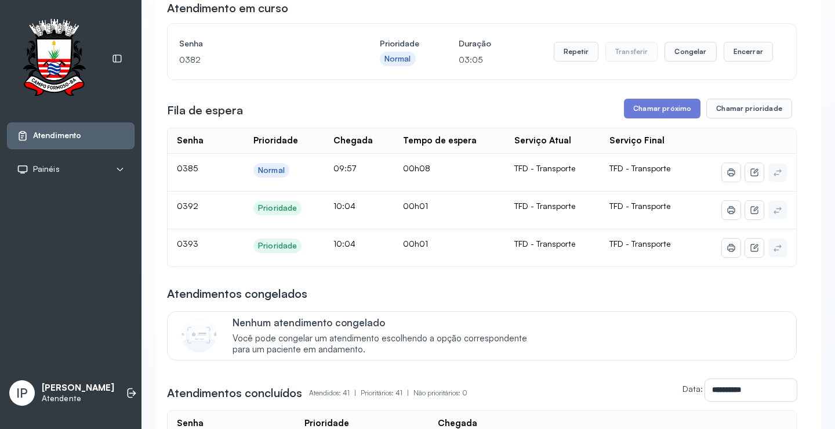
scroll to position [116, 0]
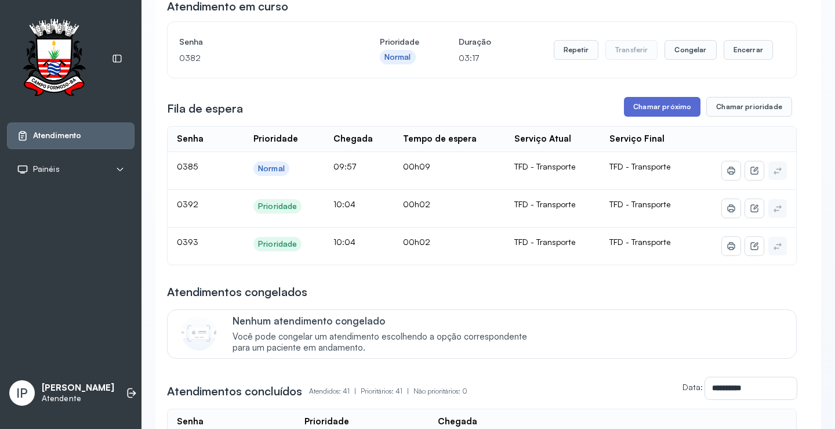
click at [682, 106] on button "Chamar próximo" at bounding box center [662, 107] width 77 height 20
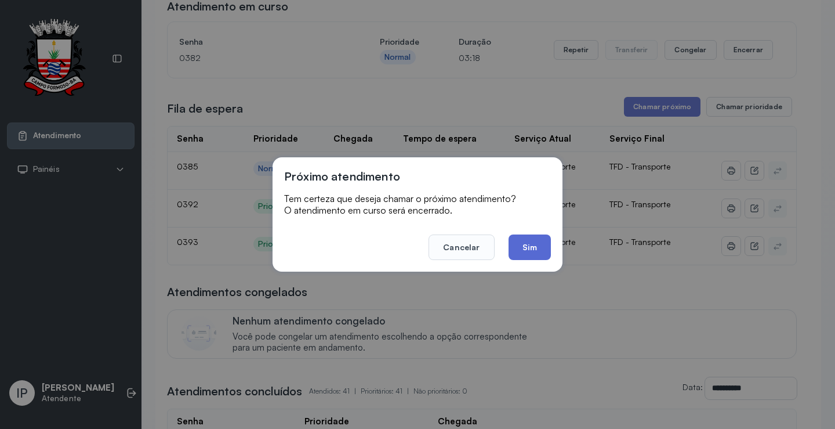
click at [531, 244] on button "Sim" at bounding box center [530, 247] width 42 height 26
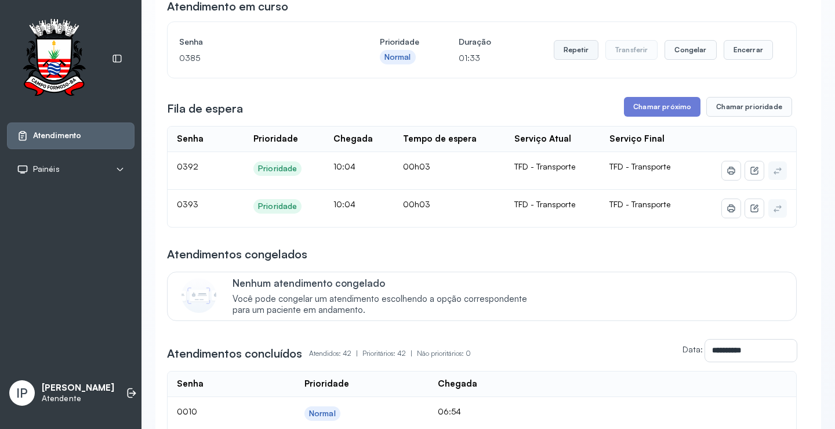
drag, startPoint x: 586, startPoint y: 39, endPoint x: 578, endPoint y: 50, distance: 13.7
click at [583, 41] on div "Repetir Transferir Congelar Encerrar" at bounding box center [663, 50] width 219 height 32
click at [577, 50] on button "Repetir" at bounding box center [576, 50] width 45 height 20
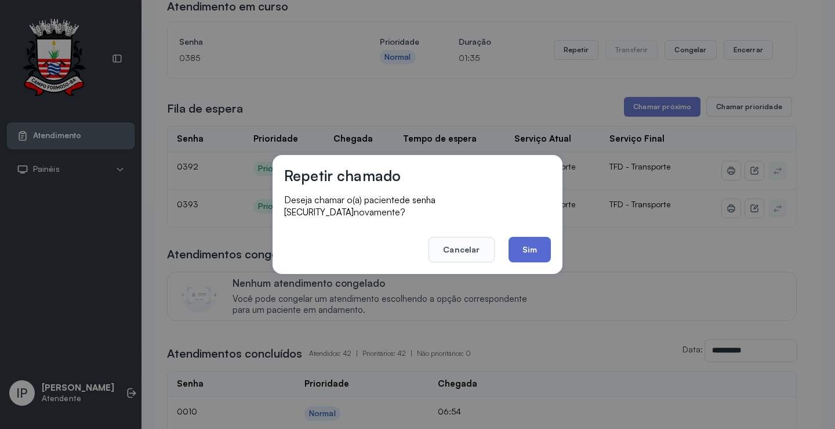
click at [519, 249] on button "Sim" at bounding box center [530, 250] width 42 height 26
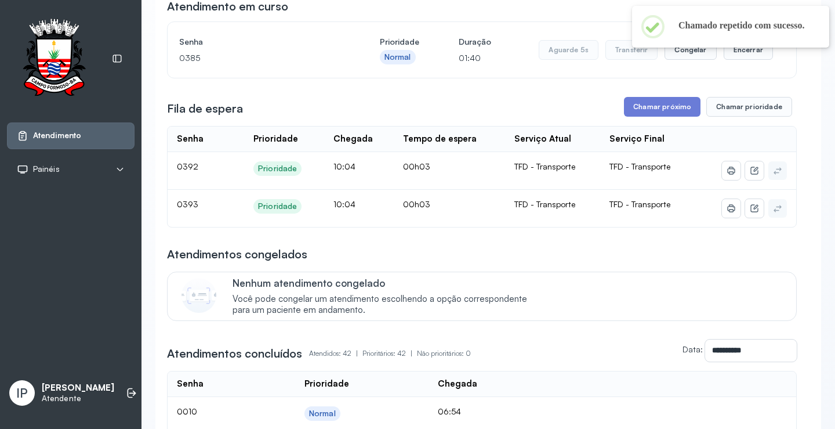
scroll to position [0, 0]
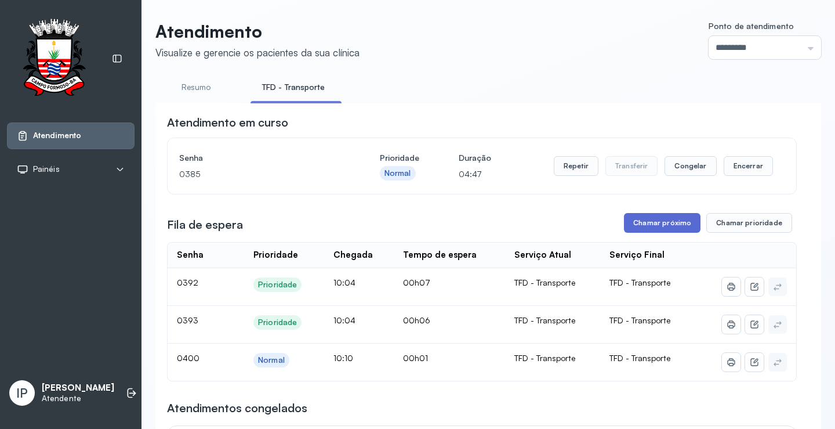
click at [659, 222] on button "Chamar próximo" at bounding box center [662, 223] width 77 height 20
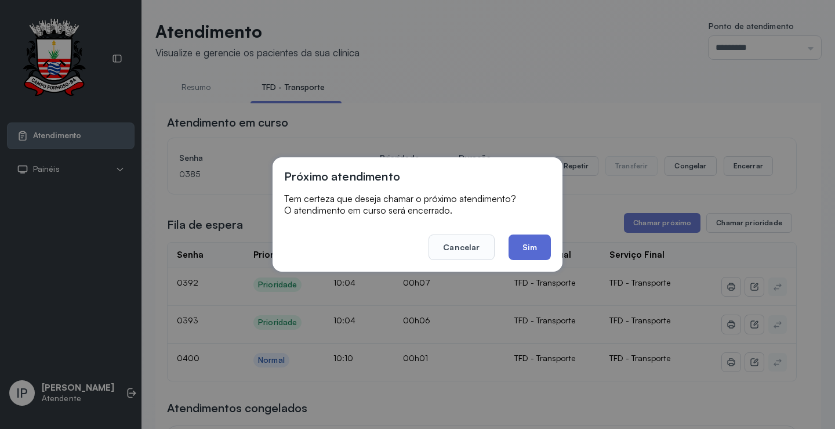
click at [532, 237] on button "Sim" at bounding box center [530, 247] width 42 height 26
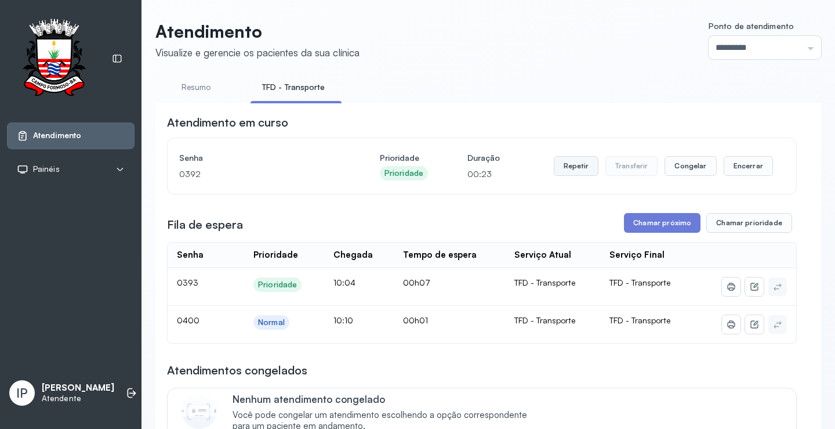
click at [578, 171] on button "Repetir" at bounding box center [576, 166] width 45 height 20
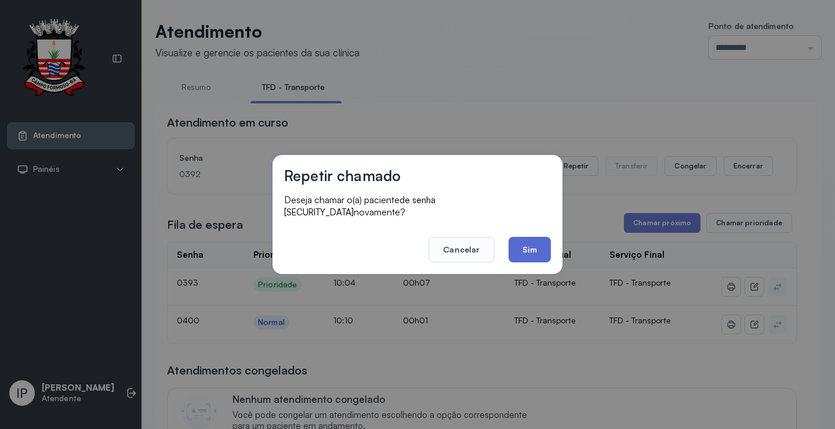
click at [515, 242] on button "Sim" at bounding box center [530, 250] width 42 height 26
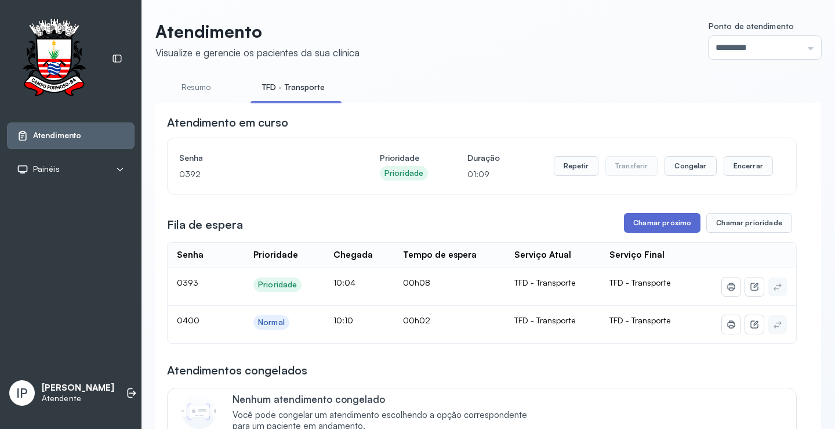
click at [645, 229] on button "Chamar próximo" at bounding box center [662, 223] width 77 height 20
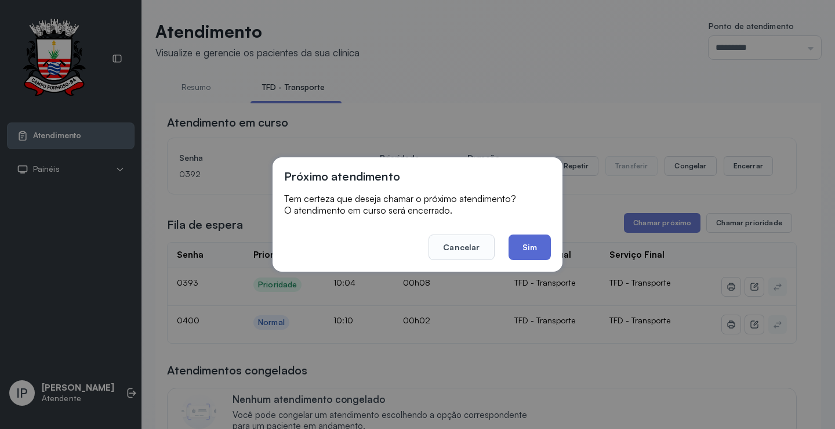
click at [512, 258] on button "Sim" at bounding box center [530, 247] width 42 height 26
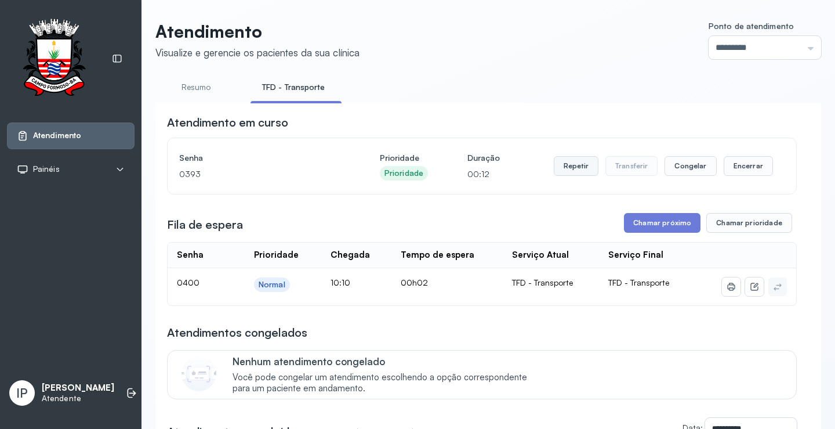
click at [562, 169] on button "Repetir" at bounding box center [576, 166] width 45 height 20
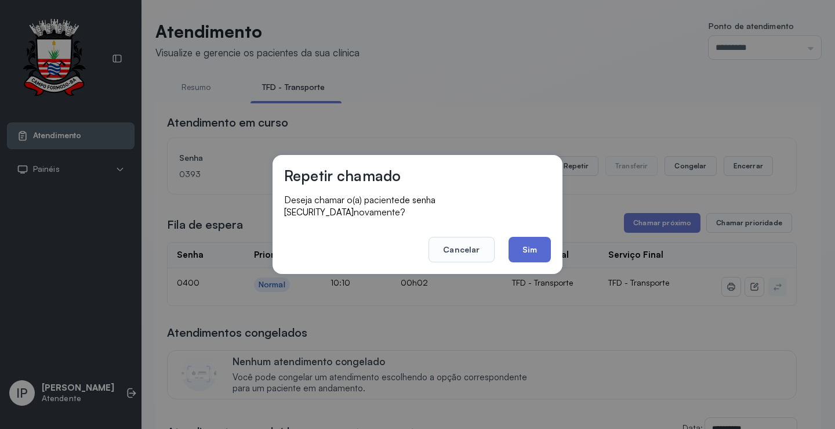
click at [519, 237] on button "Sim" at bounding box center [530, 250] width 42 height 26
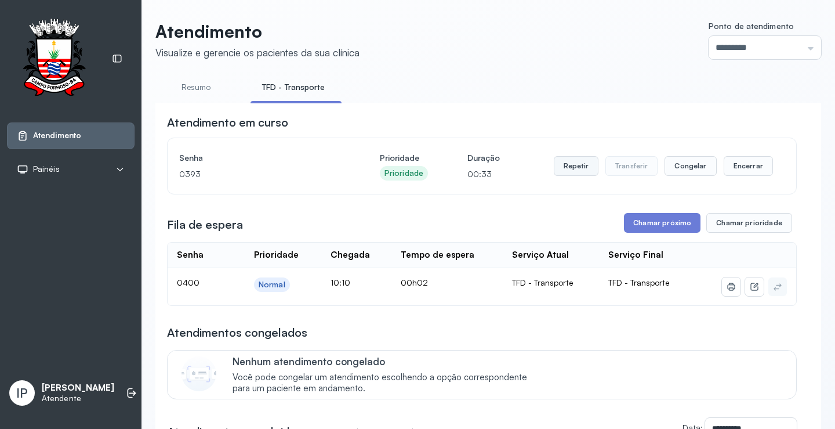
click at [572, 166] on button "Repetir" at bounding box center [576, 166] width 45 height 20
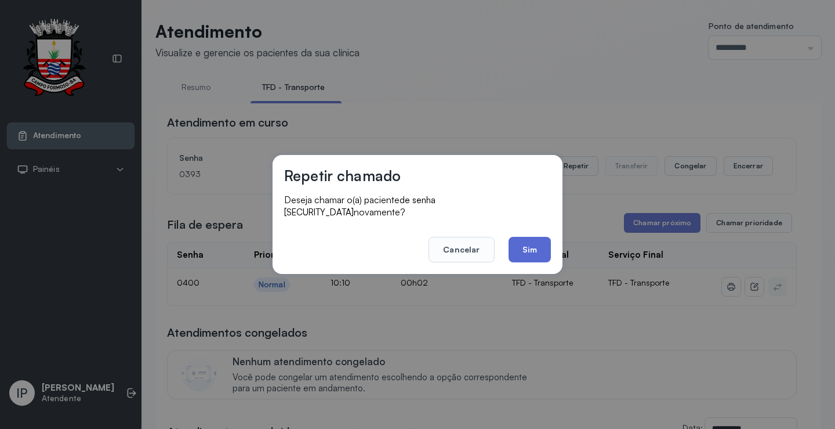
click at [532, 247] on button "Sim" at bounding box center [530, 250] width 42 height 26
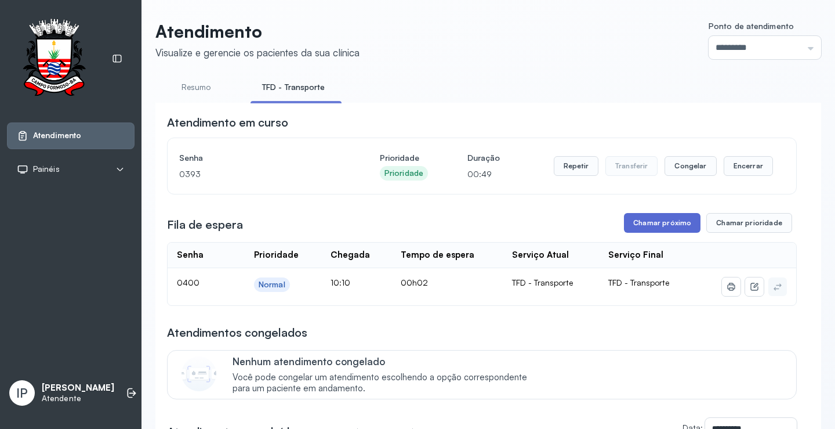
click at [654, 226] on button "Chamar próximo" at bounding box center [662, 223] width 77 height 20
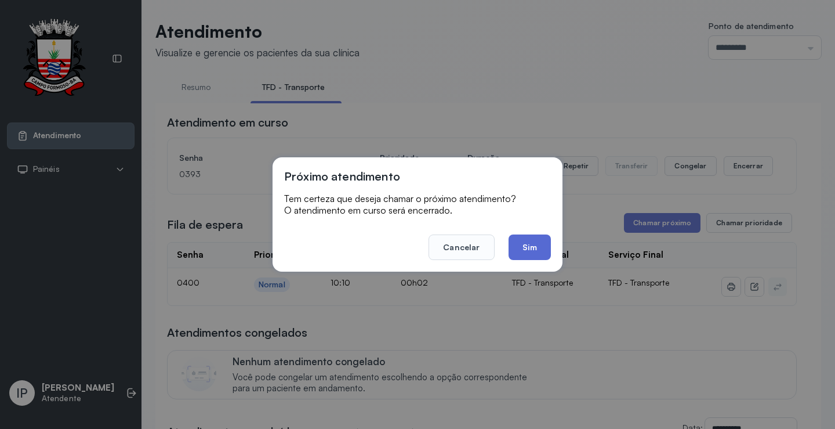
click at [546, 242] on button "Sim" at bounding box center [530, 247] width 42 height 26
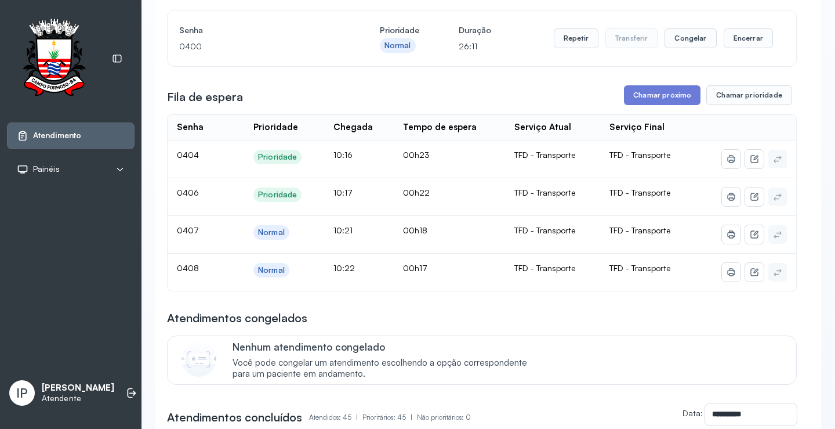
scroll to position [58, 0]
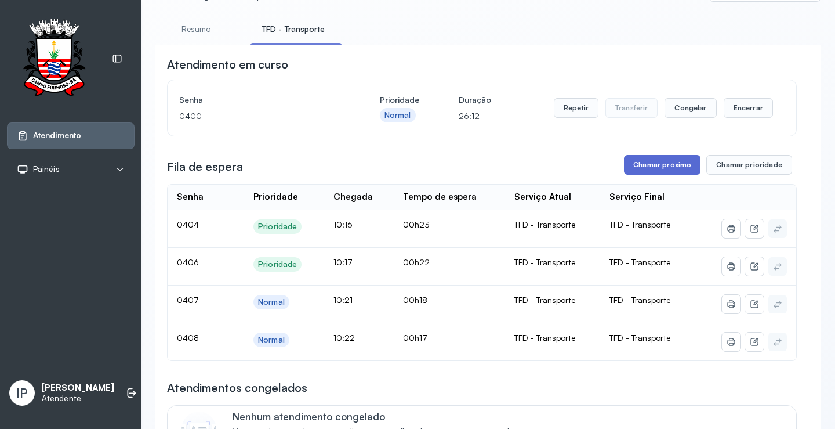
click at [643, 159] on button "Chamar próximo" at bounding box center [662, 165] width 77 height 20
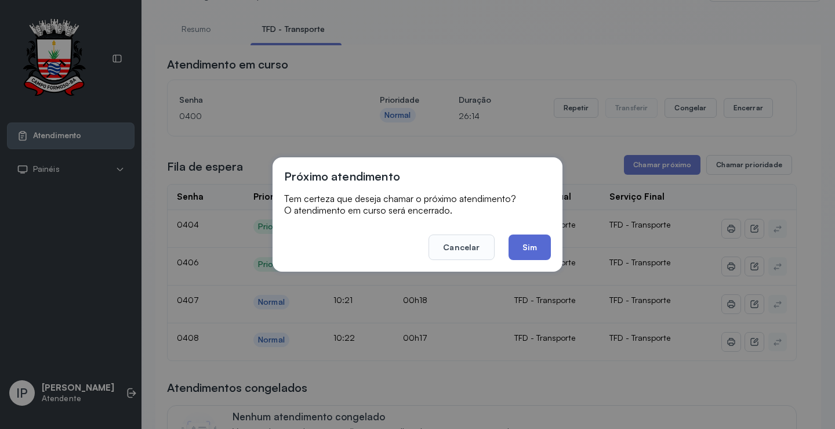
click at [526, 236] on button "Sim" at bounding box center [530, 247] width 42 height 26
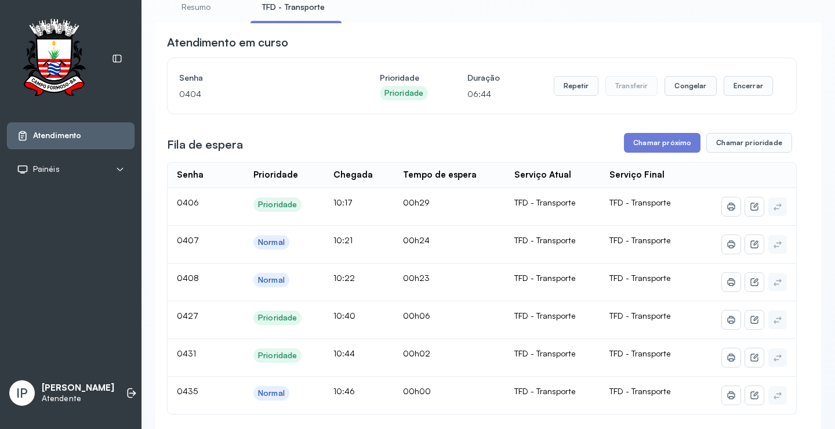
scroll to position [117, 0]
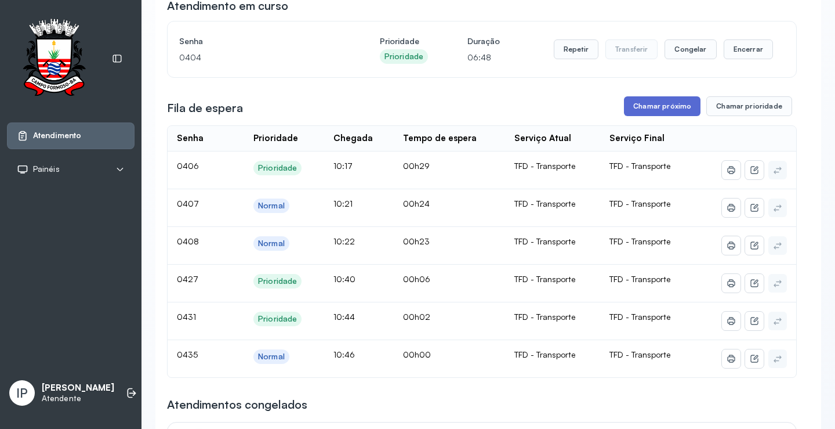
click at [684, 105] on button "Chamar próximo" at bounding box center [662, 106] width 77 height 20
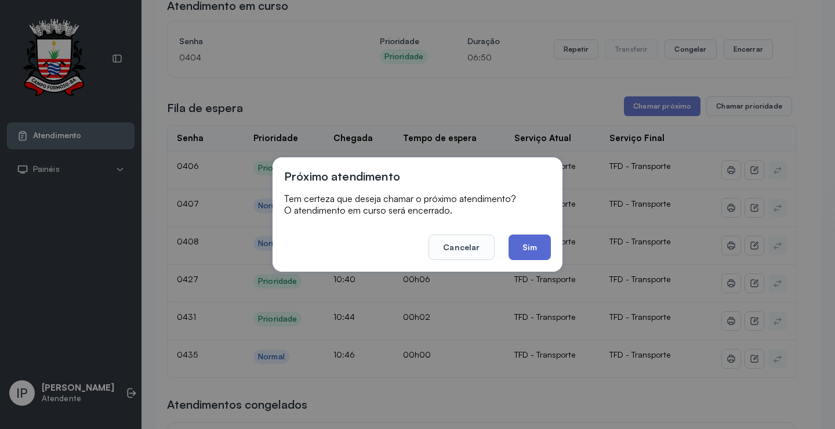
click at [523, 242] on button "Sim" at bounding box center [530, 247] width 42 height 26
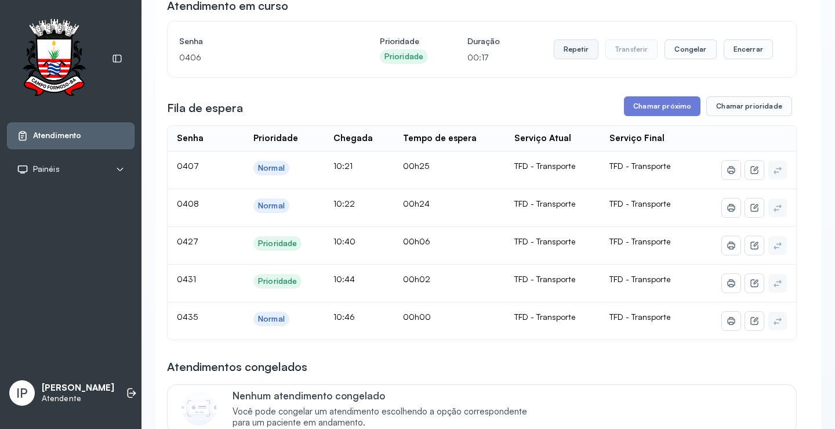
click at [588, 48] on button "Repetir" at bounding box center [576, 49] width 45 height 20
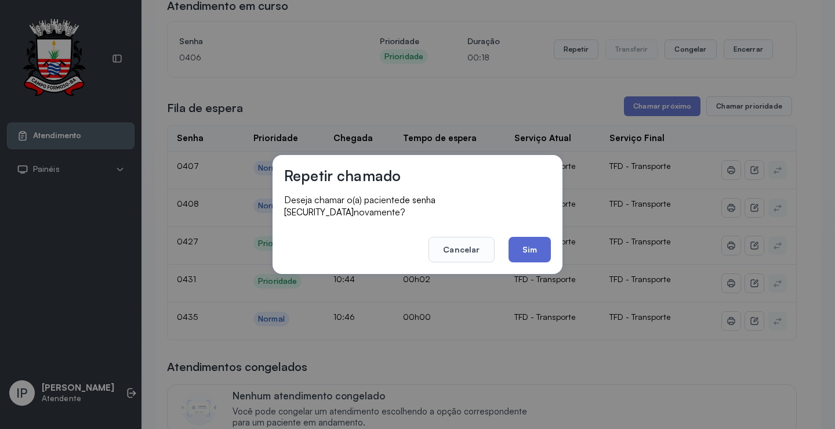
click at [527, 237] on button "Sim" at bounding box center [530, 250] width 42 height 26
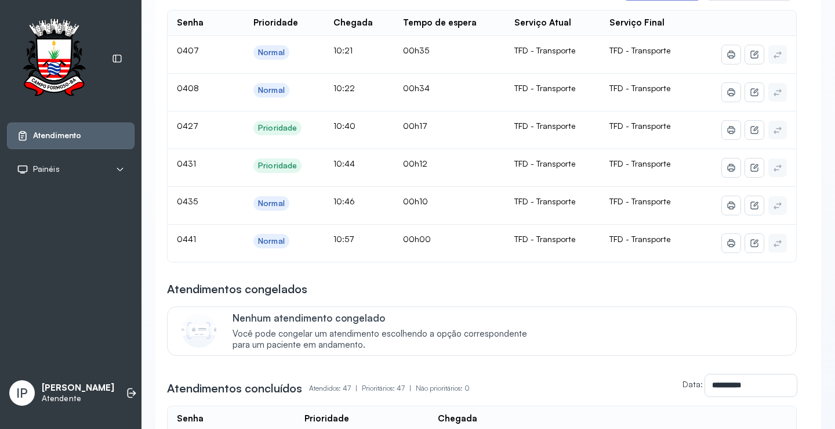
scroll to position [174, 0]
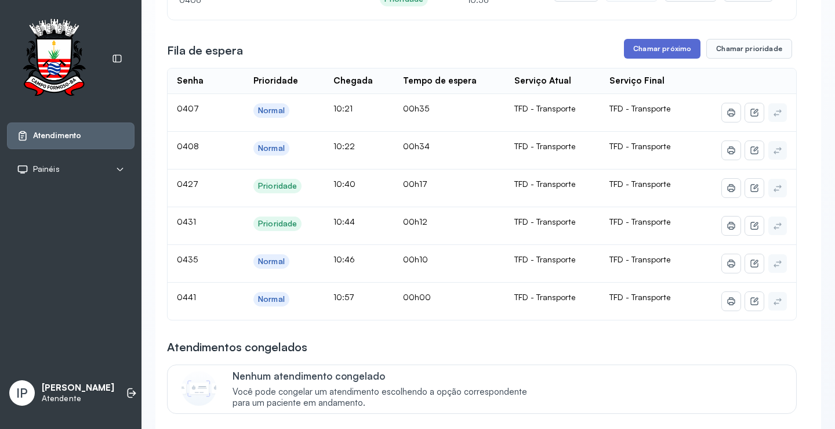
click at [662, 45] on button "Chamar próximo" at bounding box center [662, 49] width 77 height 20
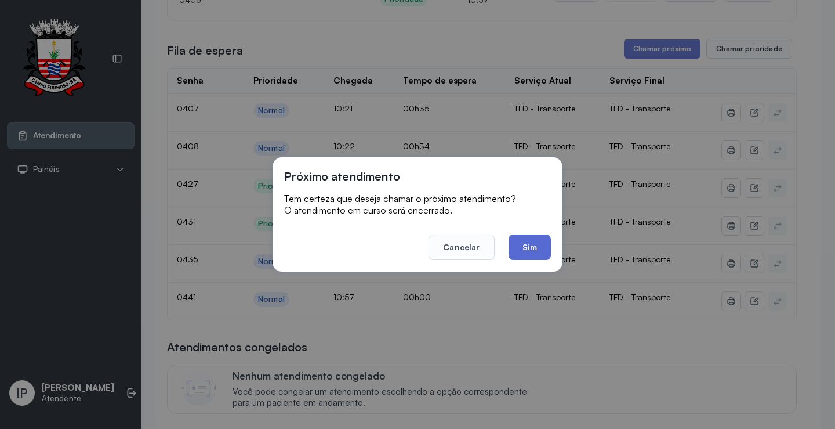
click at [548, 244] on button "Sim" at bounding box center [530, 247] width 42 height 26
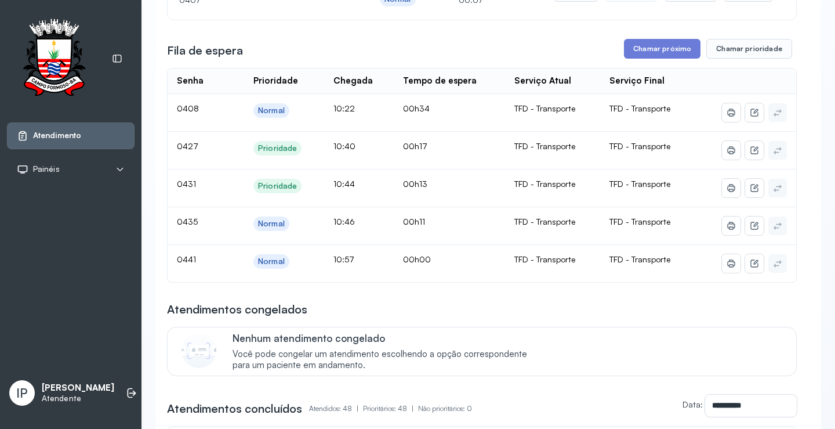
scroll to position [116, 0]
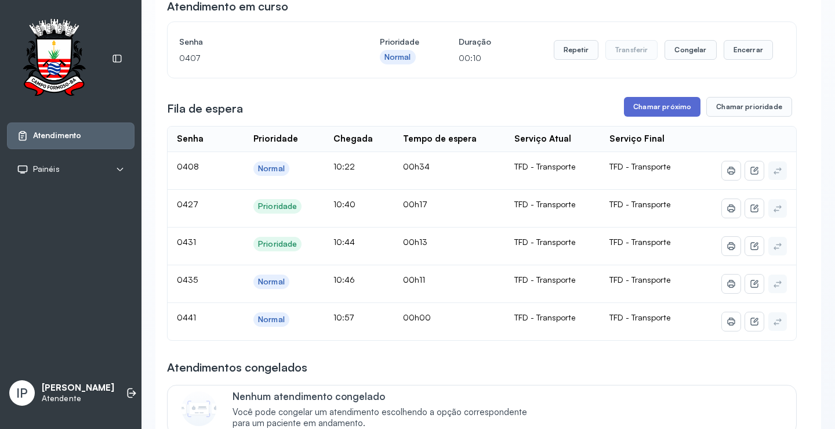
click at [665, 104] on button "Chamar próximo" at bounding box center [662, 107] width 77 height 20
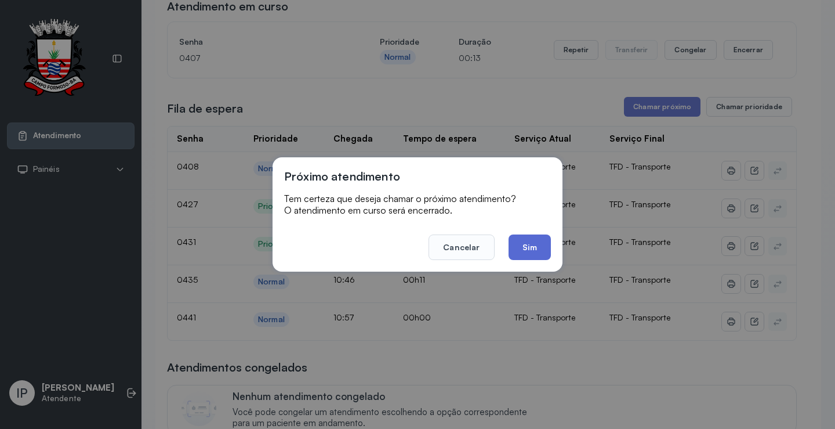
click at [523, 247] on button "Sim" at bounding box center [530, 247] width 42 height 26
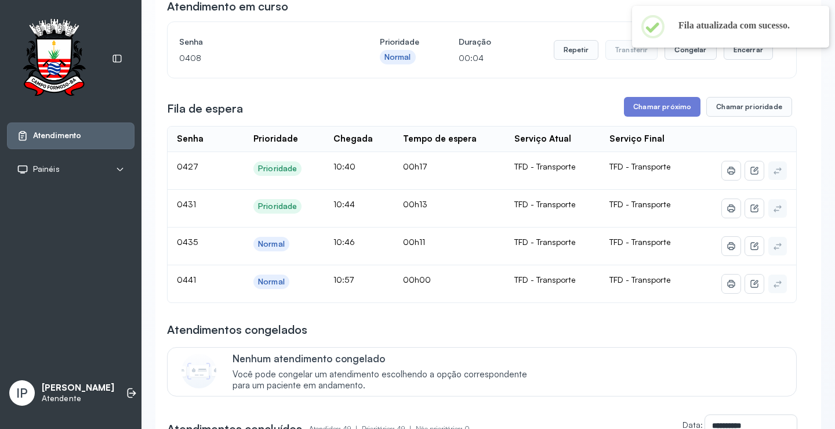
scroll to position [0, 0]
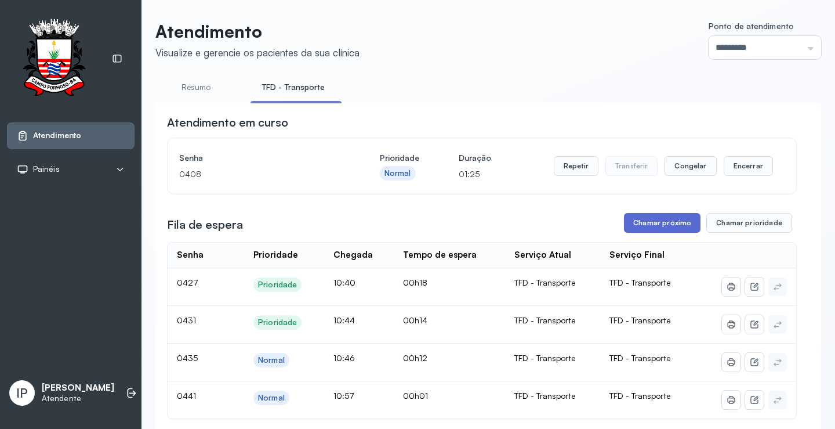
click at [626, 223] on button "Chamar próximo" at bounding box center [662, 223] width 77 height 20
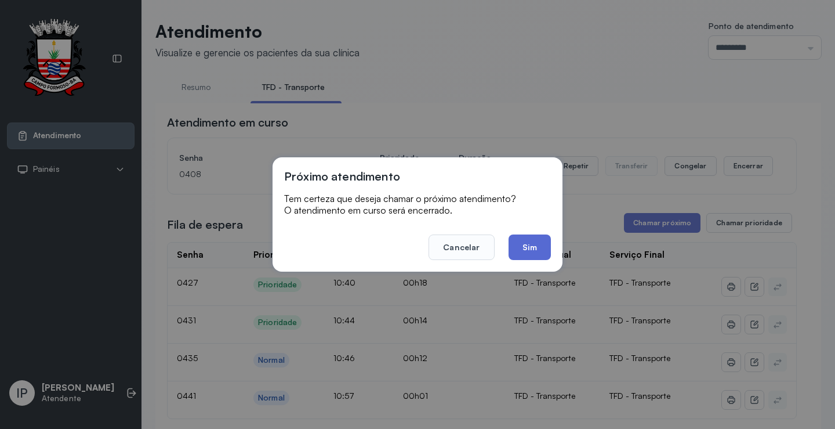
click at [525, 248] on button "Sim" at bounding box center [530, 247] width 42 height 26
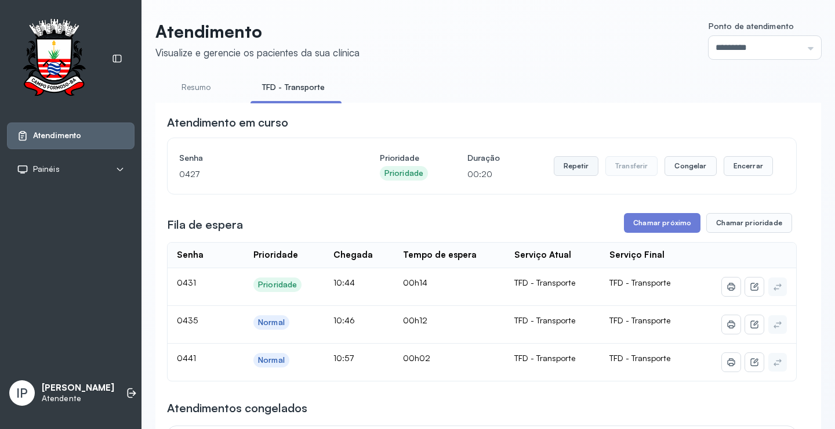
click at [581, 172] on button "Repetir" at bounding box center [576, 166] width 45 height 20
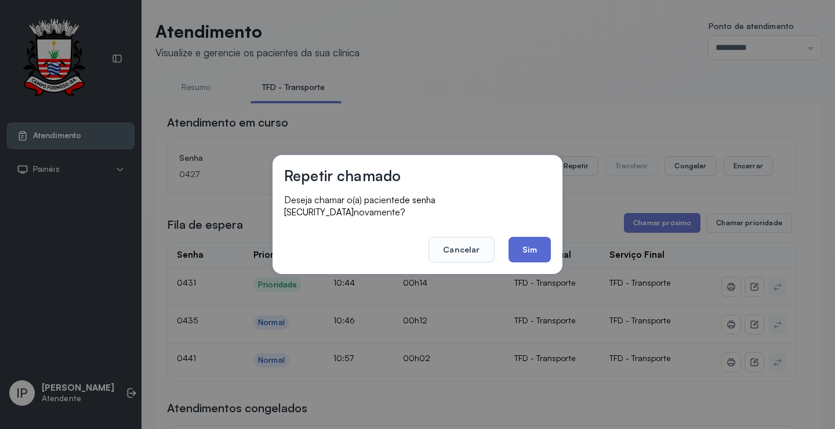
click at [524, 239] on button "Sim" at bounding box center [530, 250] width 42 height 26
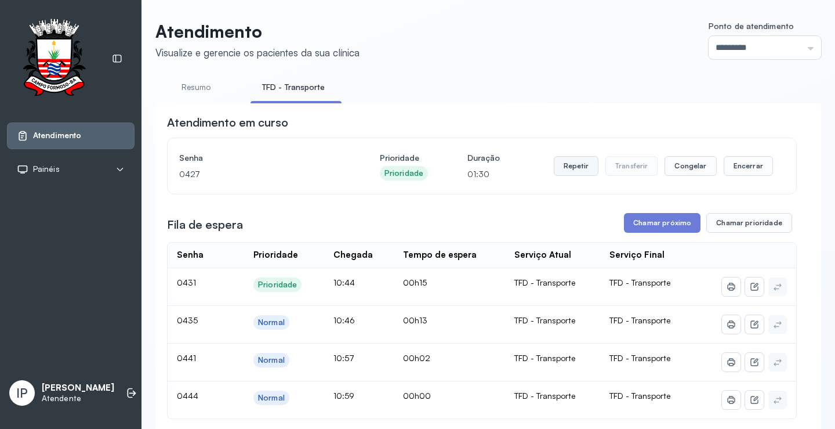
click at [576, 164] on button "Repetir" at bounding box center [576, 166] width 45 height 20
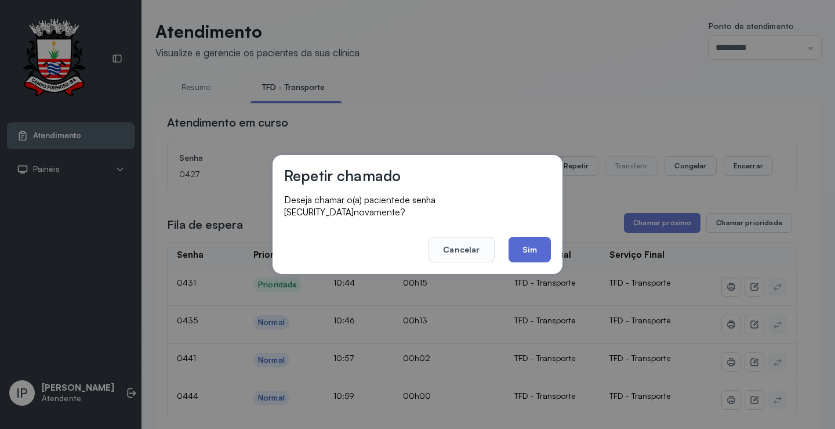
click at [525, 243] on button "Sim" at bounding box center [530, 250] width 42 height 26
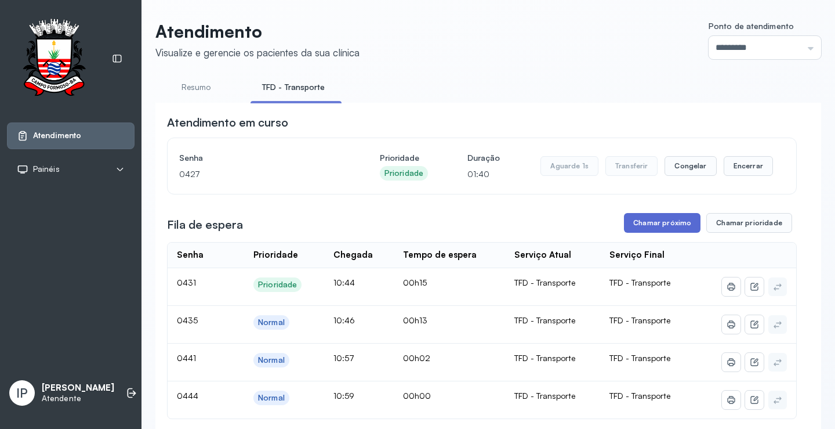
click at [647, 226] on button "Chamar próximo" at bounding box center [662, 223] width 77 height 20
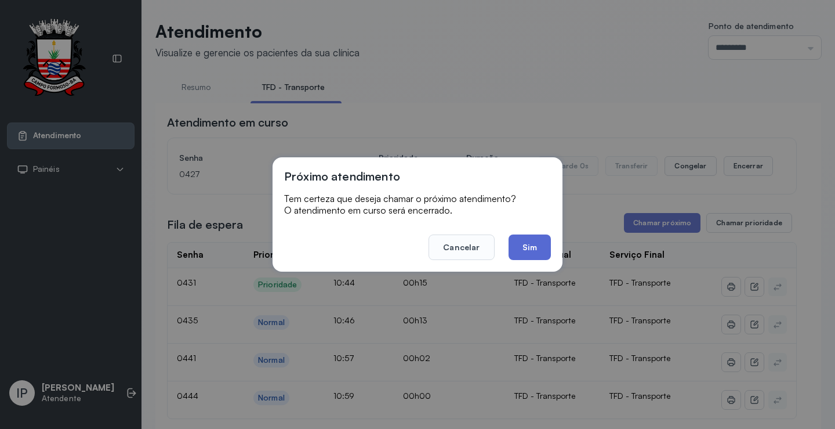
click at [510, 248] on button "Sim" at bounding box center [530, 247] width 42 height 26
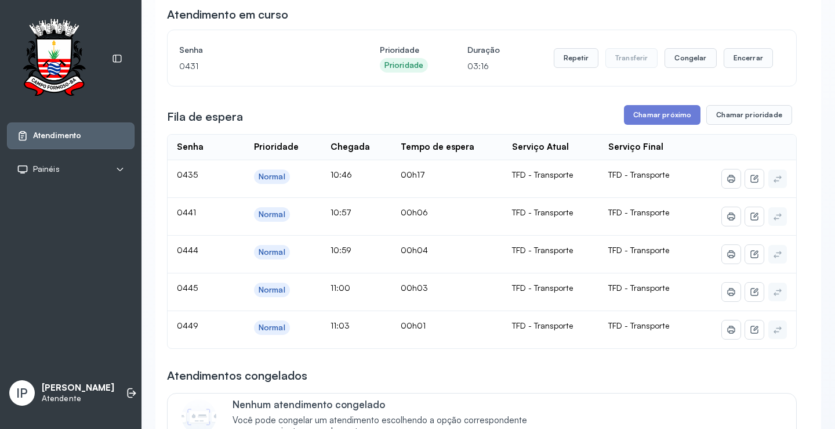
scroll to position [116, 0]
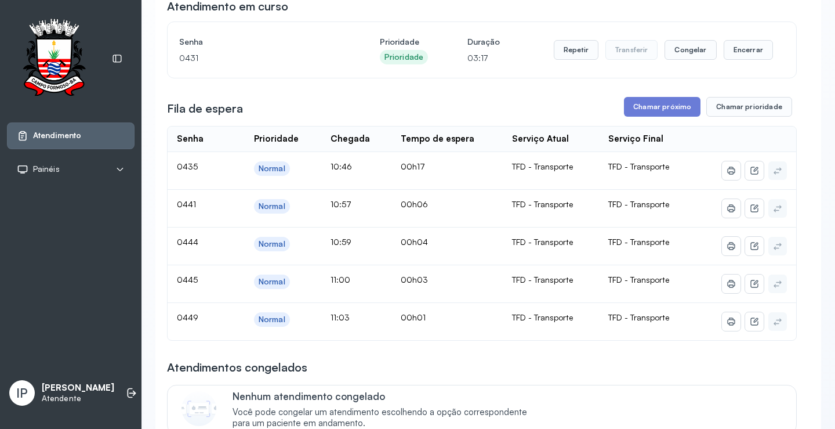
click at [652, 104] on button "Chamar próximo" at bounding box center [662, 107] width 77 height 20
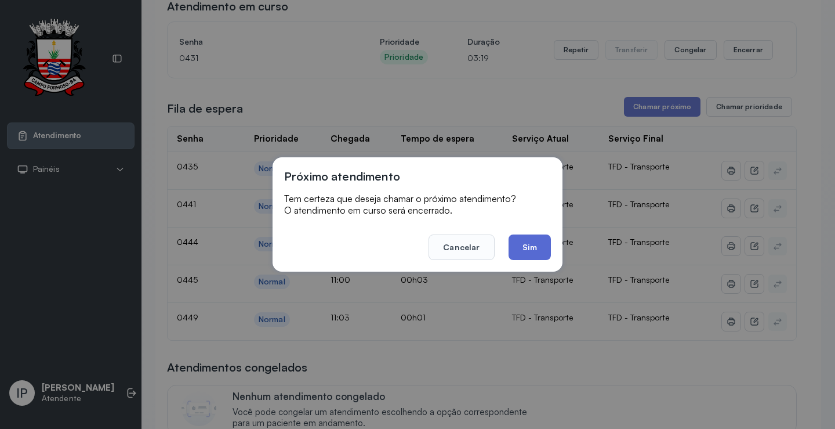
click at [524, 245] on button "Sim" at bounding box center [530, 247] width 42 height 26
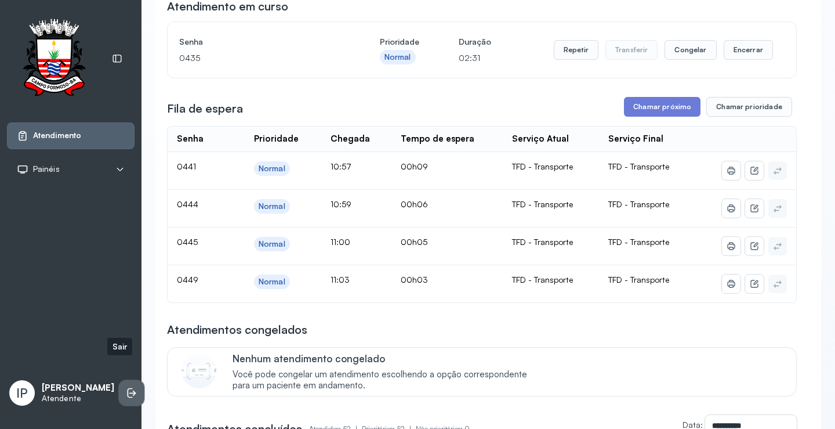
click at [126, 387] on icon at bounding box center [132, 393] width 12 height 12
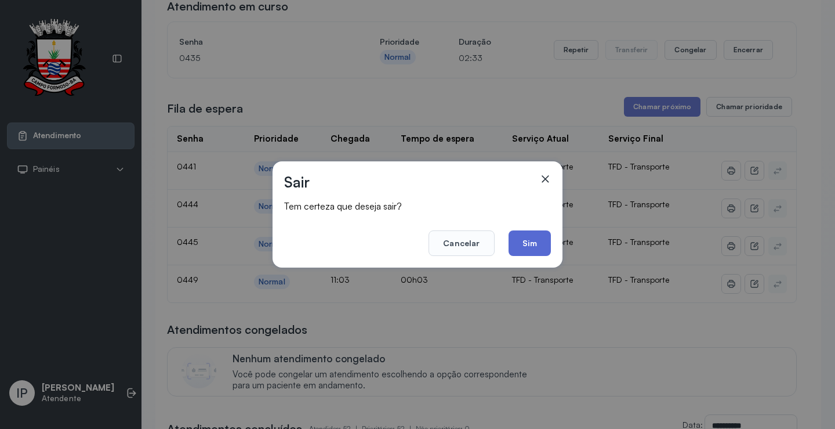
click at [523, 242] on button "Sim" at bounding box center [530, 243] width 42 height 26
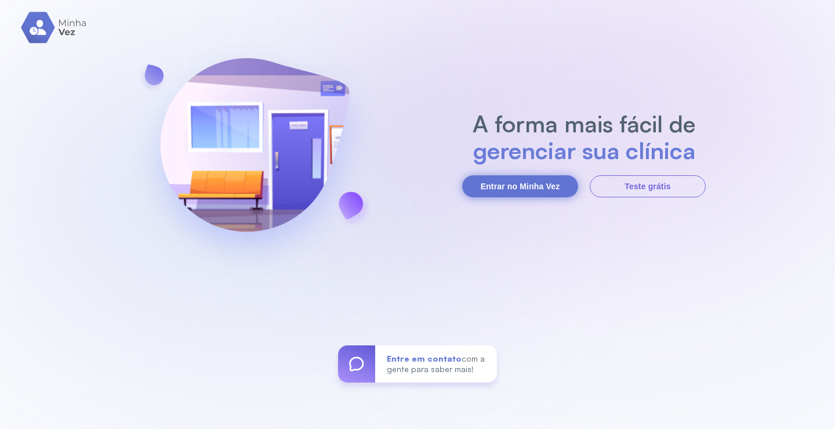
click at [499, 185] on button "Entrar no Minha Vez" at bounding box center [520, 186] width 116 height 22
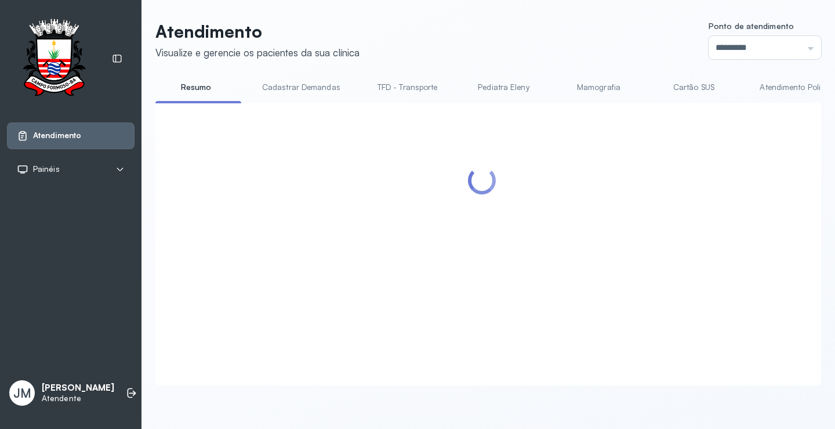
click at [389, 84] on link "TFD - Transporte" at bounding box center [408, 87] width 84 height 19
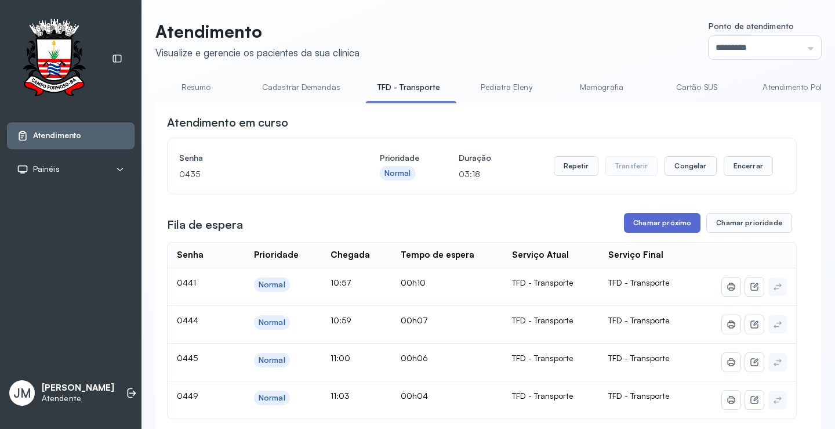
click at [662, 227] on button "Chamar próximo" at bounding box center [662, 223] width 77 height 20
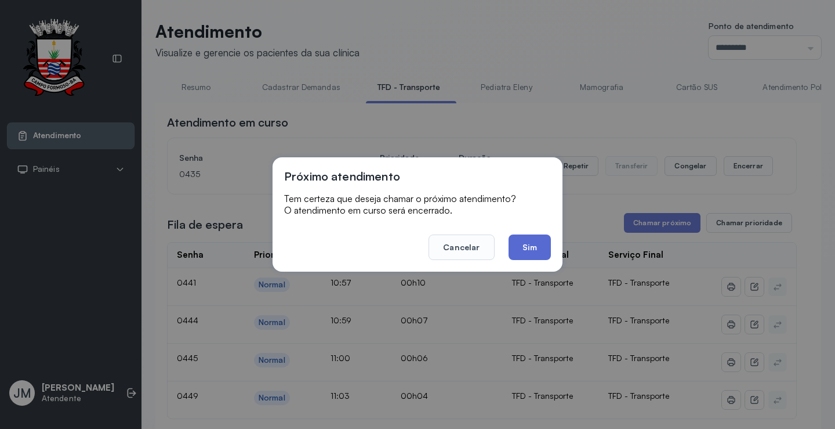
click at [541, 245] on button "Sim" at bounding box center [530, 247] width 42 height 26
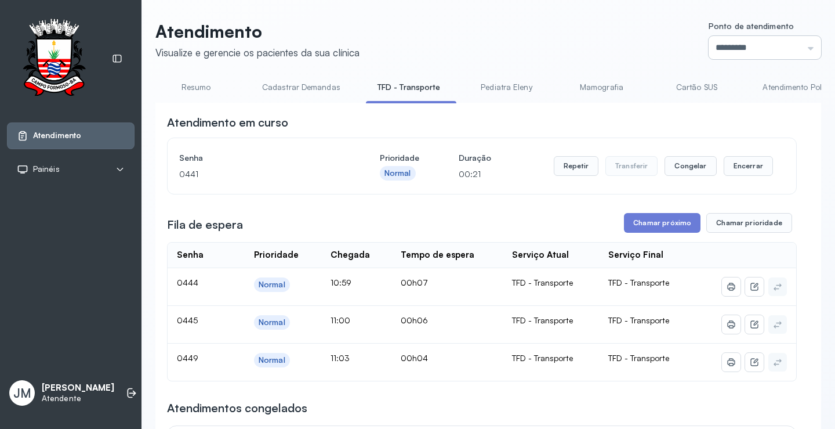
click at [794, 42] on input "*********" at bounding box center [765, 47] width 113 height 23
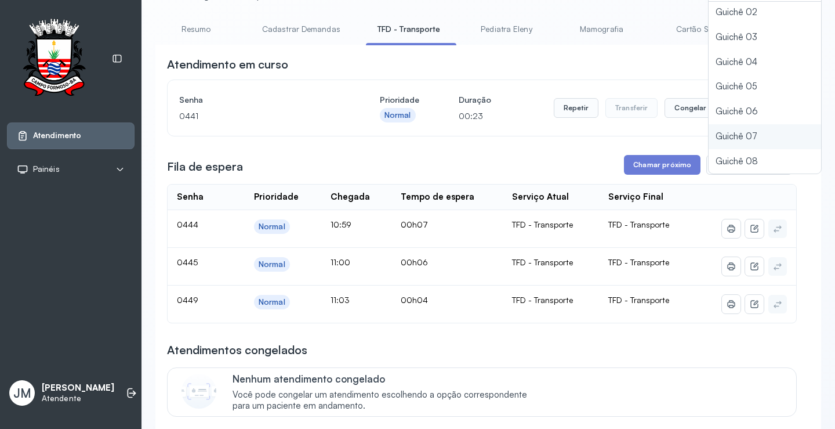
scroll to position [174, 0]
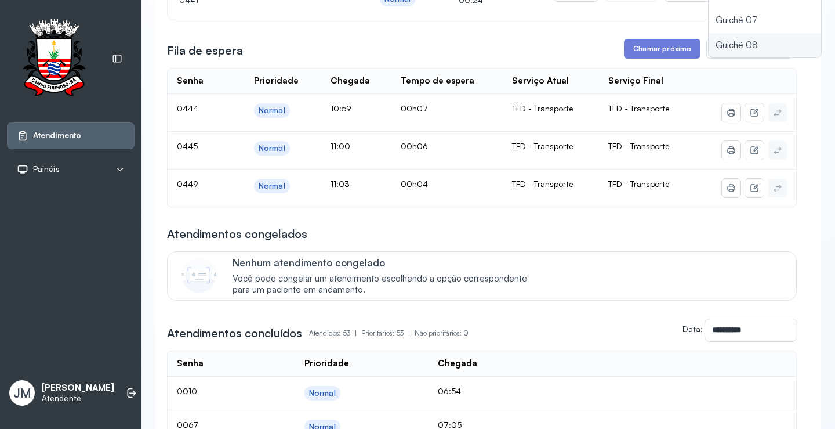
type input "*********"
click at [662, 45] on button "Chamar próximo" at bounding box center [662, 49] width 77 height 20
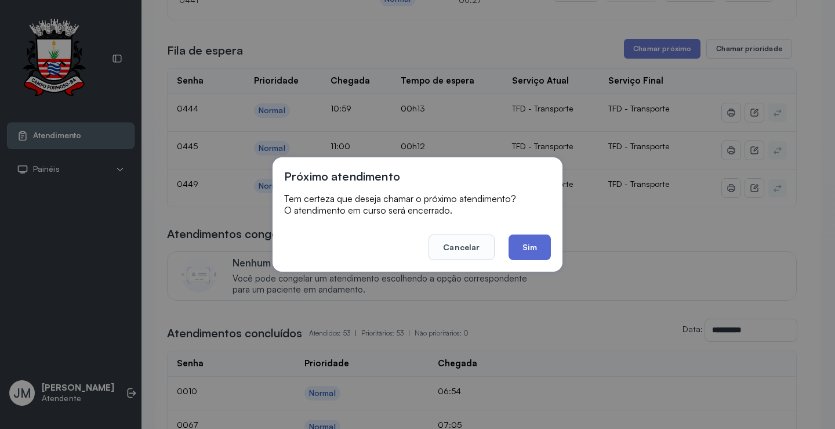
click at [532, 253] on button "Sim" at bounding box center [530, 247] width 42 height 26
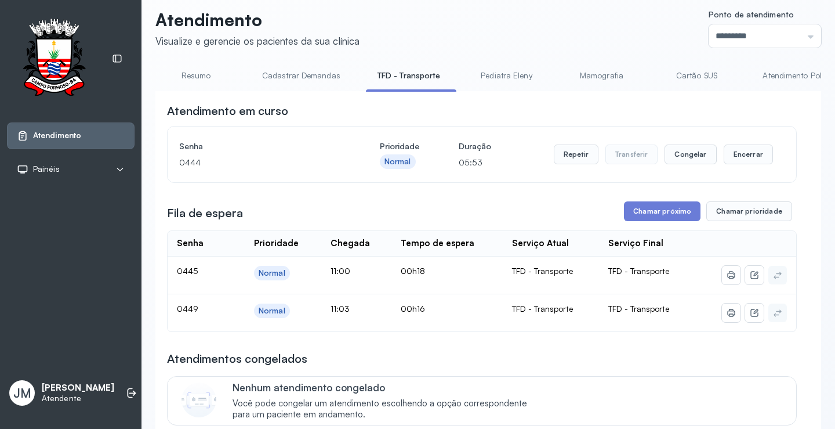
scroll to position [0, 0]
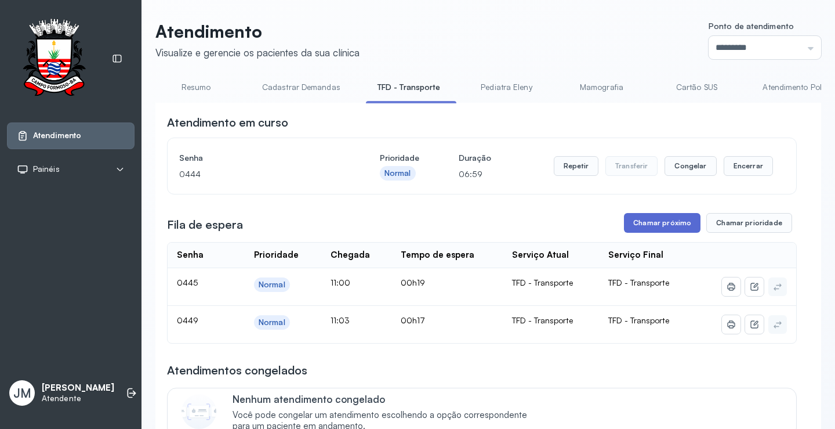
click at [655, 225] on button "Chamar próximo" at bounding box center [662, 223] width 77 height 20
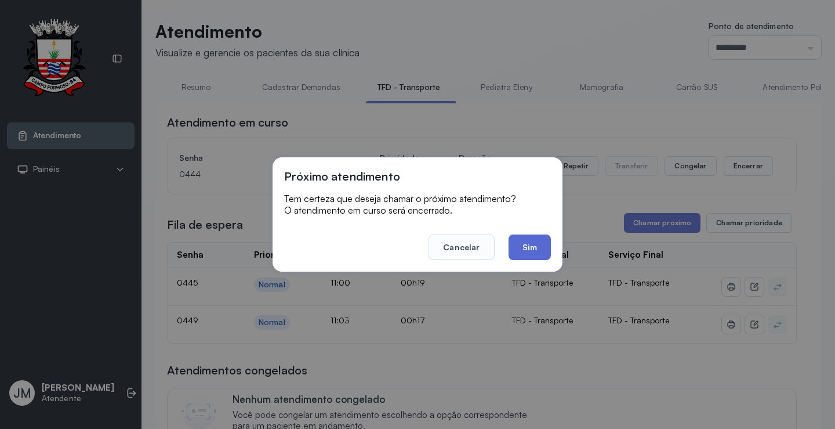
click at [517, 243] on button "Sim" at bounding box center [530, 247] width 42 height 26
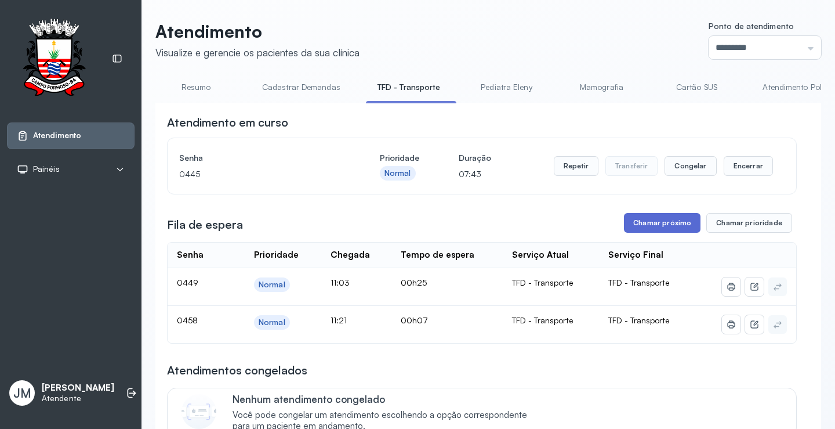
click at [660, 230] on button "Chamar próximo" at bounding box center [662, 223] width 77 height 20
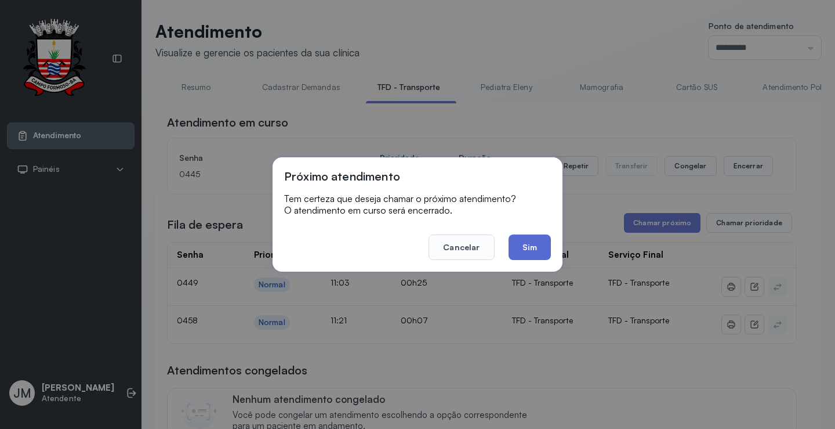
click at [534, 240] on button "Sim" at bounding box center [530, 247] width 42 height 26
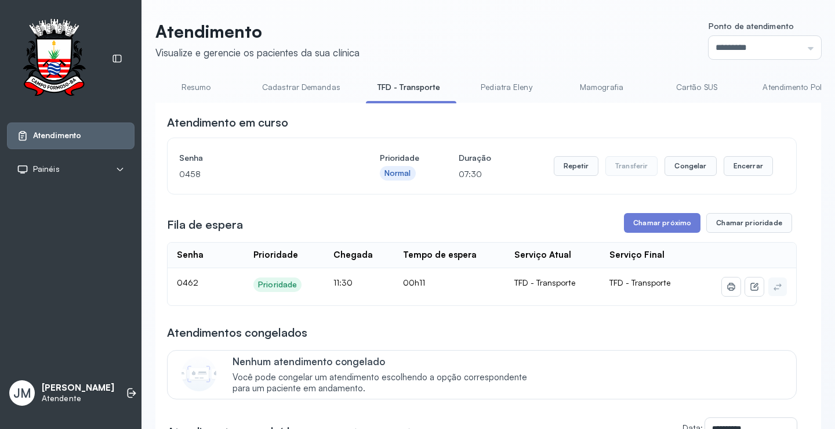
drag, startPoint x: 381, startPoint y: 222, endPoint x: 473, endPoint y: 202, distance: 94.3
click at [381, 221] on div "Fila de espera Chamar próximo Chamar prioridade" at bounding box center [482, 223] width 630 height 20
click at [653, 223] on button "Chamar próximo" at bounding box center [662, 223] width 77 height 20
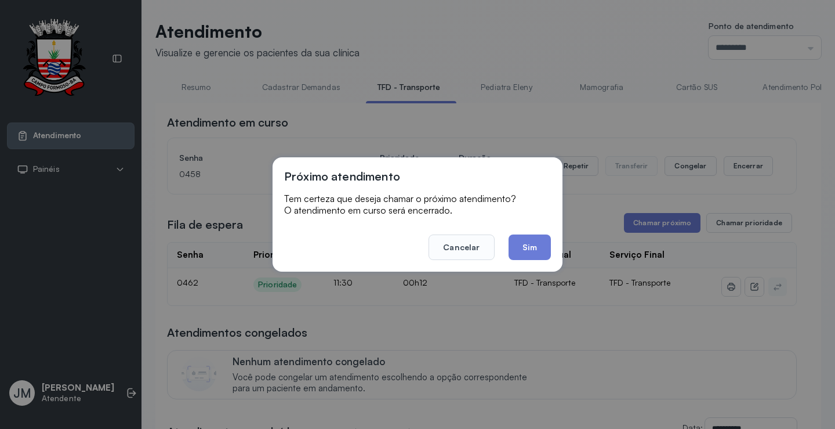
drag, startPoint x: 534, startPoint y: 248, endPoint x: 535, endPoint y: 242, distance: 6.1
click at [534, 247] on button "Sim" at bounding box center [530, 247] width 42 height 26
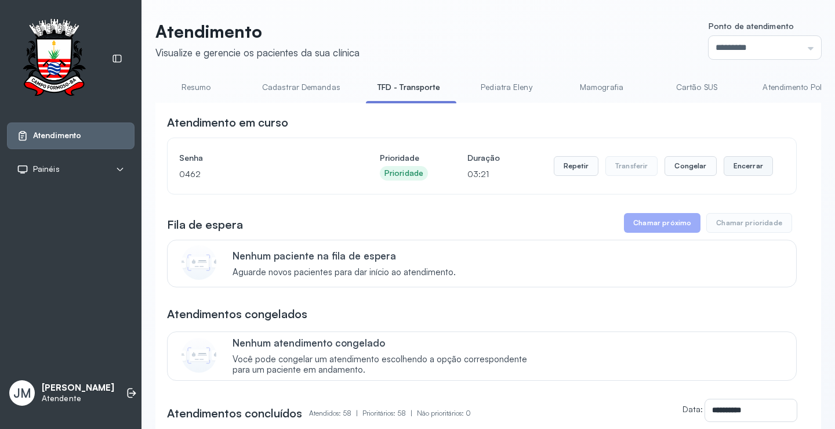
click at [737, 173] on button "Encerrar" at bounding box center [748, 166] width 49 height 20
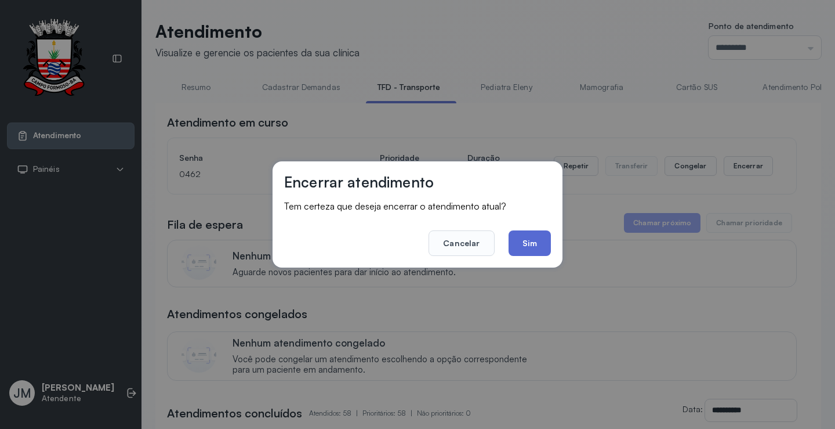
click at [535, 242] on button "Sim" at bounding box center [530, 243] width 42 height 26
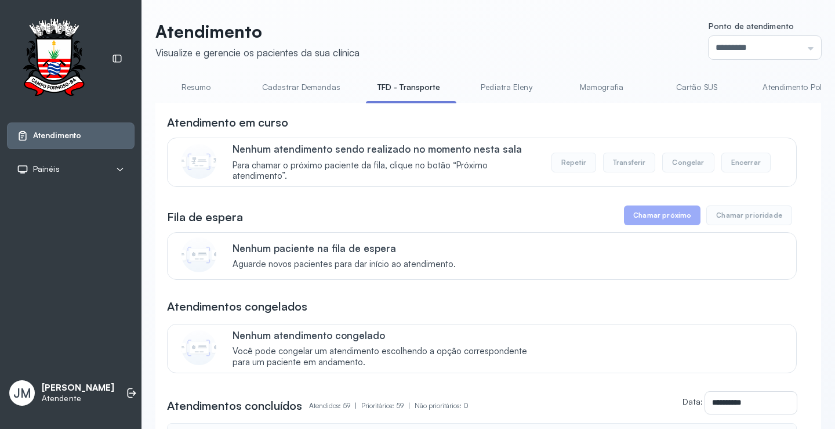
click at [189, 86] on link "Resumo" at bounding box center [195, 87] width 81 height 19
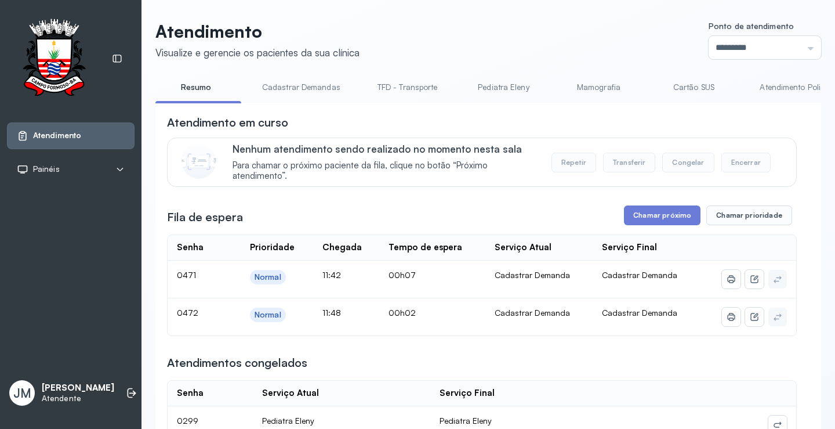
click at [396, 78] on link "TFD - Transporte" at bounding box center [408, 87] width 84 height 19
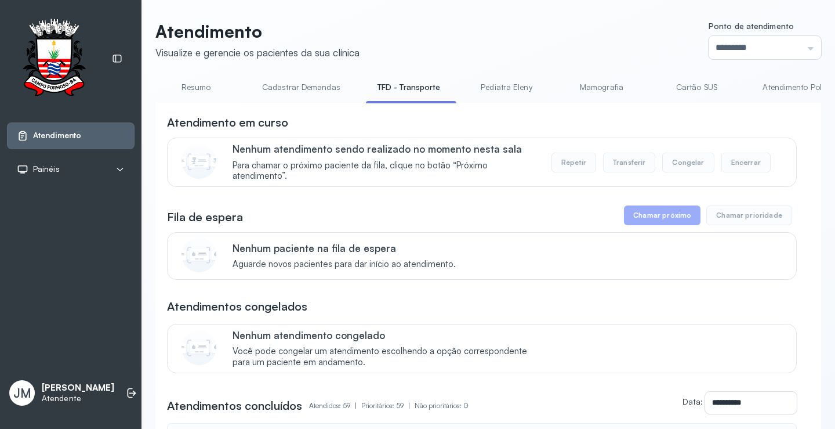
click at [193, 87] on link "Resumo" at bounding box center [195, 87] width 81 height 19
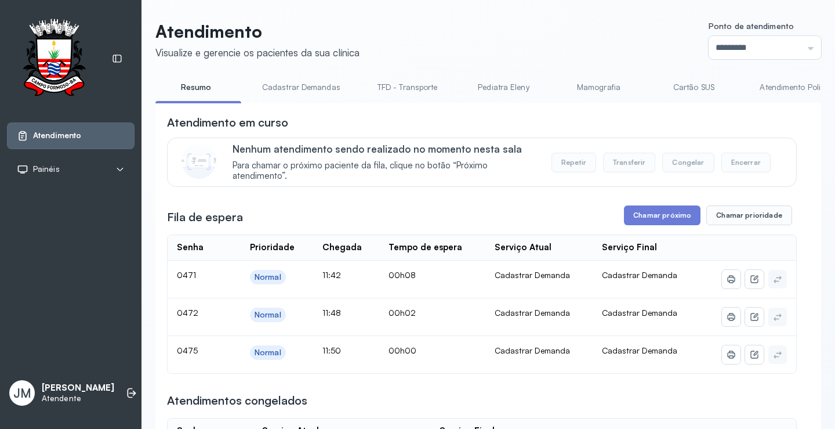
click at [396, 81] on link "TFD - Transporte" at bounding box center [408, 87] width 84 height 19
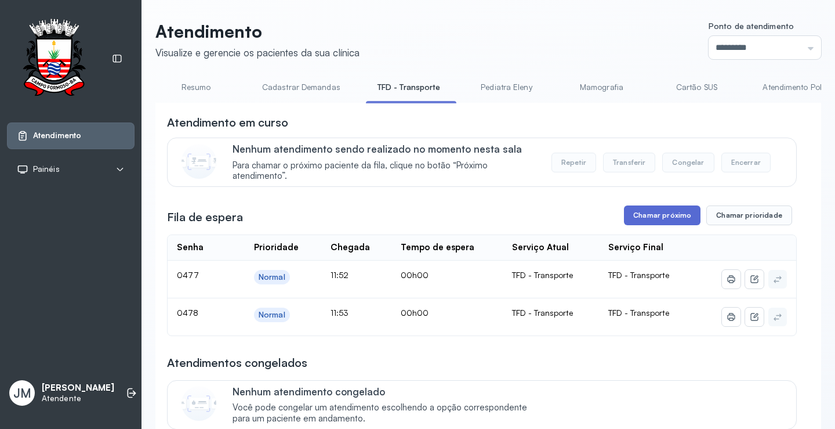
click at [644, 216] on button "Chamar próximo" at bounding box center [662, 215] width 77 height 20
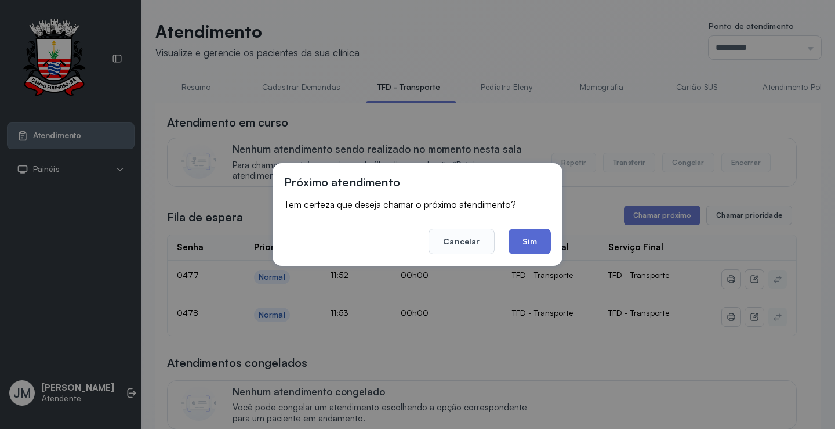
click at [535, 235] on button "Sim" at bounding box center [530, 242] width 42 height 26
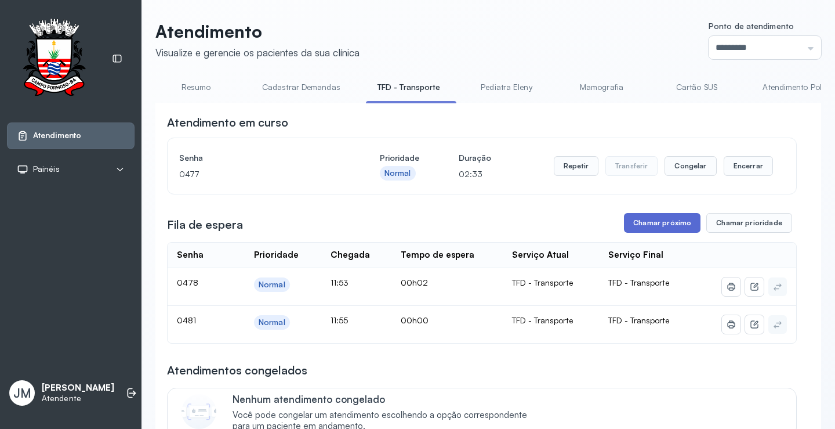
click at [653, 226] on button "Chamar próximo" at bounding box center [662, 223] width 77 height 20
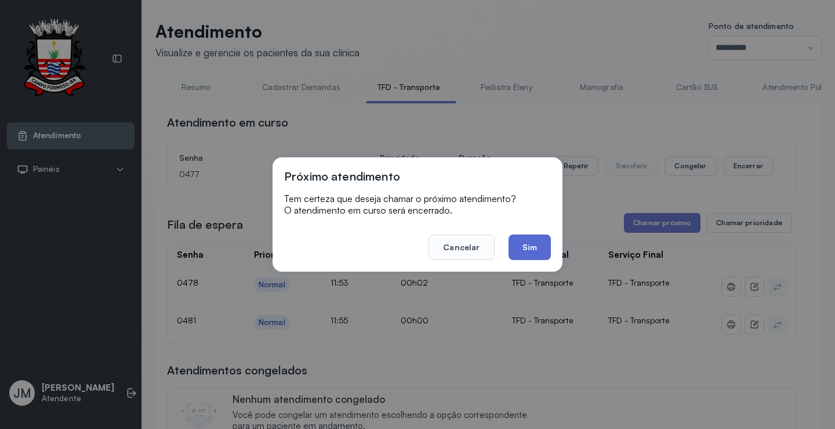
click at [527, 248] on button "Sim" at bounding box center [530, 247] width 42 height 26
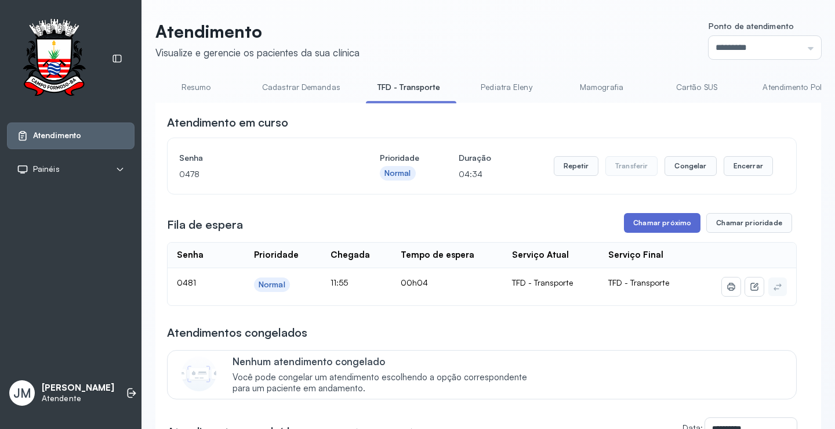
click at [669, 220] on button "Chamar próximo" at bounding box center [662, 223] width 77 height 20
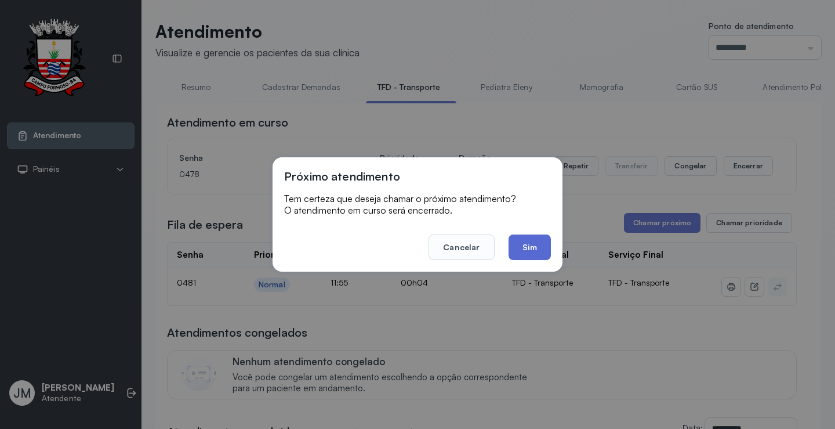
drag, startPoint x: 538, startPoint y: 245, endPoint x: 528, endPoint y: 231, distance: 16.3
click at [538, 245] on button "Sim" at bounding box center [530, 247] width 42 height 26
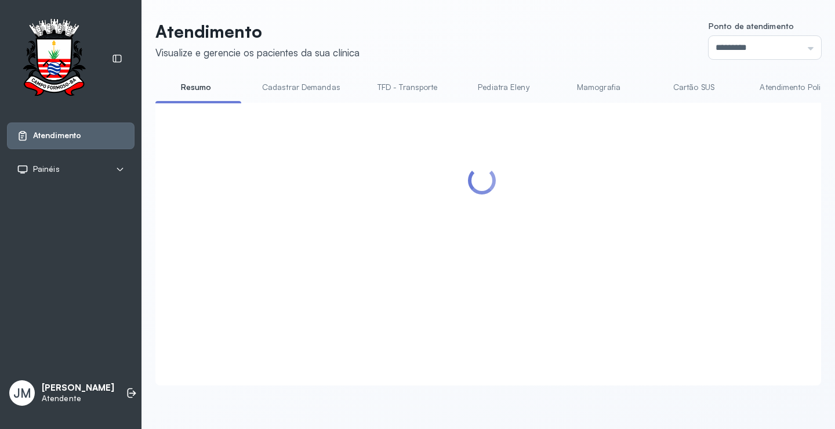
scroll to position [1, 0]
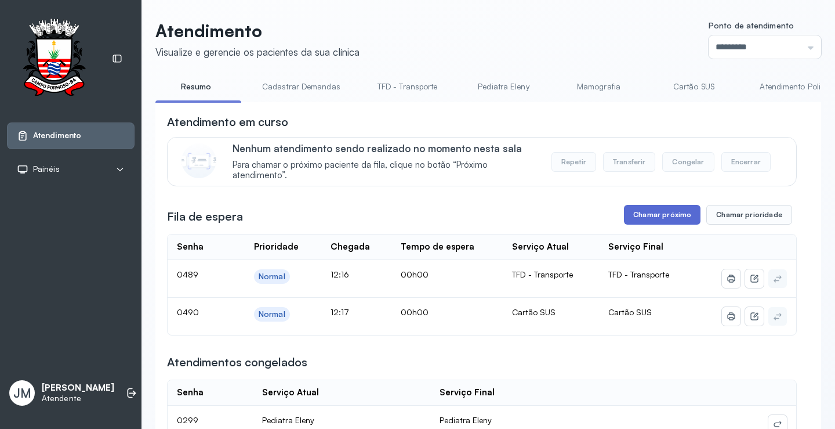
click at [647, 216] on button "Chamar próximo" at bounding box center [662, 215] width 77 height 20
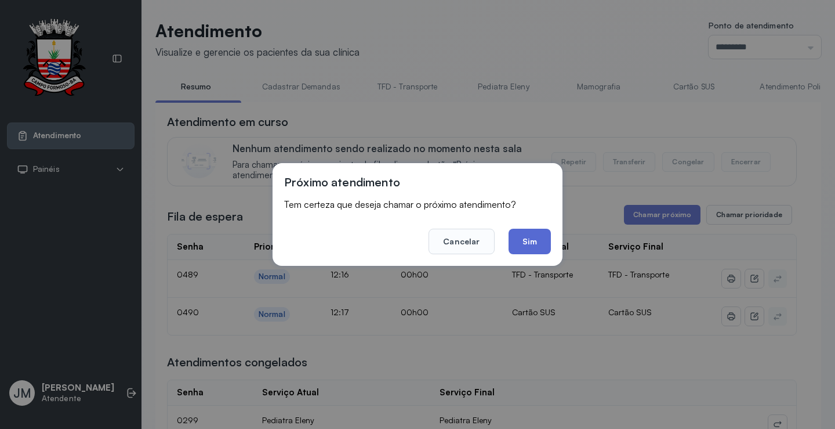
click at [530, 244] on button "Sim" at bounding box center [530, 242] width 42 height 26
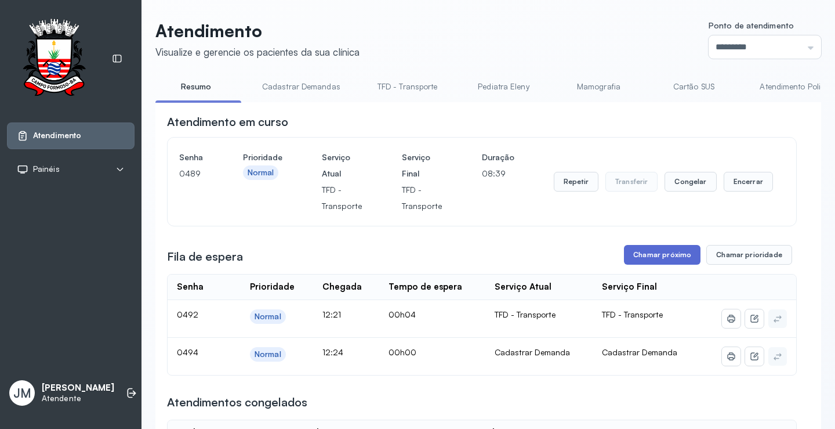
click at [649, 260] on button "Chamar próximo" at bounding box center [662, 255] width 77 height 20
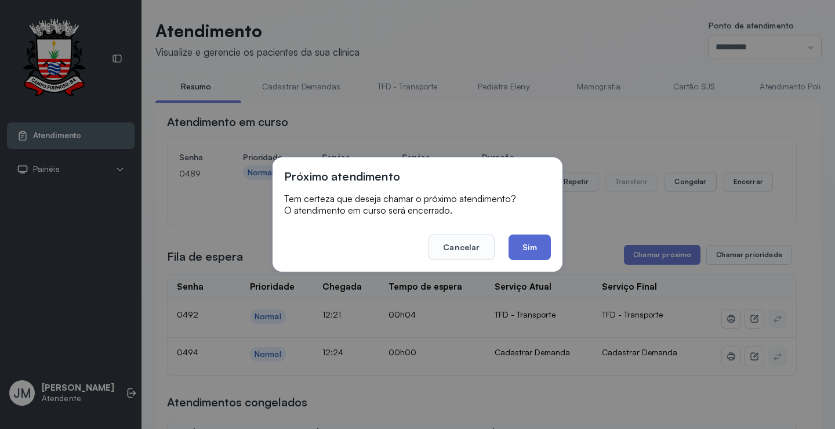
drag, startPoint x: 539, startPoint y: 245, endPoint x: 543, endPoint y: 233, distance: 13.2
click at [540, 245] on button "Sim" at bounding box center [530, 247] width 42 height 26
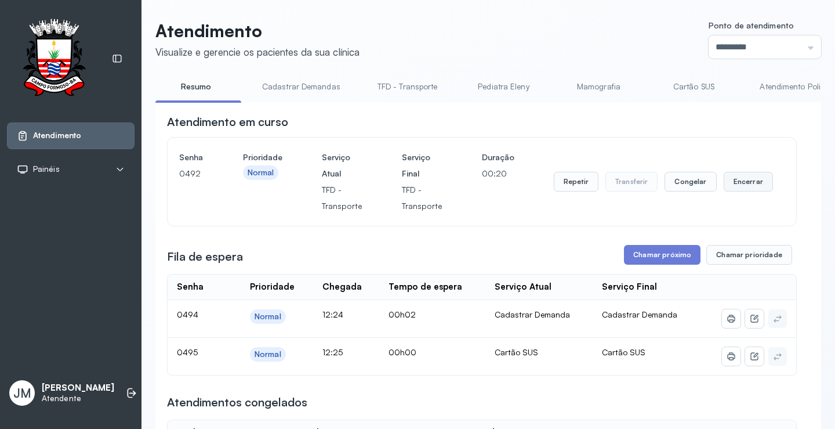
click at [731, 181] on button "Encerrar" at bounding box center [748, 182] width 49 height 20
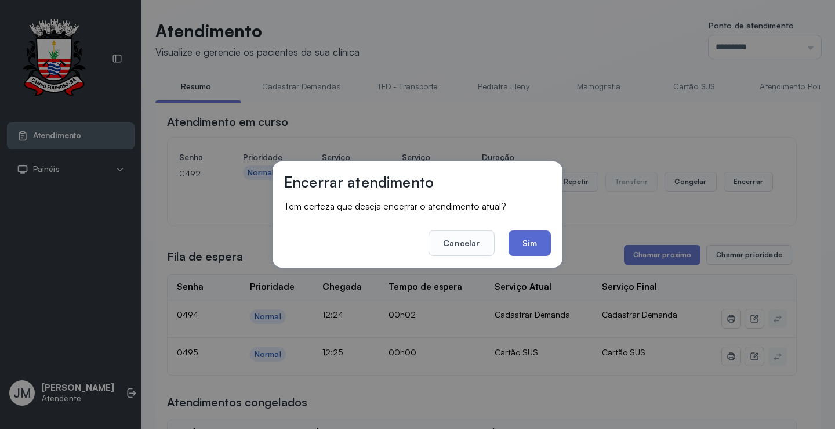
drag, startPoint x: 542, startPoint y: 245, endPoint x: 521, endPoint y: 227, distance: 27.2
click at [541, 243] on button "Sim" at bounding box center [530, 243] width 42 height 26
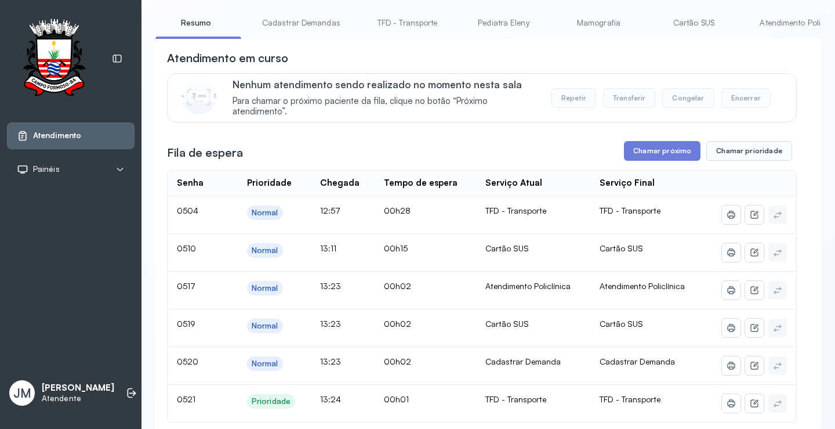
scroll to position [0, 0]
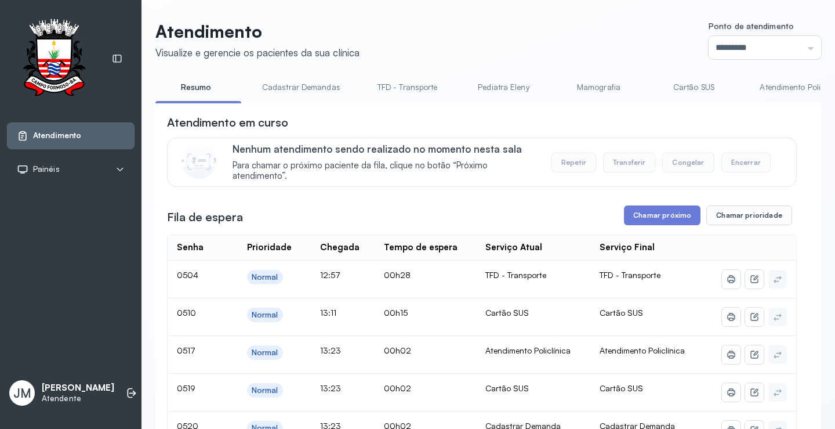
click at [413, 84] on link "TFD - Transporte" at bounding box center [408, 87] width 84 height 19
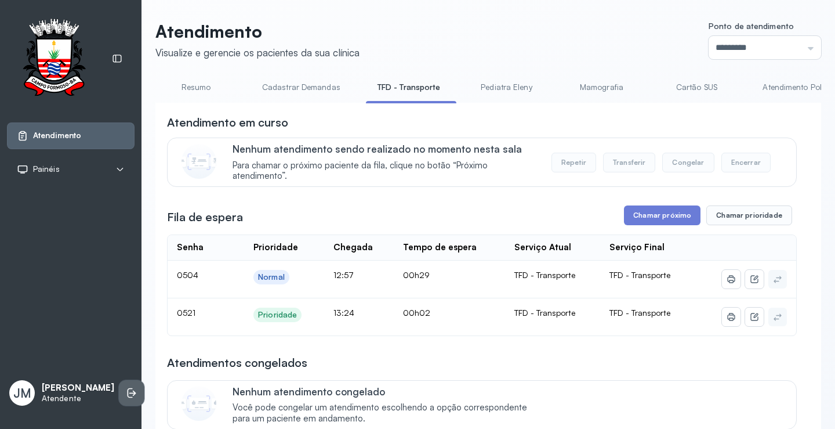
click at [126, 387] on icon at bounding box center [132, 393] width 12 height 12
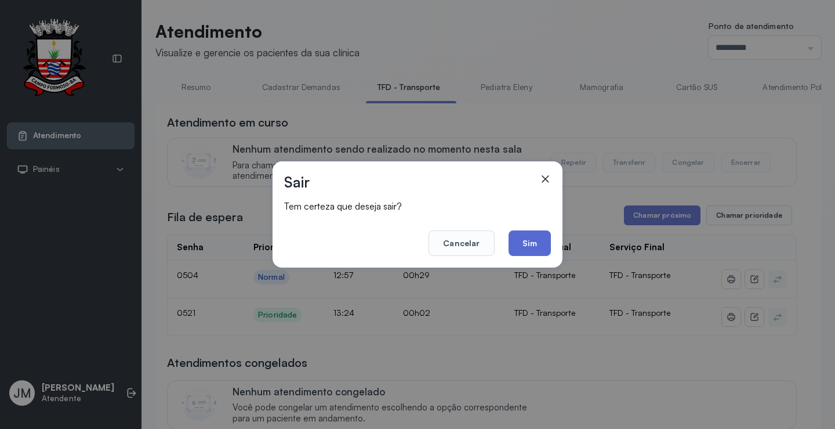
click at [539, 248] on button "Sim" at bounding box center [530, 243] width 42 height 26
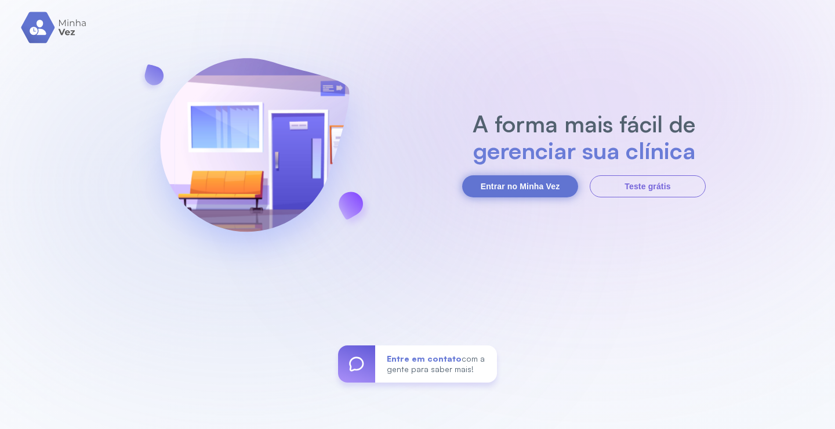
click at [531, 184] on button "Entrar no Minha Vez" at bounding box center [520, 186] width 116 height 22
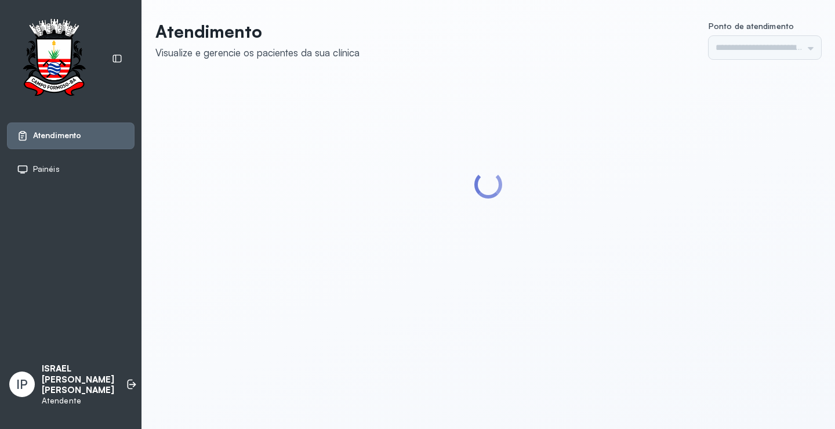
type input "*********"
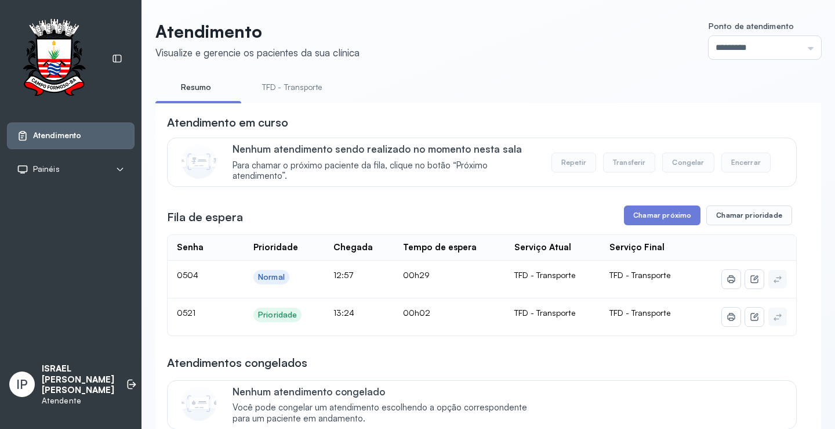
click at [282, 88] on link "TFD - Transporte" at bounding box center [293, 87] width 84 height 19
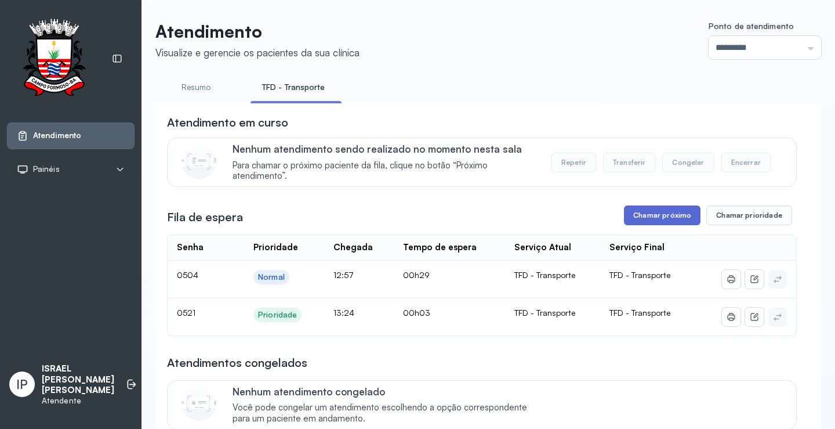
click at [632, 218] on button "Chamar próximo" at bounding box center [662, 215] width 77 height 20
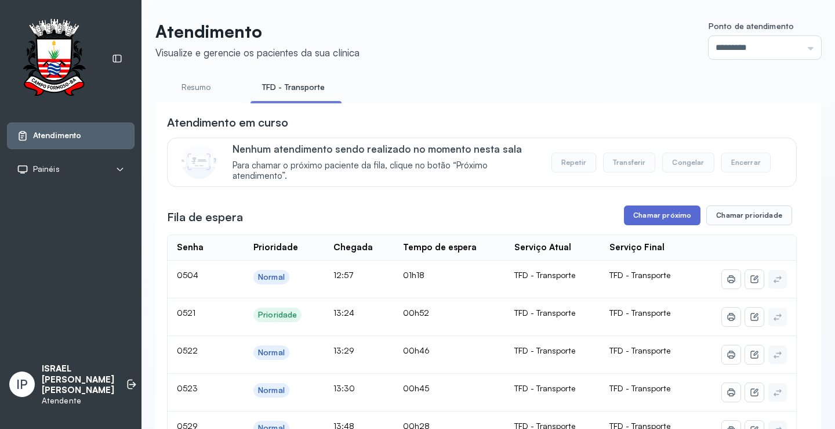
click at [654, 214] on button "Chamar próximo" at bounding box center [662, 215] width 77 height 20
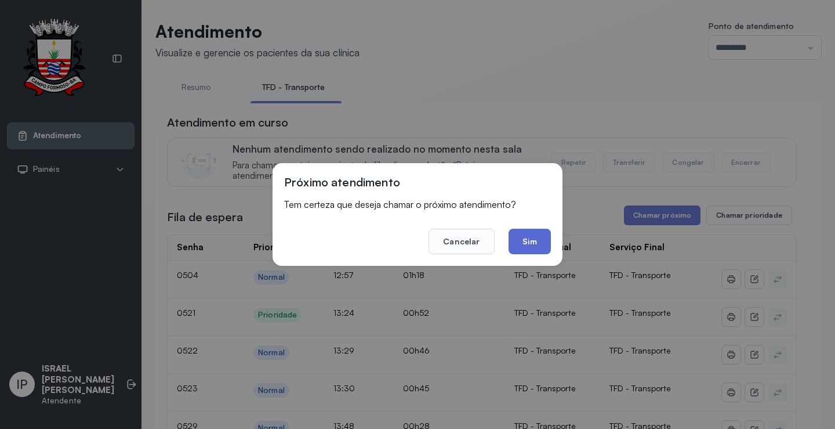
click at [520, 242] on button "Sim" at bounding box center [530, 242] width 42 height 26
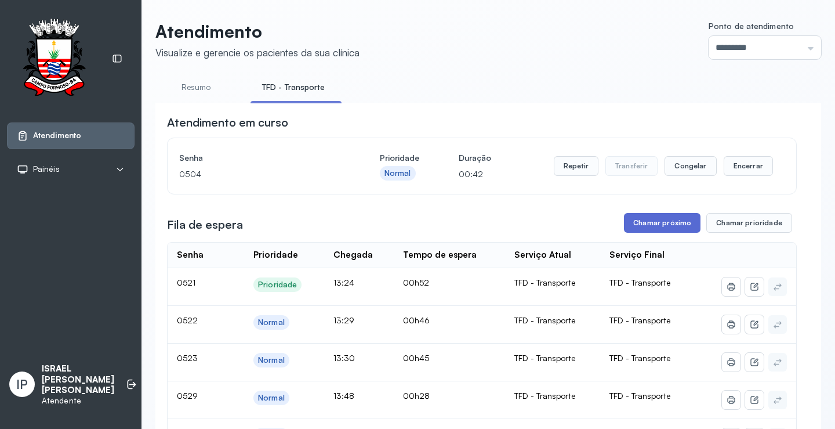
click at [646, 221] on button "Chamar próximo" at bounding box center [662, 223] width 77 height 20
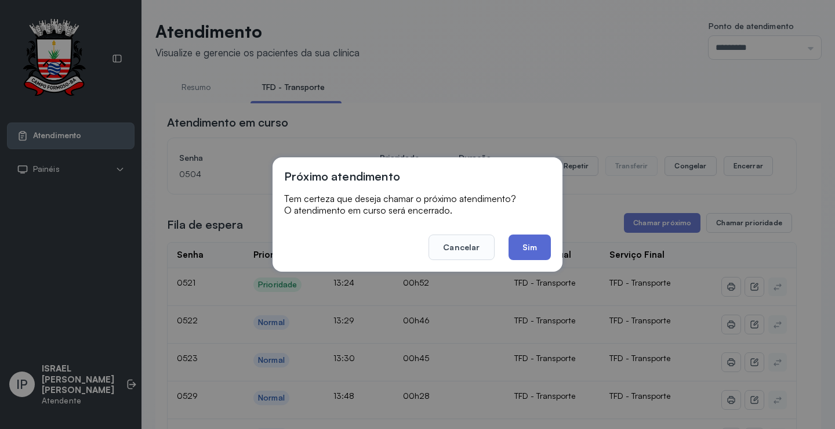
click at [542, 248] on button "Sim" at bounding box center [530, 247] width 42 height 26
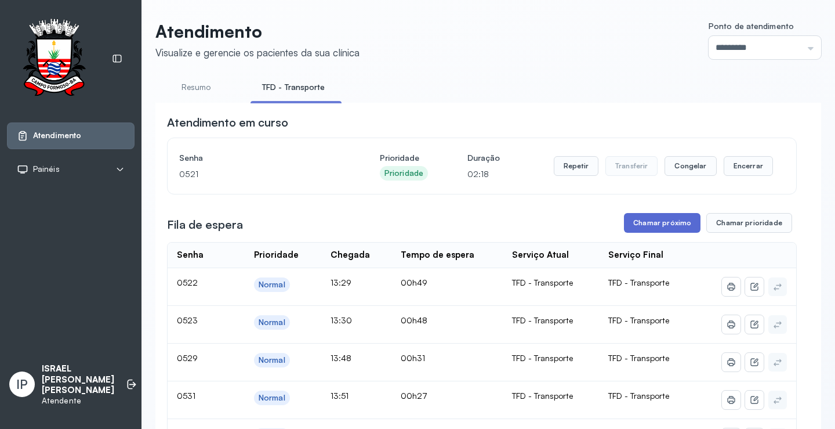
click at [650, 226] on button "Chamar próximo" at bounding box center [662, 223] width 77 height 20
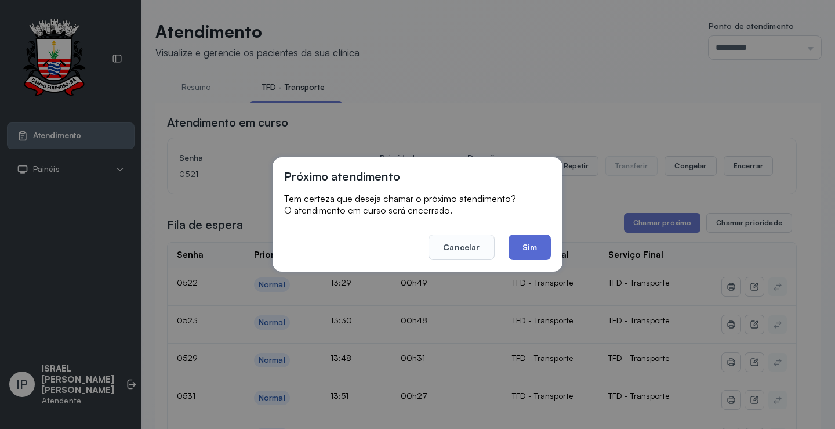
click at [523, 242] on button "Sim" at bounding box center [530, 247] width 42 height 26
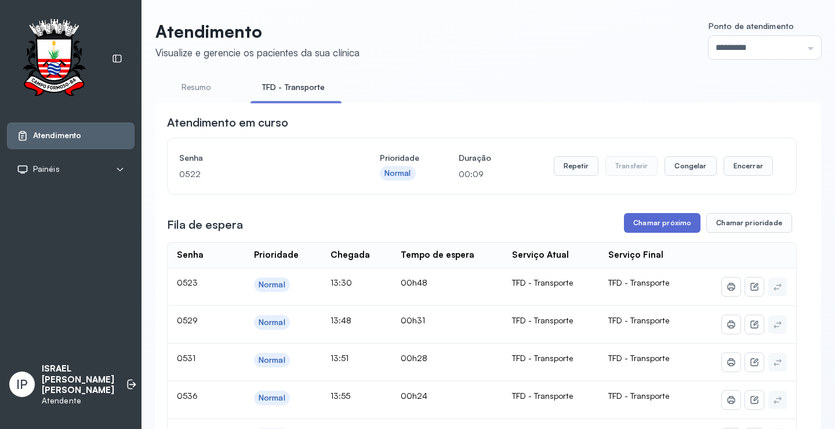
click at [675, 231] on button "Chamar próximo" at bounding box center [662, 223] width 77 height 20
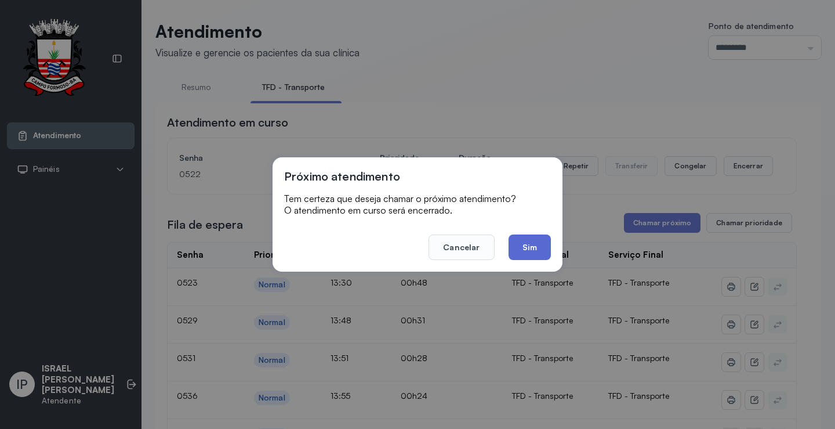
click at [544, 248] on button "Sim" at bounding box center [530, 247] width 42 height 26
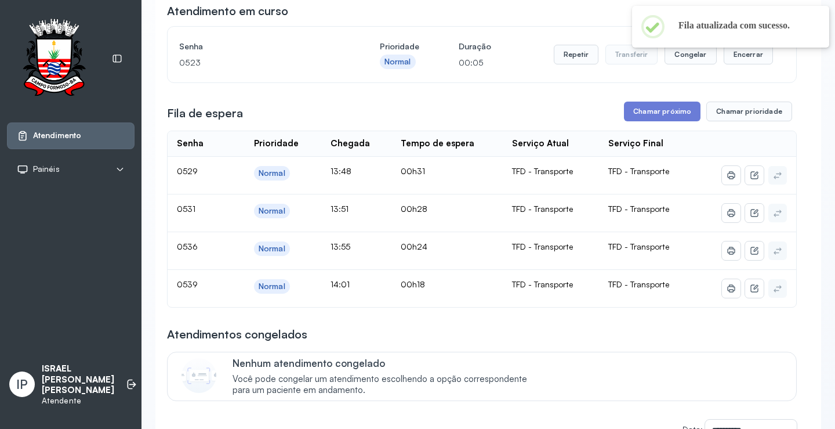
scroll to position [116, 0]
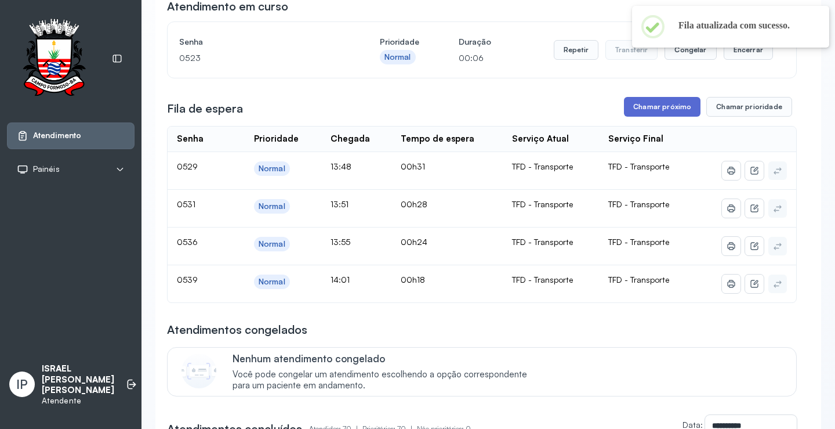
click at [637, 111] on button "Chamar próximo" at bounding box center [662, 107] width 77 height 20
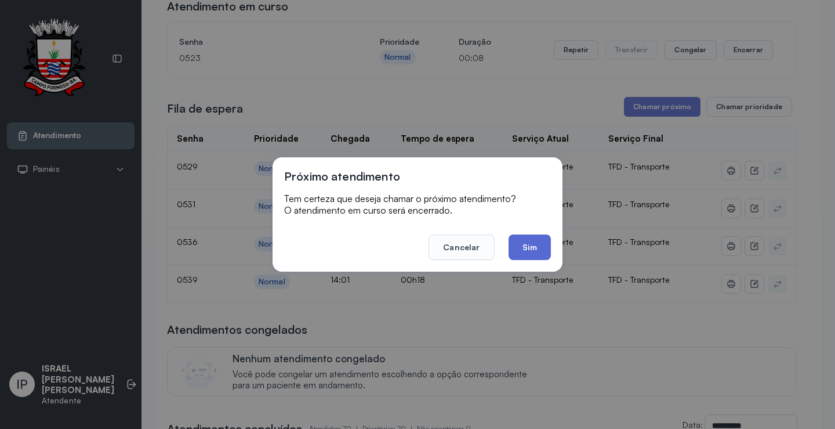
click at [540, 244] on button "Sim" at bounding box center [530, 247] width 42 height 26
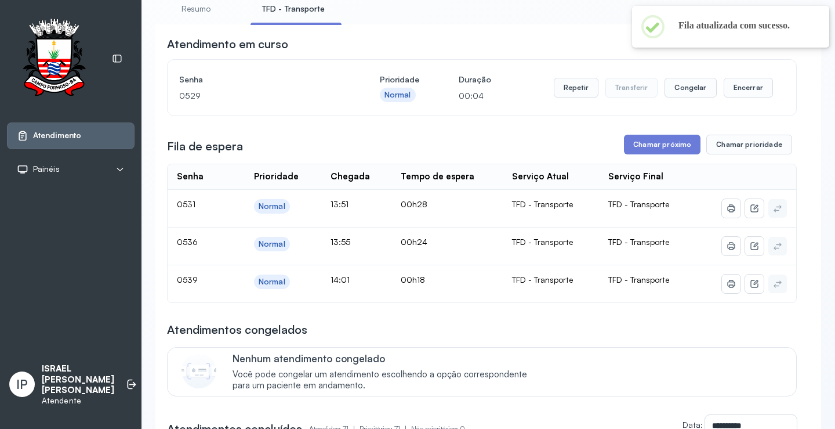
scroll to position [58, 0]
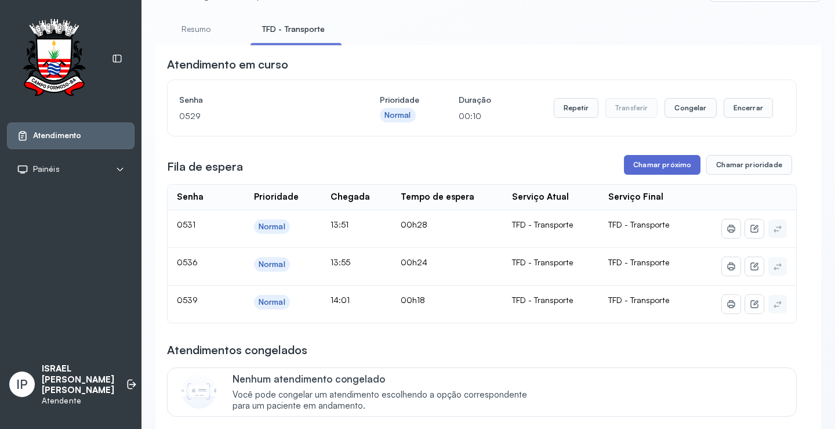
click at [661, 165] on button "Chamar próximo" at bounding box center [662, 165] width 77 height 20
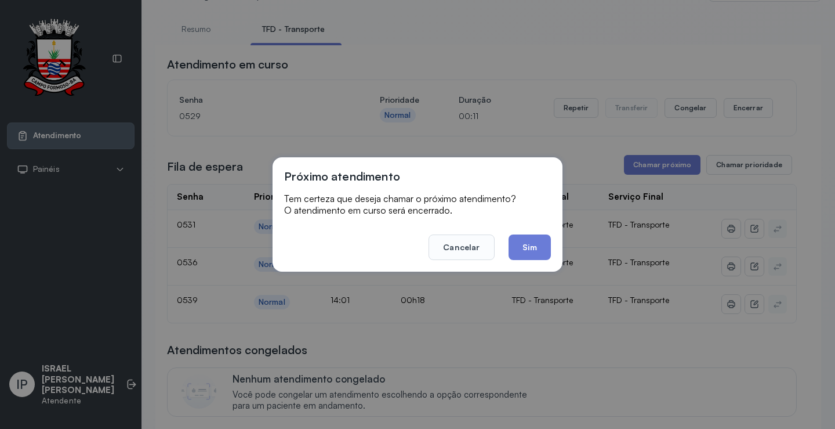
click at [531, 231] on footer "Cancelar Sim" at bounding box center [417, 239] width 267 height 42
click at [534, 240] on button "Sim" at bounding box center [530, 247] width 42 height 26
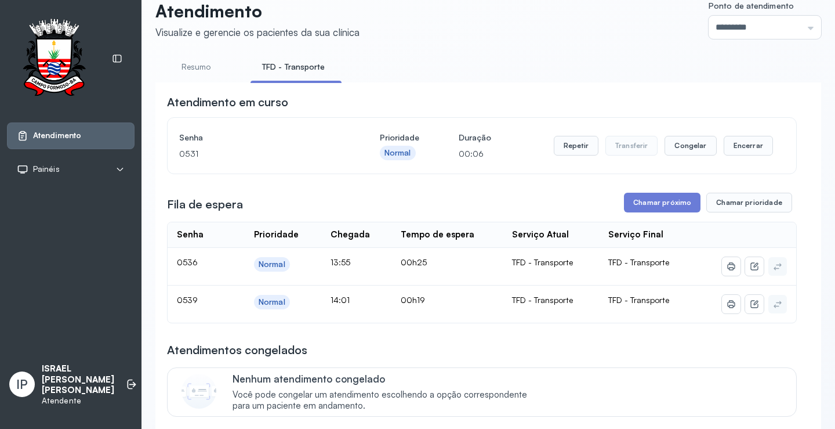
scroll to position [0, 0]
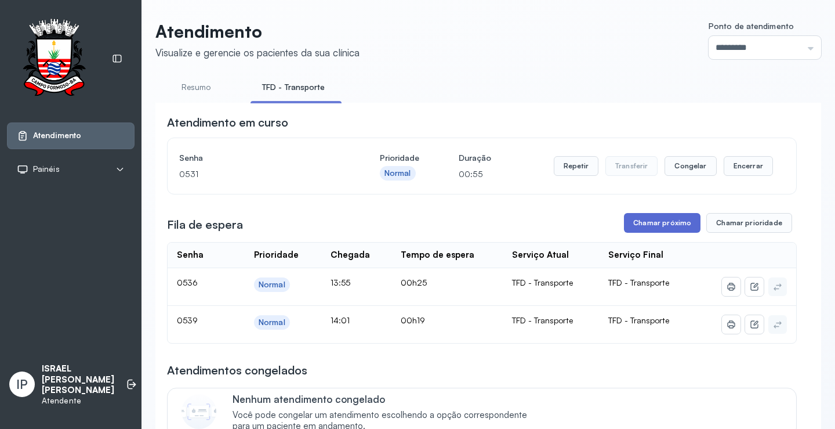
click at [646, 224] on button "Chamar próximo" at bounding box center [662, 223] width 77 height 20
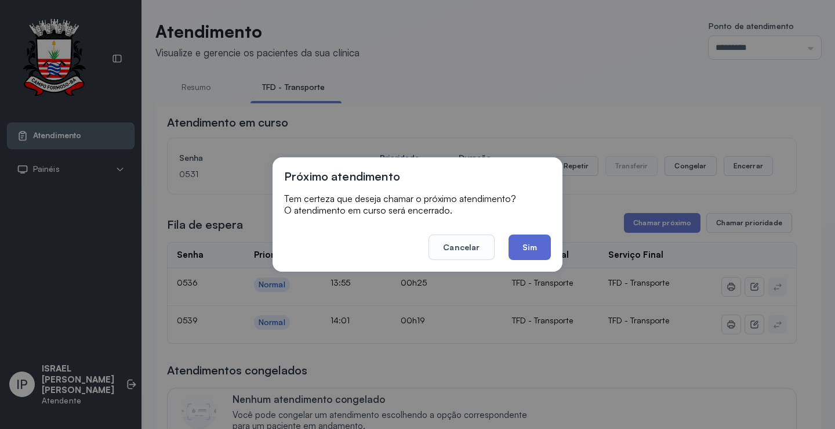
click at [538, 242] on button "Sim" at bounding box center [530, 247] width 42 height 26
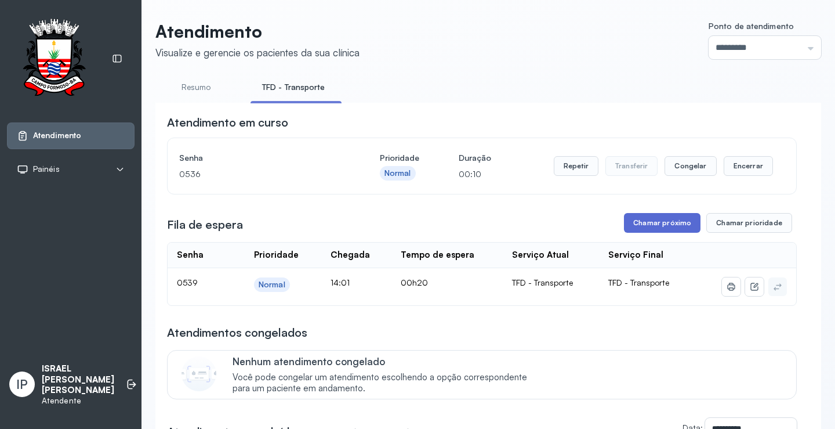
click at [632, 222] on button "Chamar próximo" at bounding box center [662, 223] width 77 height 20
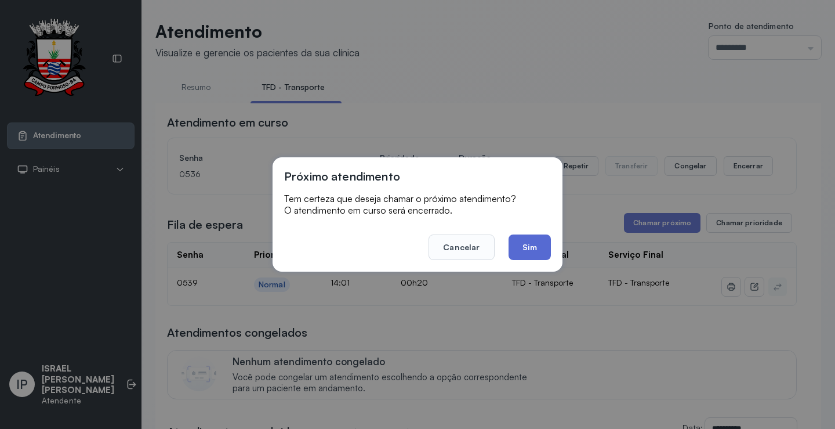
click at [544, 244] on button "Sim" at bounding box center [530, 247] width 42 height 26
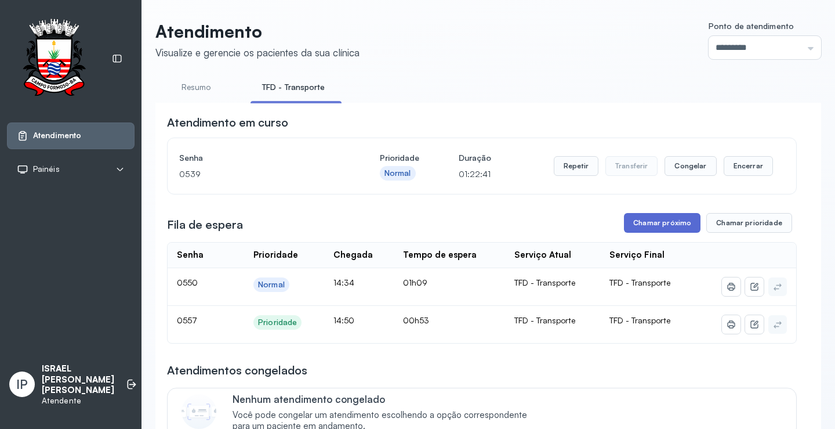
click at [652, 219] on button "Chamar próximo" at bounding box center [662, 223] width 77 height 20
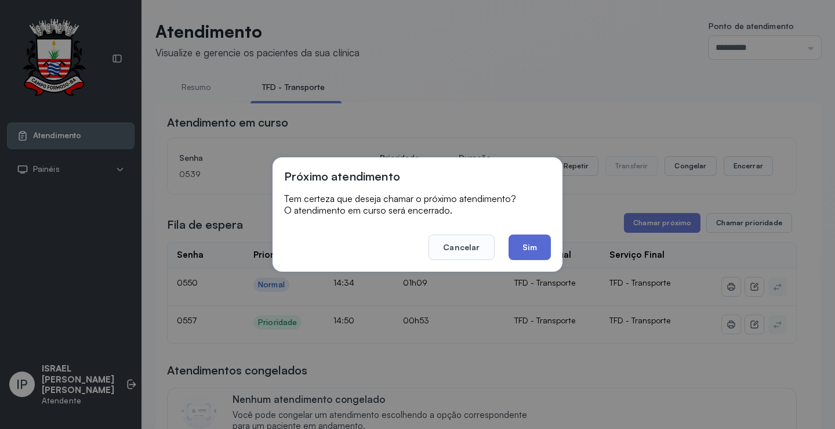
click at [533, 243] on button "Sim" at bounding box center [530, 247] width 42 height 26
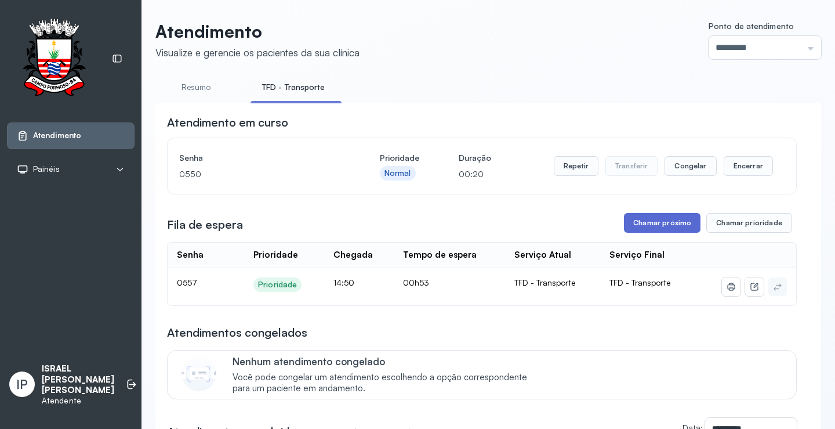
click at [629, 227] on button "Chamar próximo" at bounding box center [662, 223] width 77 height 20
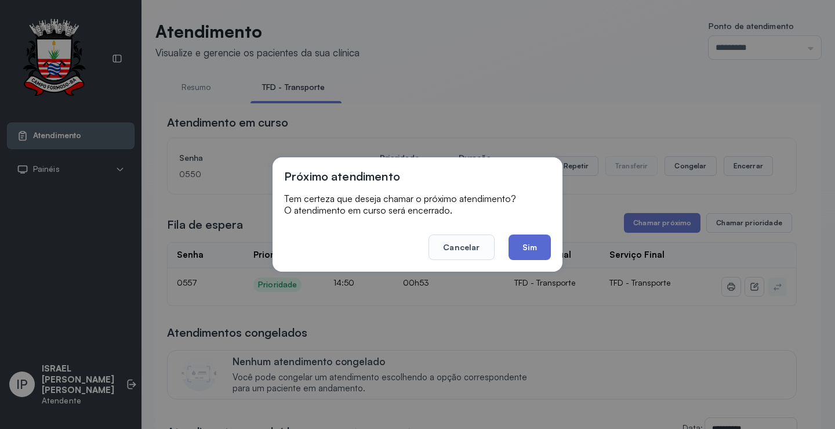
click at [528, 255] on button "Sim" at bounding box center [530, 247] width 42 height 26
